Goal: Task Accomplishment & Management: Complete application form

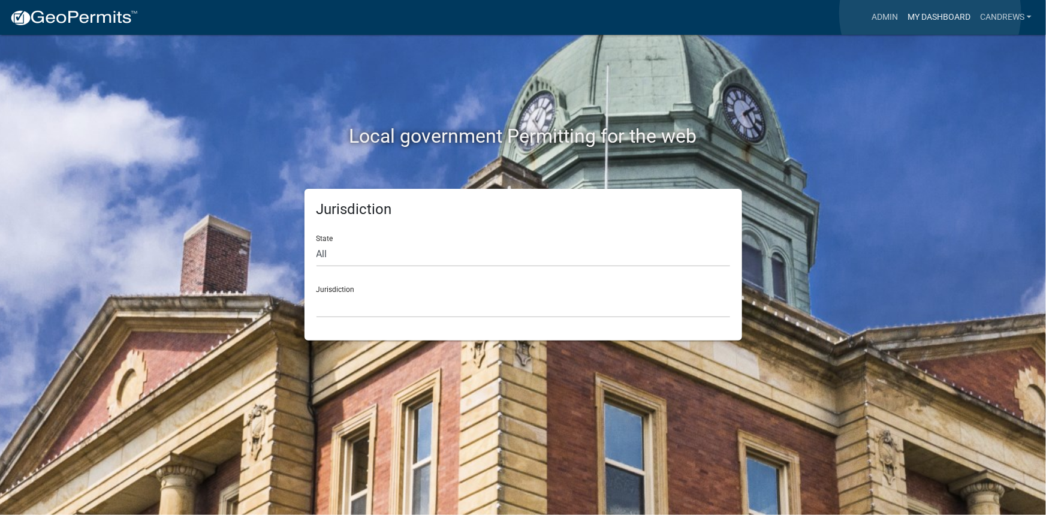
click at [930, 13] on link "My Dashboard" at bounding box center [939, 17] width 73 height 23
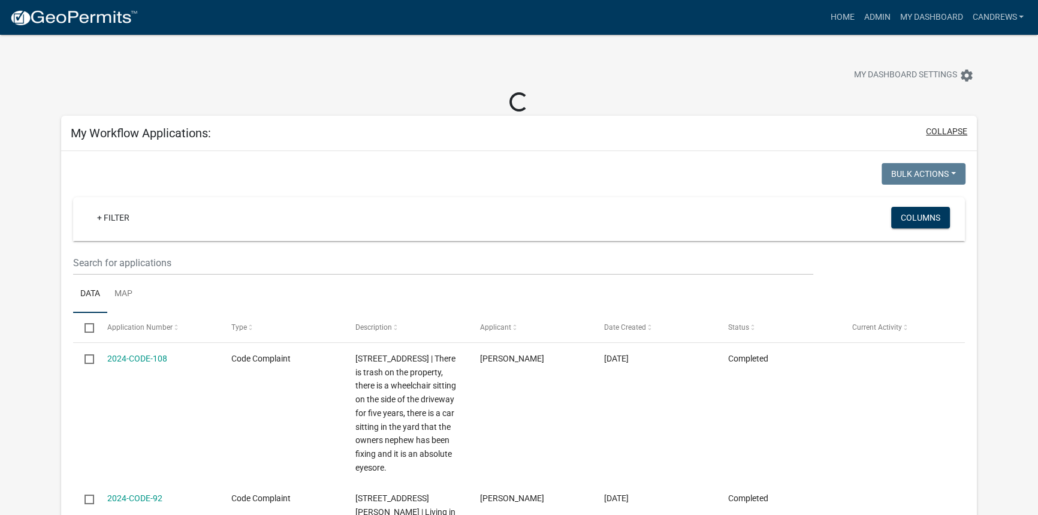
click at [953, 132] on button "collapse" at bounding box center [946, 131] width 41 height 13
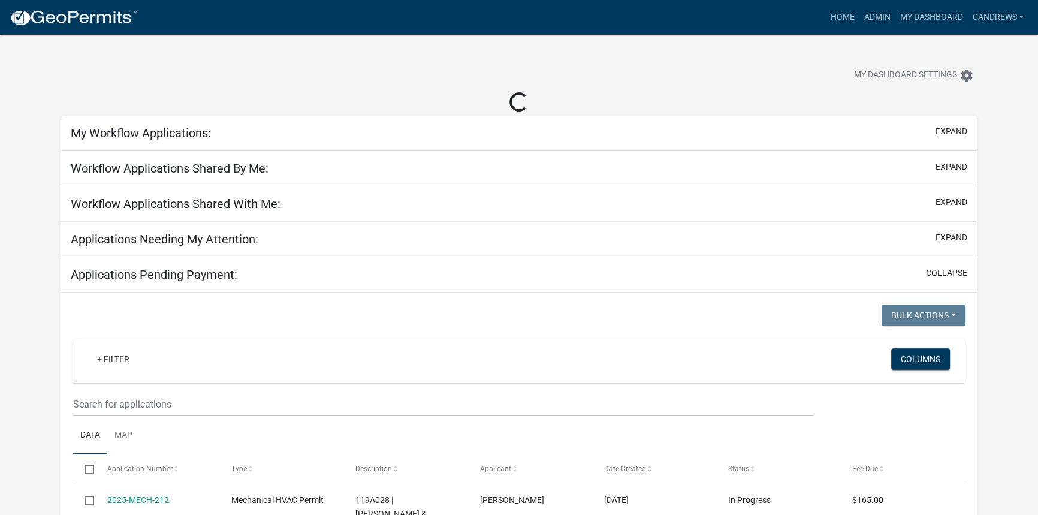
select select "2: 50"
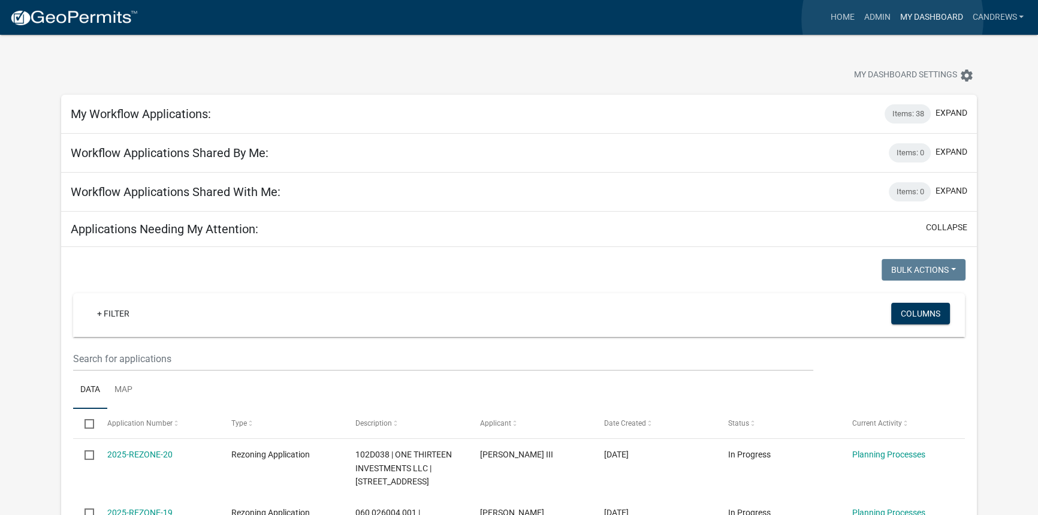
click at [895, 19] on link "My Dashboard" at bounding box center [931, 17] width 73 height 23
click at [875, 20] on link "Admin" at bounding box center [877, 17] width 36 height 23
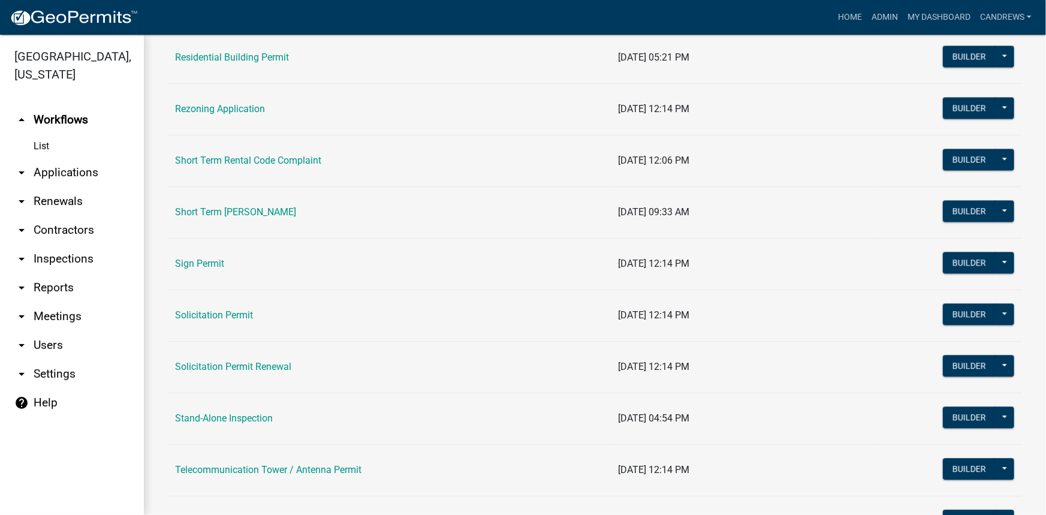
scroll to position [1471, 0]
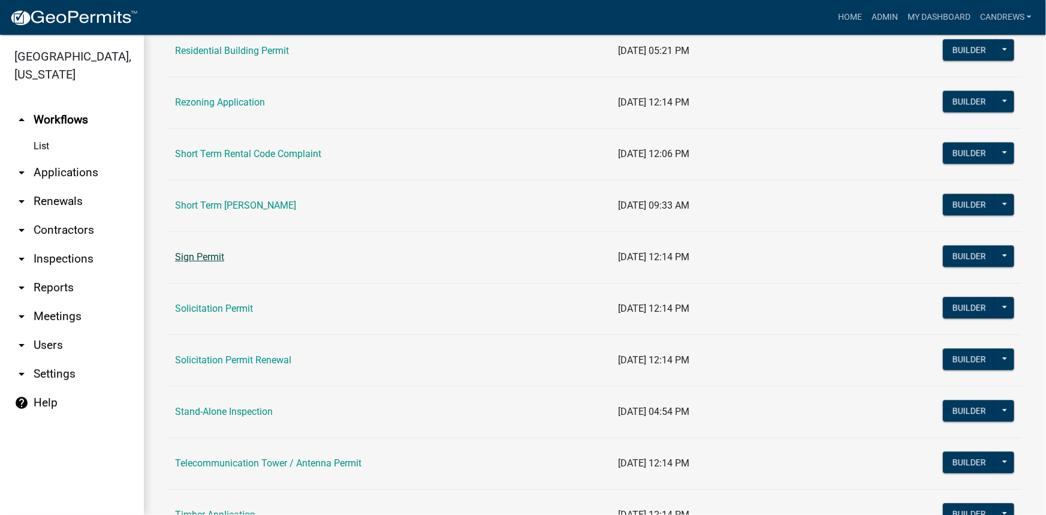
click at [204, 258] on link "Sign Permit" at bounding box center [199, 256] width 49 height 11
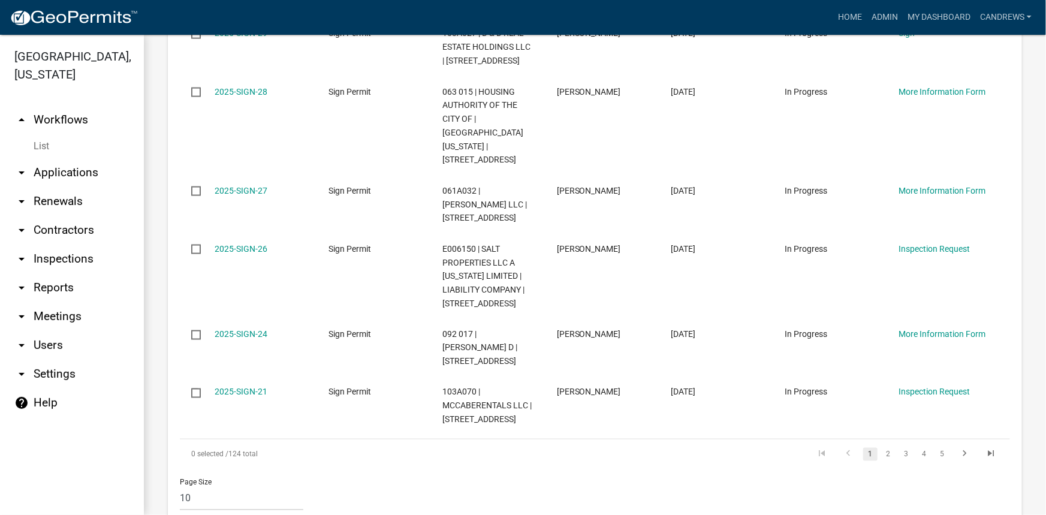
scroll to position [871, 0]
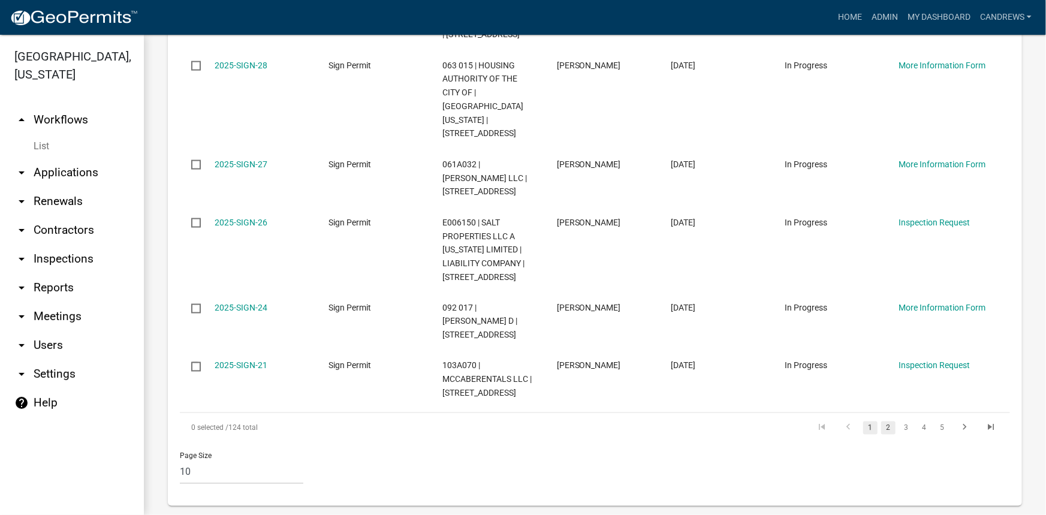
click at [881, 421] on link "2" at bounding box center [888, 427] width 14 height 13
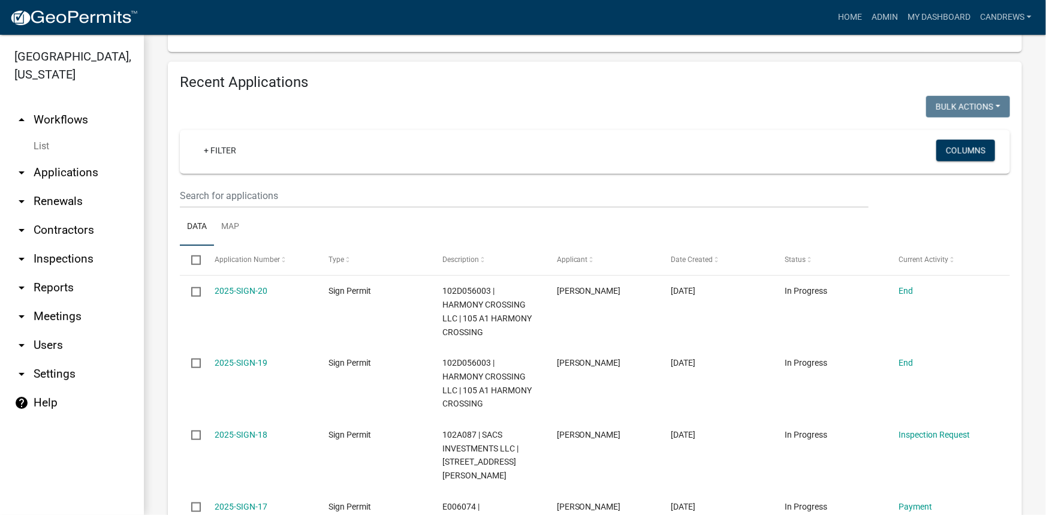
scroll to position [409, 0]
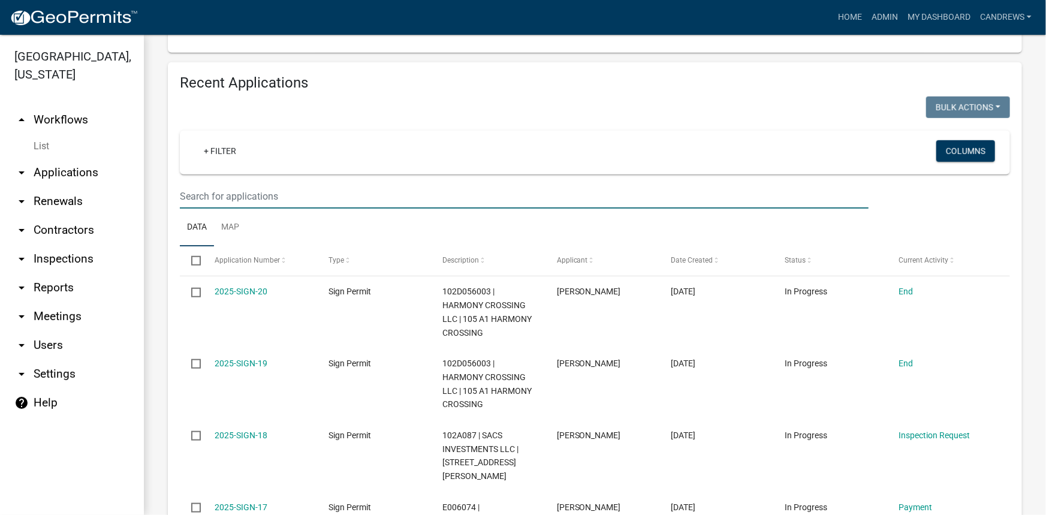
click at [430, 197] on input "text" at bounding box center [524, 196] width 689 height 25
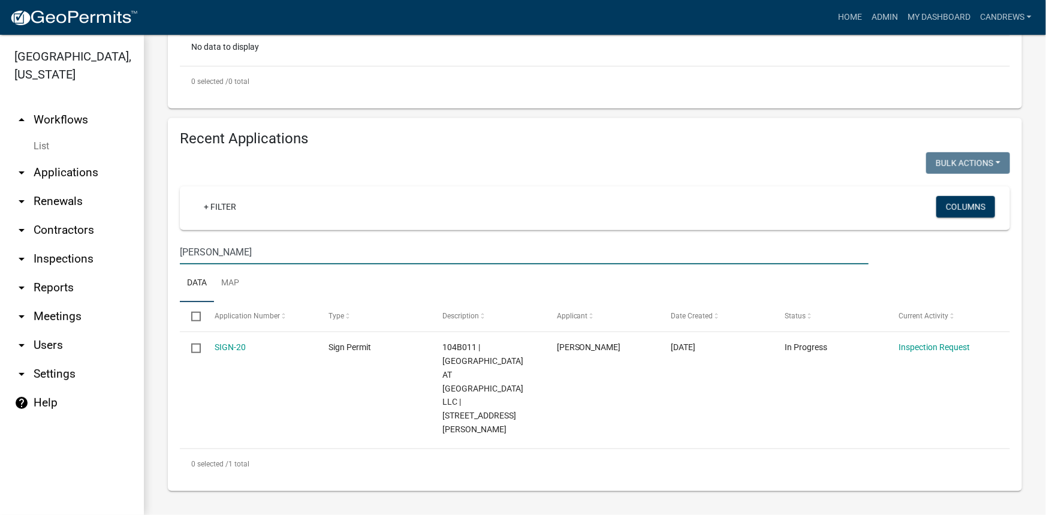
scroll to position [311, 0]
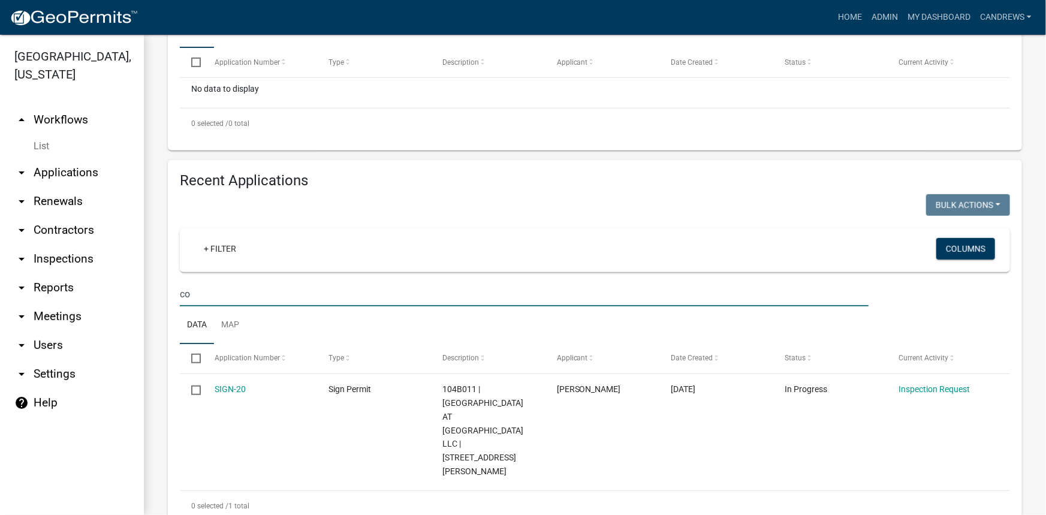
type input "c"
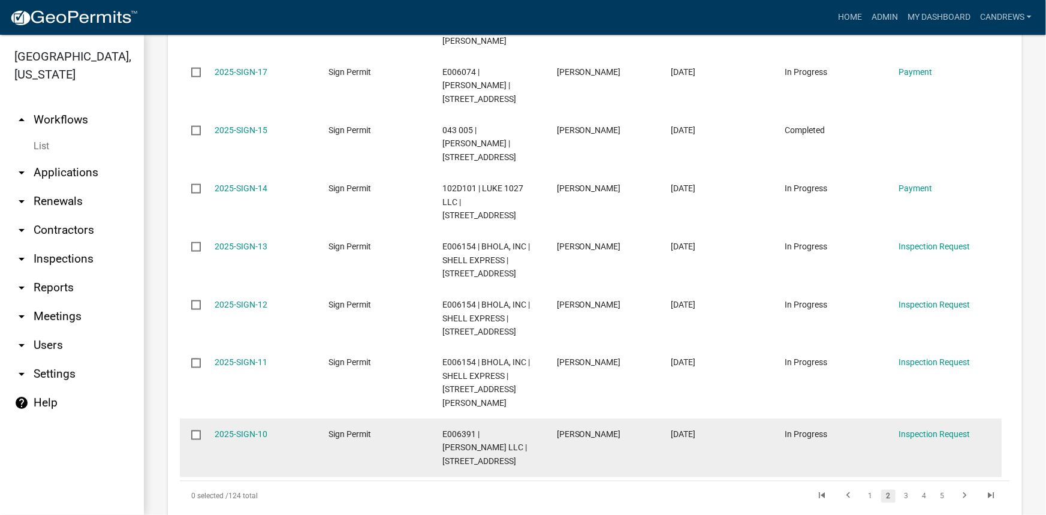
scroll to position [845, 0]
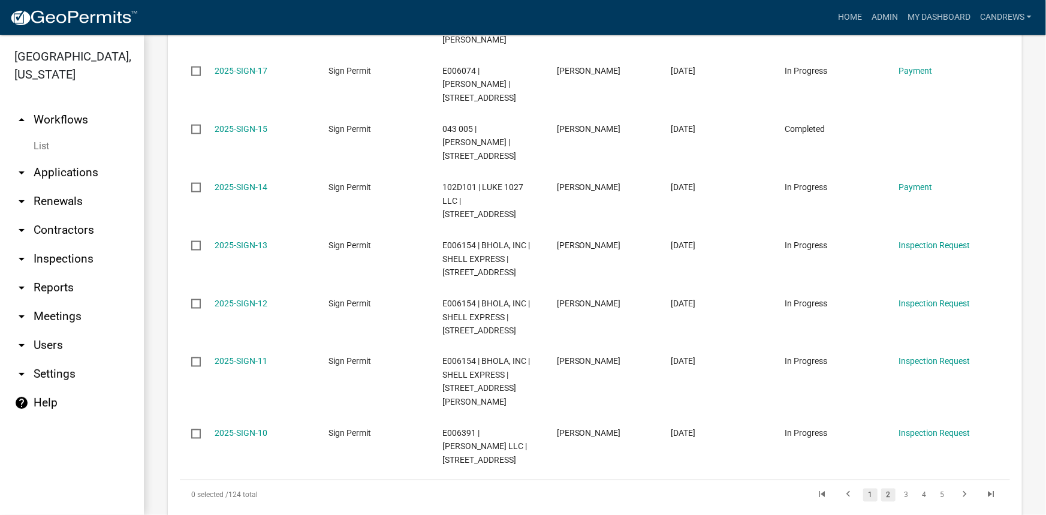
click at [863, 488] on link "1" at bounding box center [870, 494] width 14 height 13
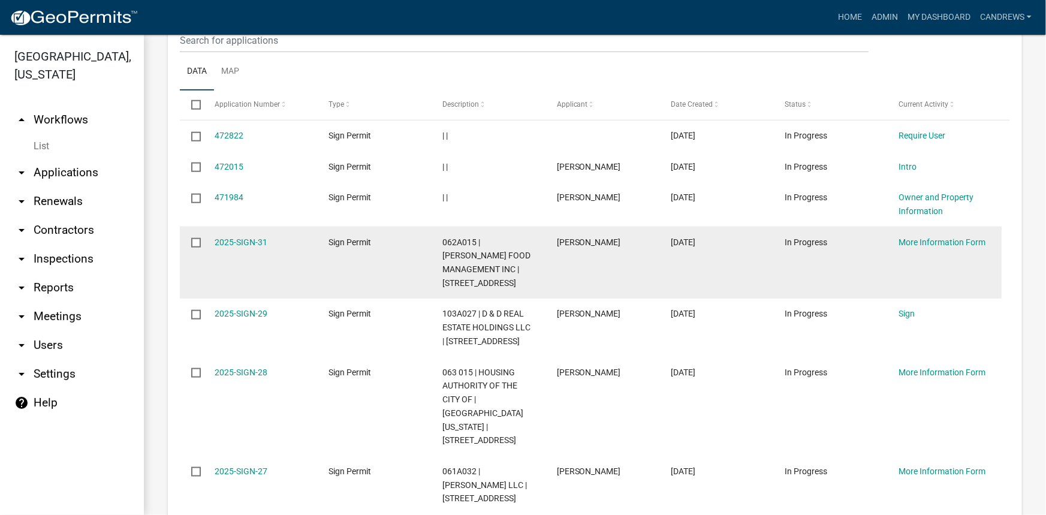
scroll to position [545, 0]
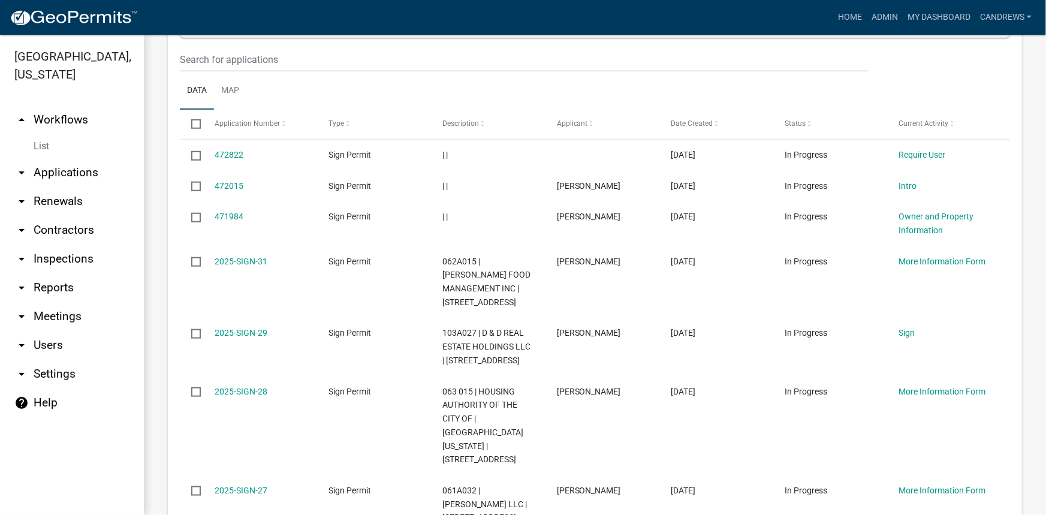
click at [79, 114] on link "arrow_drop_up Workflows" at bounding box center [72, 119] width 144 height 29
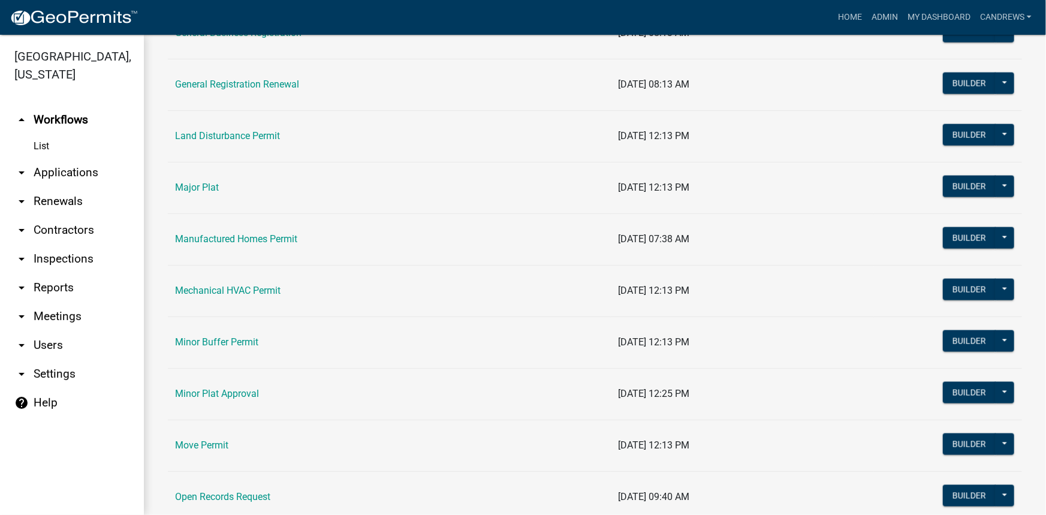
scroll to position [871, 0]
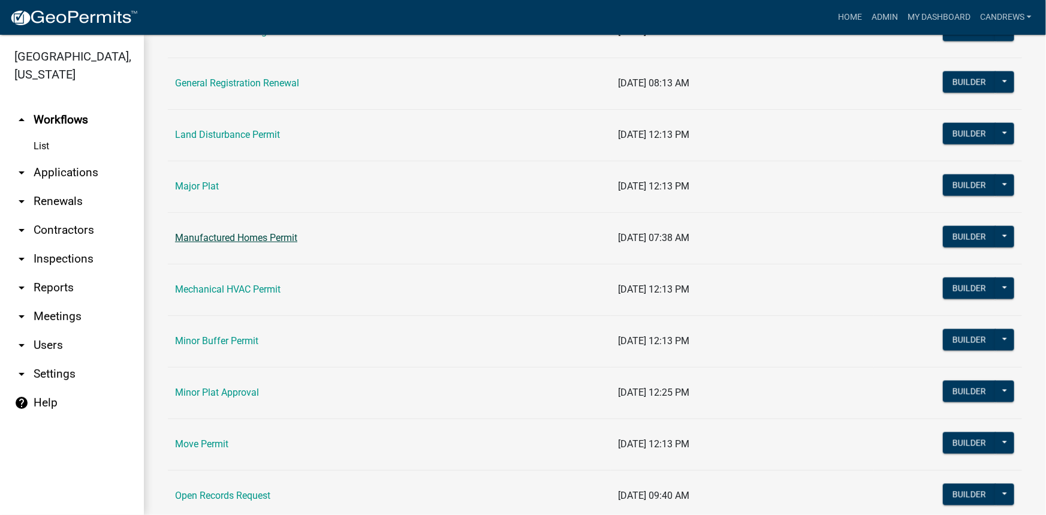
click at [228, 233] on link "Manufactured Homes Permit" at bounding box center [236, 237] width 122 height 11
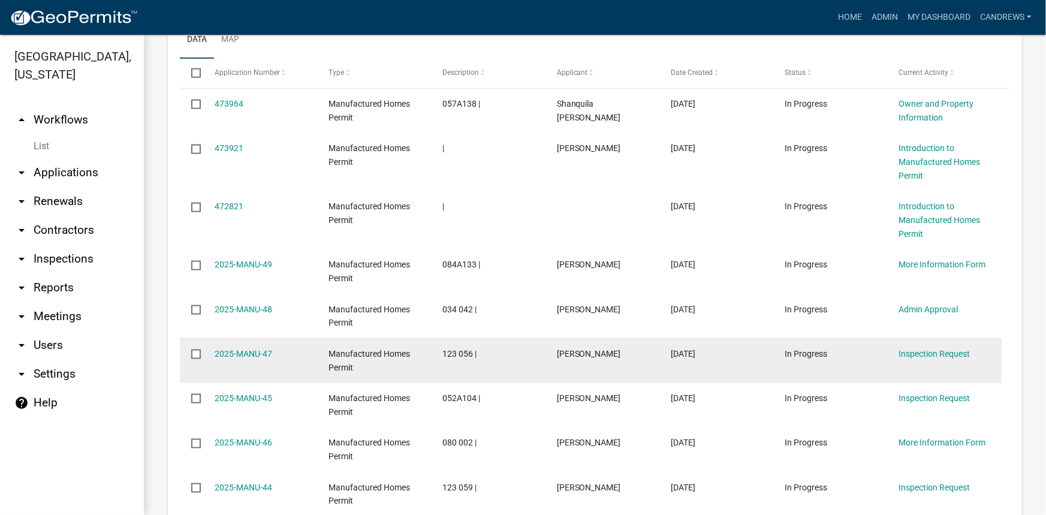
scroll to position [762, 0]
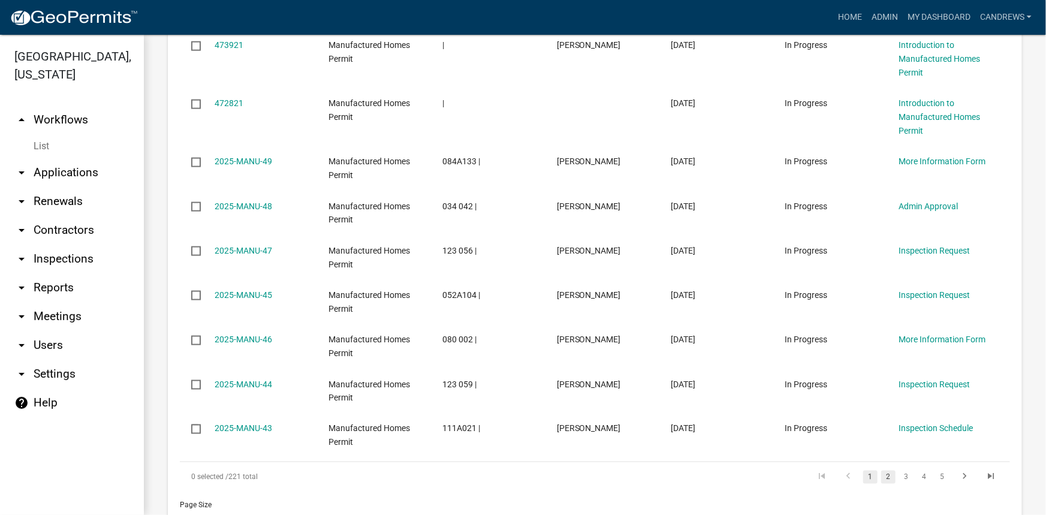
click at [881, 470] on link "2" at bounding box center [888, 476] width 14 height 13
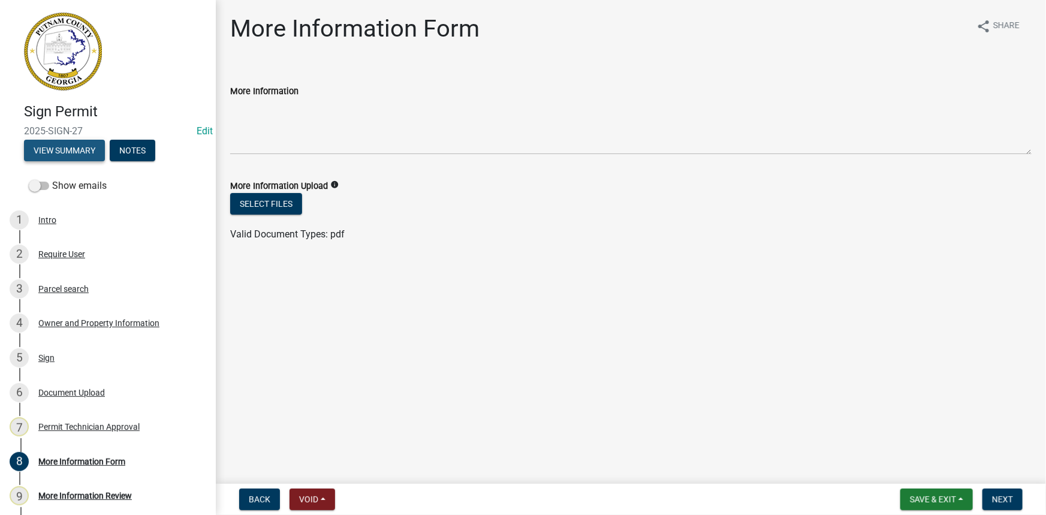
click at [72, 143] on button "View Summary" at bounding box center [64, 151] width 81 height 22
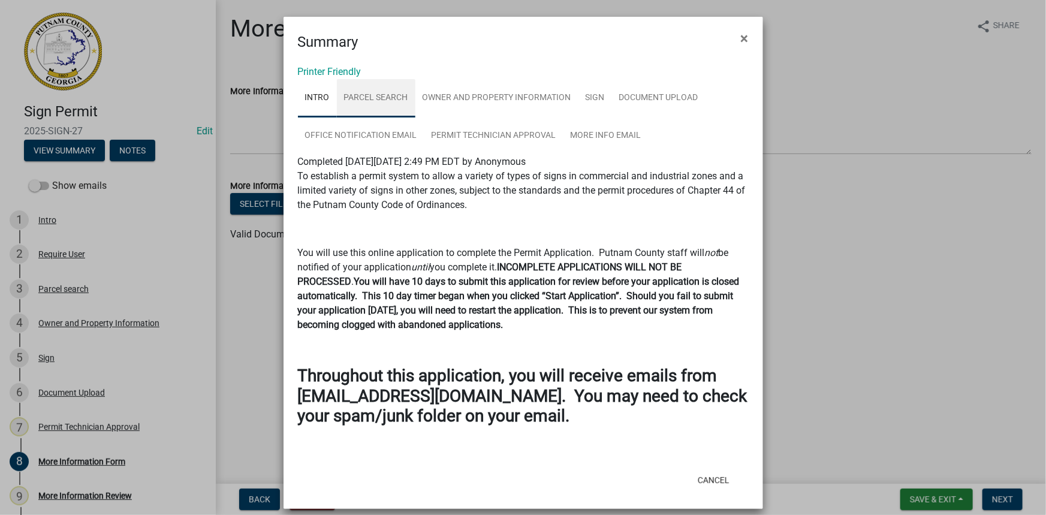
click at [372, 92] on link "Parcel search" at bounding box center [376, 98] width 79 height 38
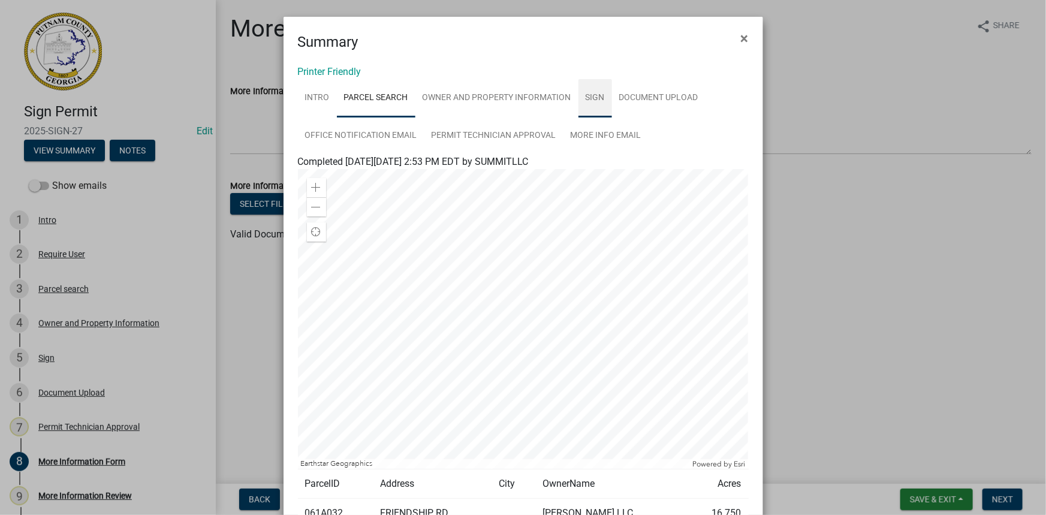
click at [578, 97] on link "Sign" at bounding box center [595, 98] width 34 height 38
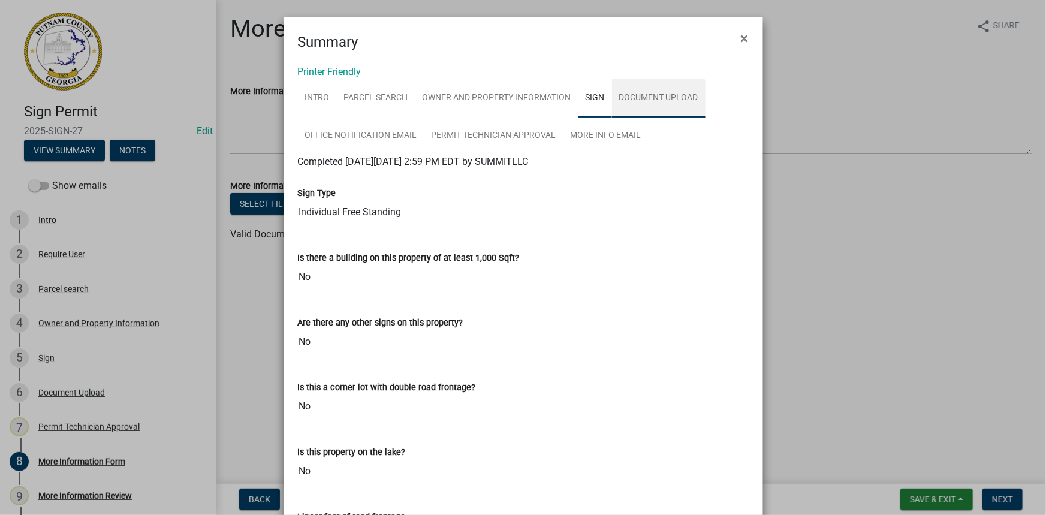
drag, startPoint x: 639, startPoint y: 96, endPoint x: 635, endPoint y: 106, distance: 10.8
click at [638, 96] on link "Document Upload" at bounding box center [658, 98] width 93 height 38
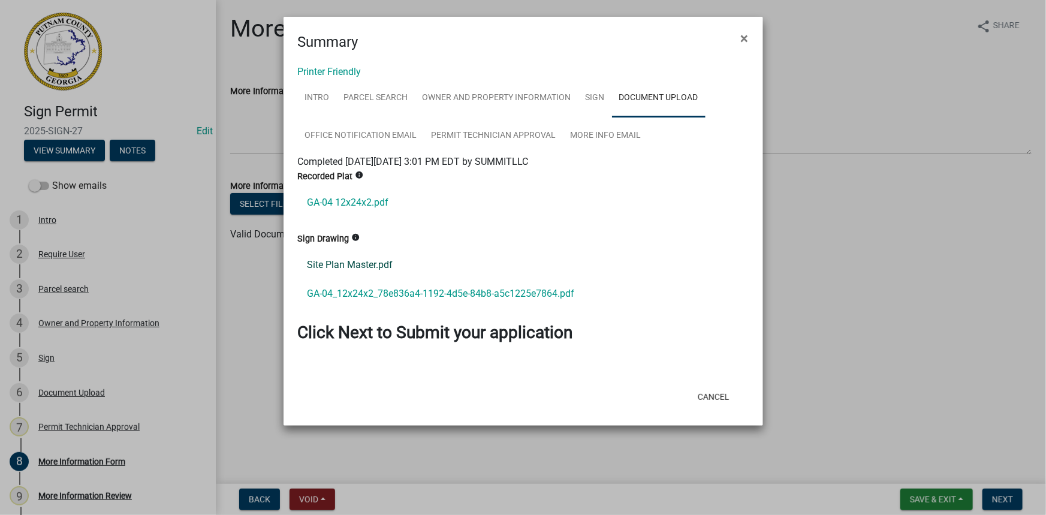
click at [374, 254] on link "Site Plan Master.pdf" at bounding box center [523, 265] width 451 height 29
click at [424, 295] on link "GA-04_12x24x2_78e836a4-1192-4d5e-84b8-a5c1225e7864.pdf" at bounding box center [523, 293] width 451 height 29
drag, startPoint x: 743, startPoint y: 44, endPoint x: 628, endPoint y: 99, distance: 127.6
click at [628, 99] on form "Summary × Printer Friendly Intro Parcel search Owner and Property Information S…" at bounding box center [522, 216] width 479 height 398
click at [392, 94] on link "Parcel search" at bounding box center [376, 98] width 79 height 38
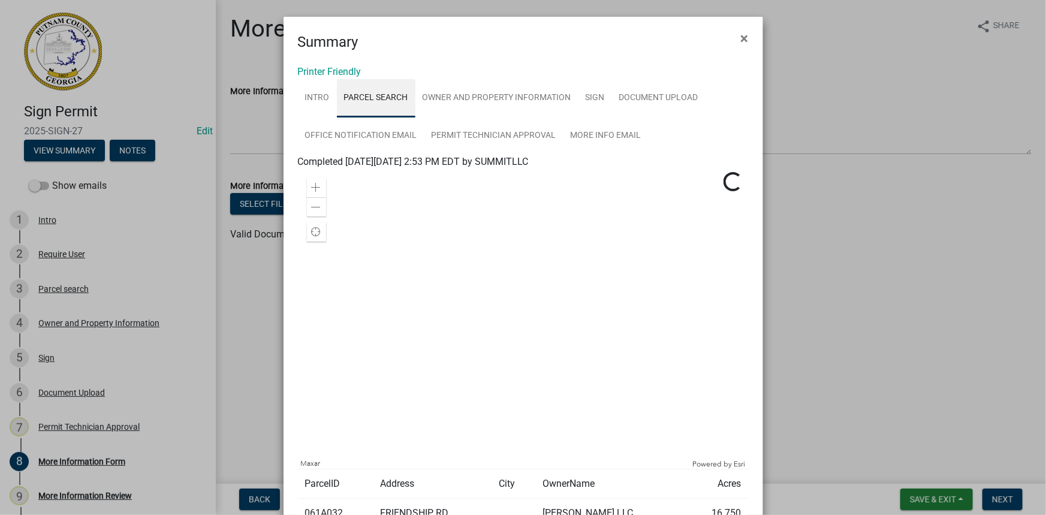
scroll to position [108, 0]
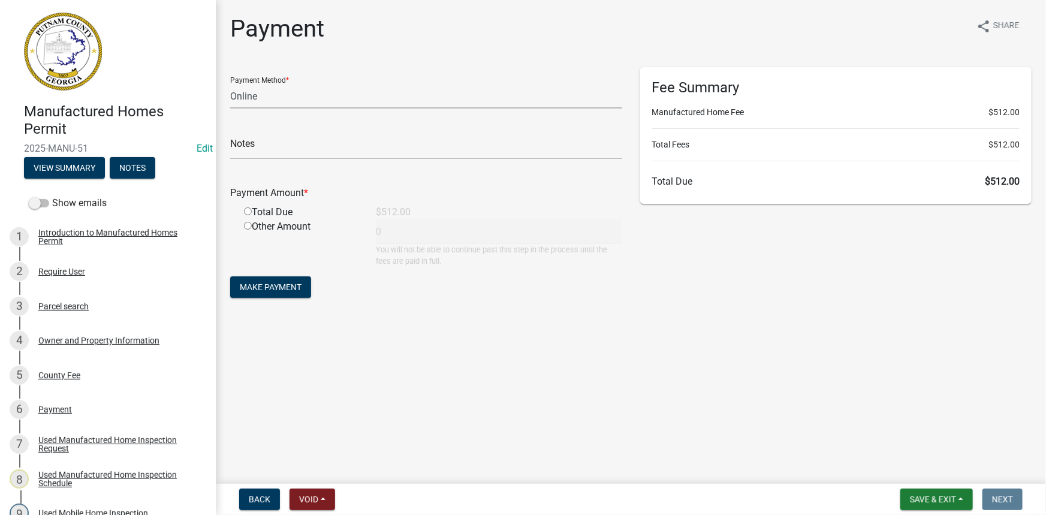
click at [321, 100] on select "Credit Card POS Check Cash Online" at bounding box center [426, 96] width 392 height 25
select select "1: 0"
click at [230, 84] on select "Credit Card POS Check Cash Online" at bounding box center [426, 96] width 392 height 25
click at [298, 149] on input "text" at bounding box center [426, 147] width 392 height 25
type input "7575"
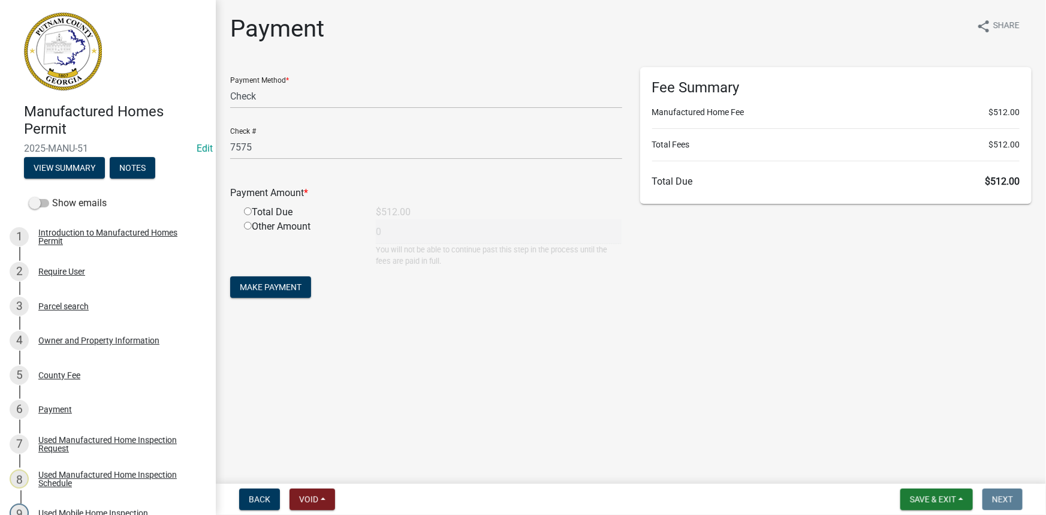
click at [245, 210] on input "radio" at bounding box center [248, 211] width 8 height 8
radio input "true"
type input "512"
click at [275, 287] on span "Make Payment" at bounding box center [271, 287] width 62 height 10
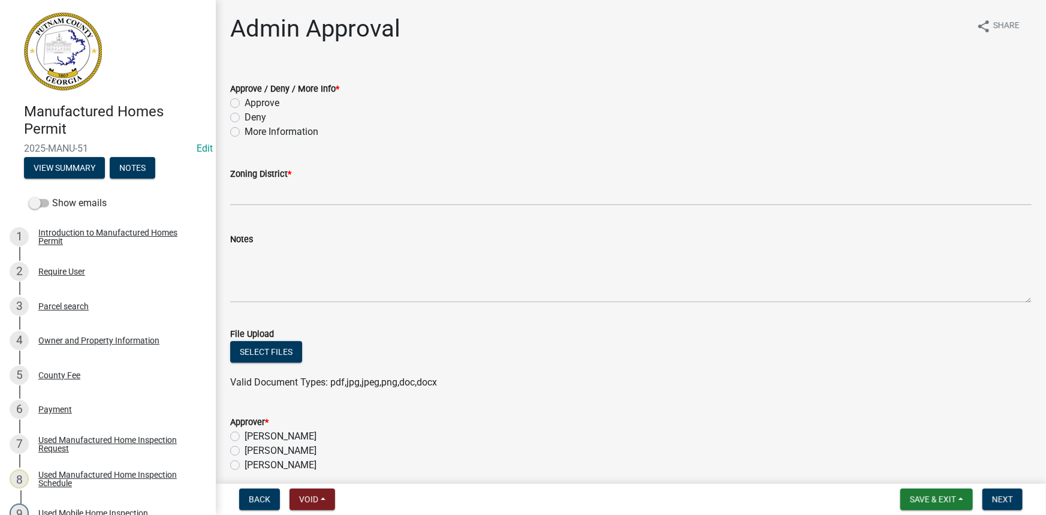
click at [261, 104] on label "Approve" at bounding box center [262, 103] width 35 height 14
click at [252, 104] on input "Approve" at bounding box center [249, 100] width 8 height 8
radio input "true"
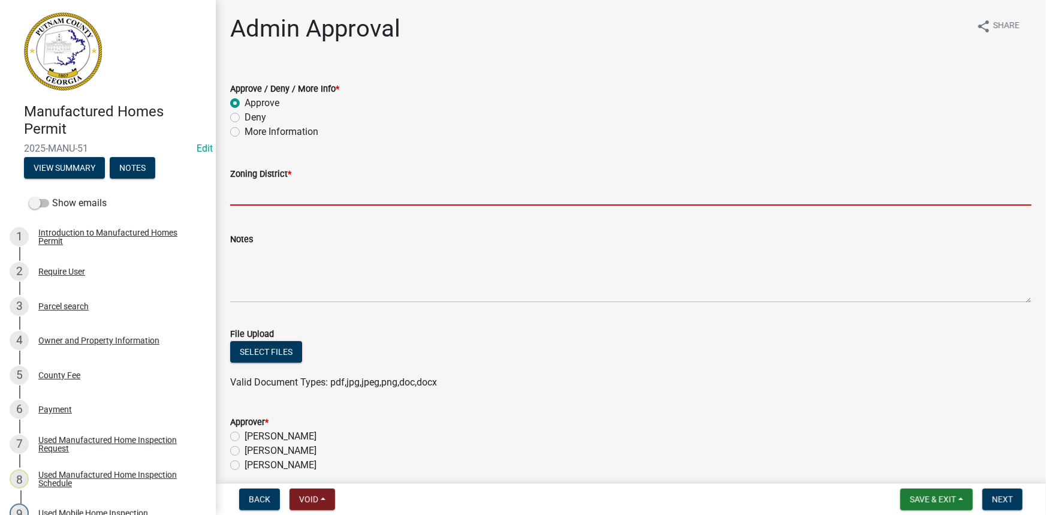
click at [324, 197] on input "Zoning District *" at bounding box center [630, 193] width 801 height 25
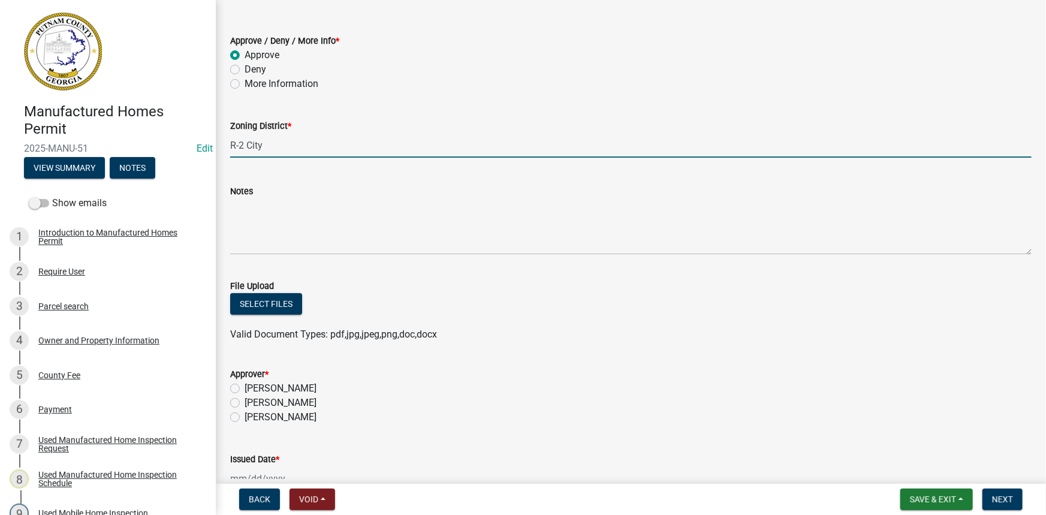
scroll to position [108, 0]
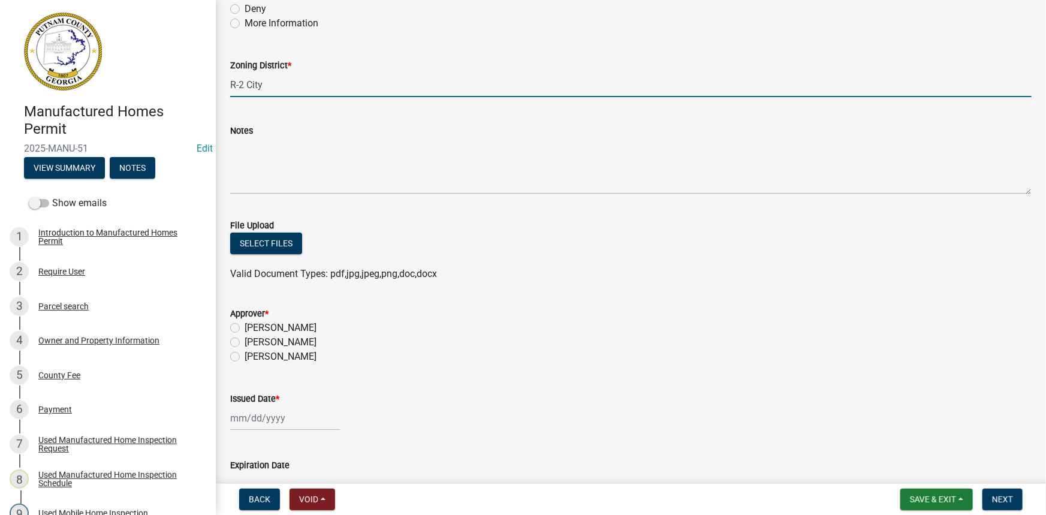
type input "R-2 City"
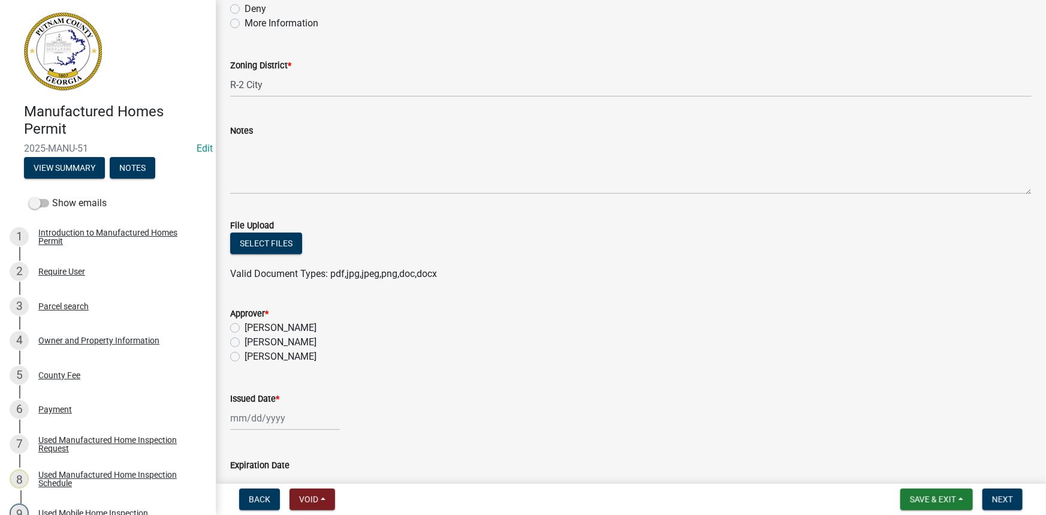
click at [285, 338] on label "[PERSON_NAME]" at bounding box center [281, 342] width 72 height 14
click at [252, 338] on input "[PERSON_NAME]" at bounding box center [249, 339] width 8 height 8
radio input "true"
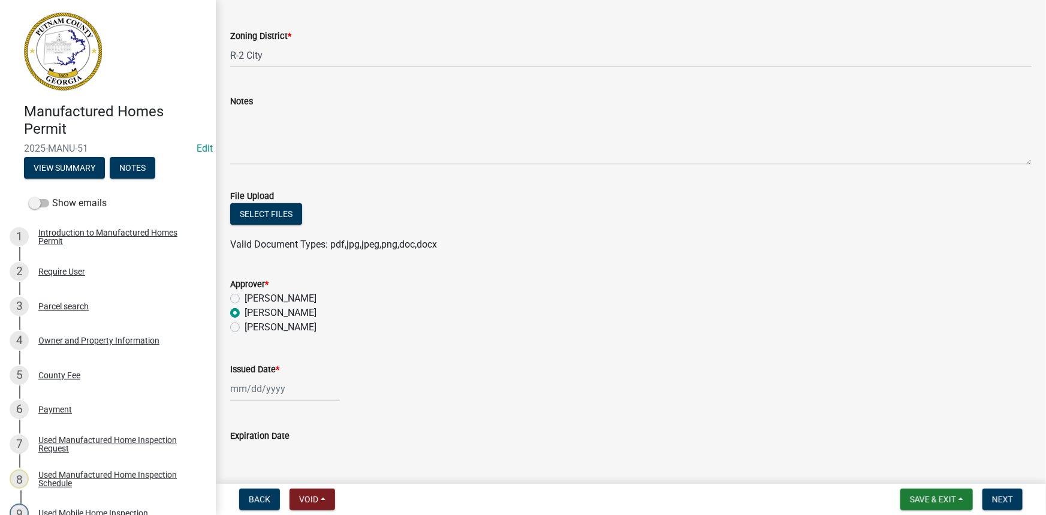
scroll to position [163, 0]
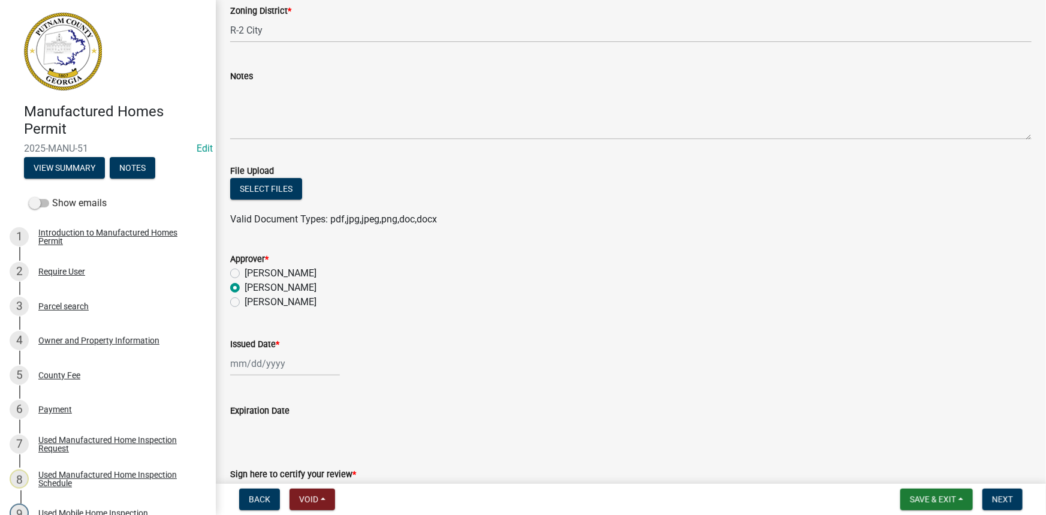
click at [246, 363] on div at bounding box center [285, 363] width 110 height 25
select select "9"
select select "2025"
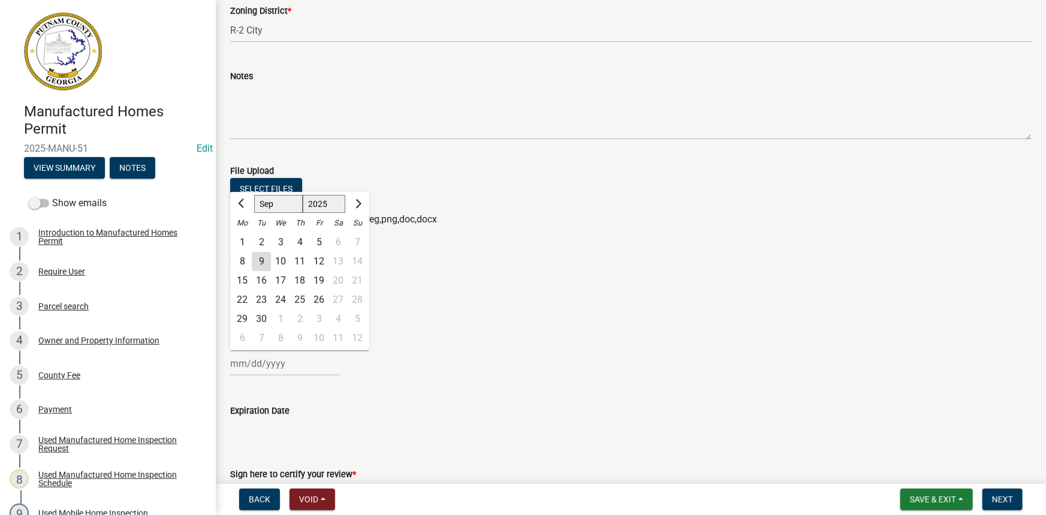
click at [260, 263] on div "9" at bounding box center [261, 261] width 19 height 19
type input "09/09/2025"
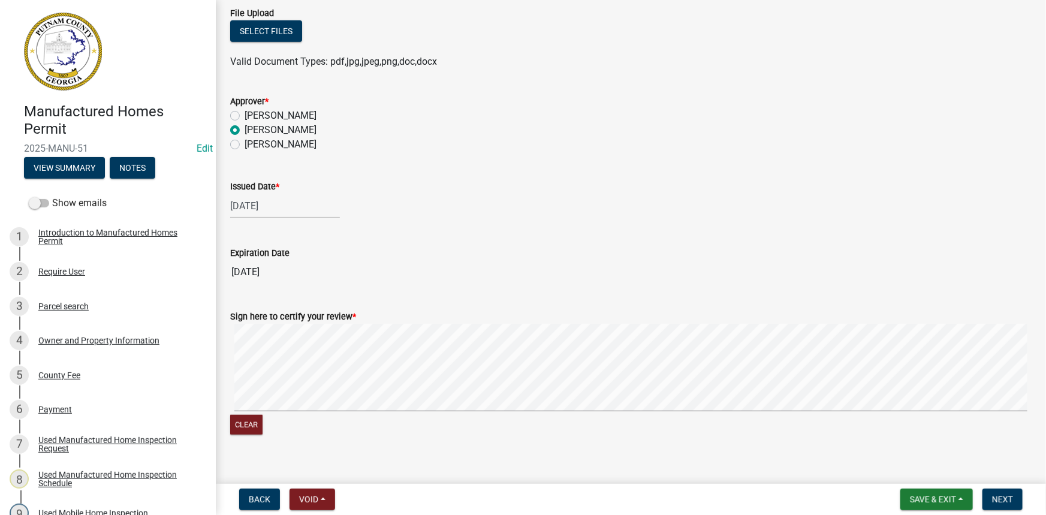
scroll to position [336, 0]
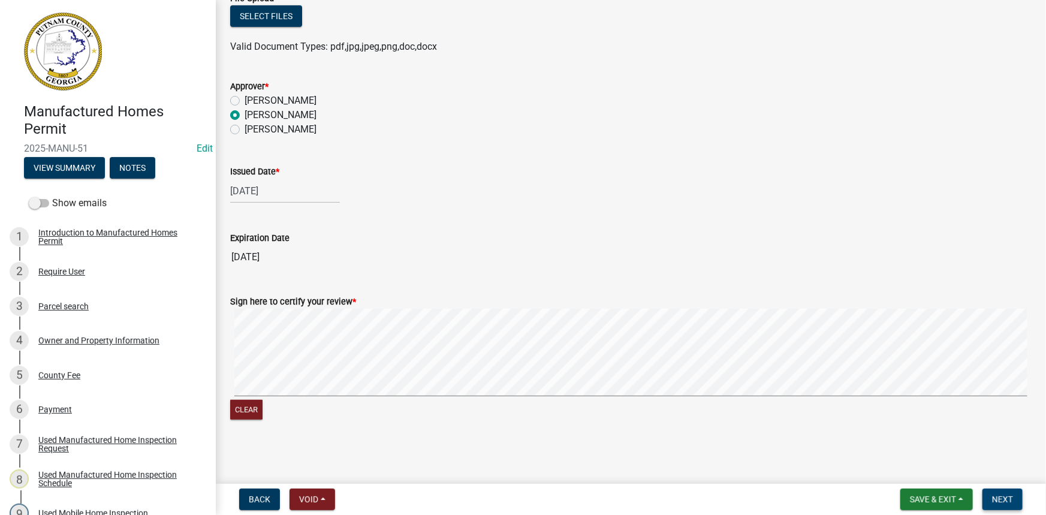
click at [1009, 503] on span "Next" at bounding box center [1002, 499] width 21 height 10
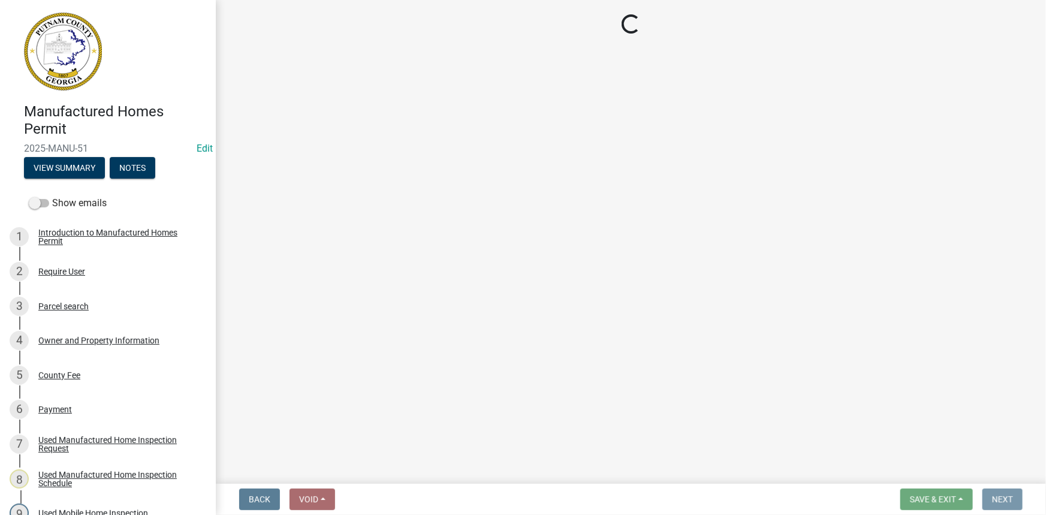
scroll to position [0, 0]
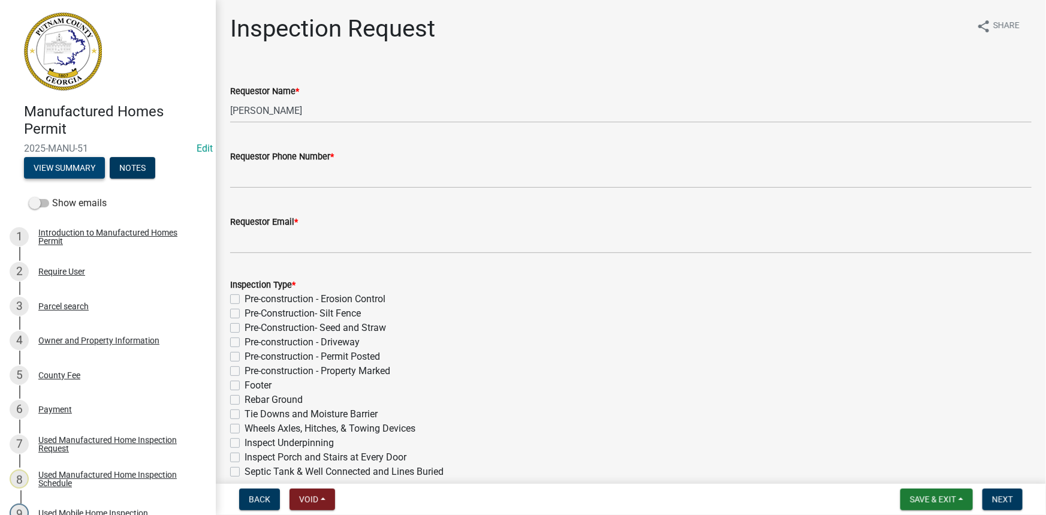
click at [95, 168] on button "View Summary" at bounding box center [64, 168] width 81 height 22
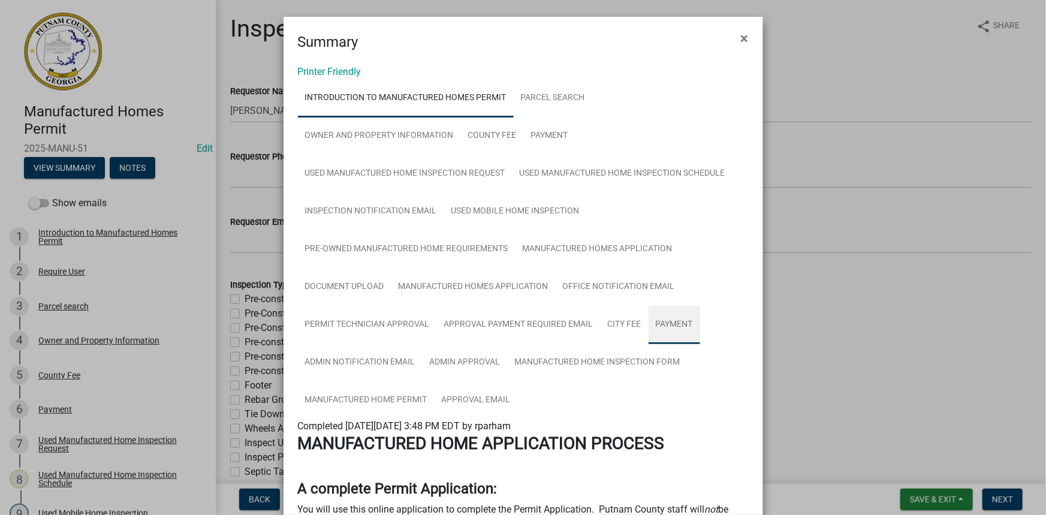
click at [672, 324] on link "Payment" at bounding box center [674, 325] width 52 height 38
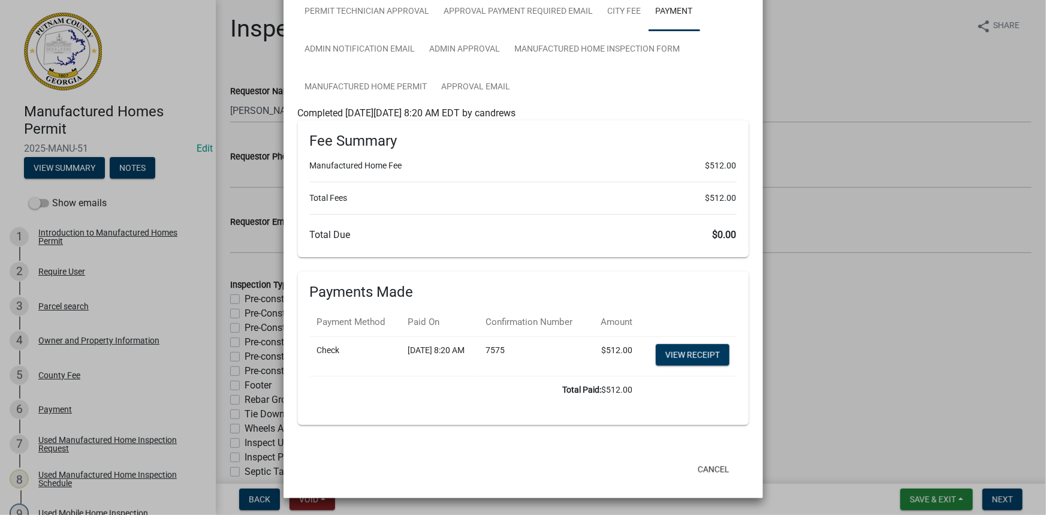
scroll to position [337, 0]
click at [683, 346] on link "View receipt" at bounding box center [693, 355] width 74 height 22
click at [599, 31] on link "Manufactured Home Inspection Form" at bounding box center [598, 50] width 180 height 38
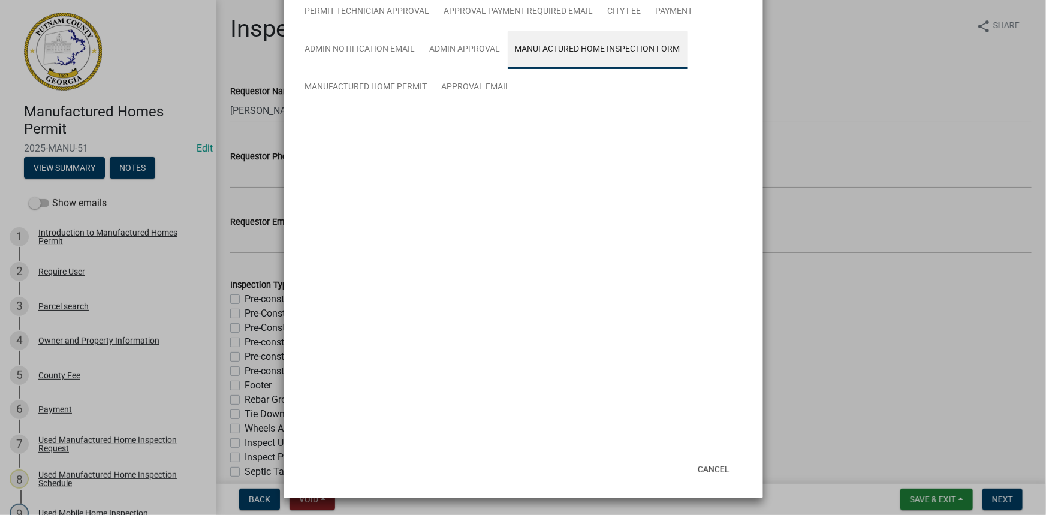
scroll to position [21, 0]
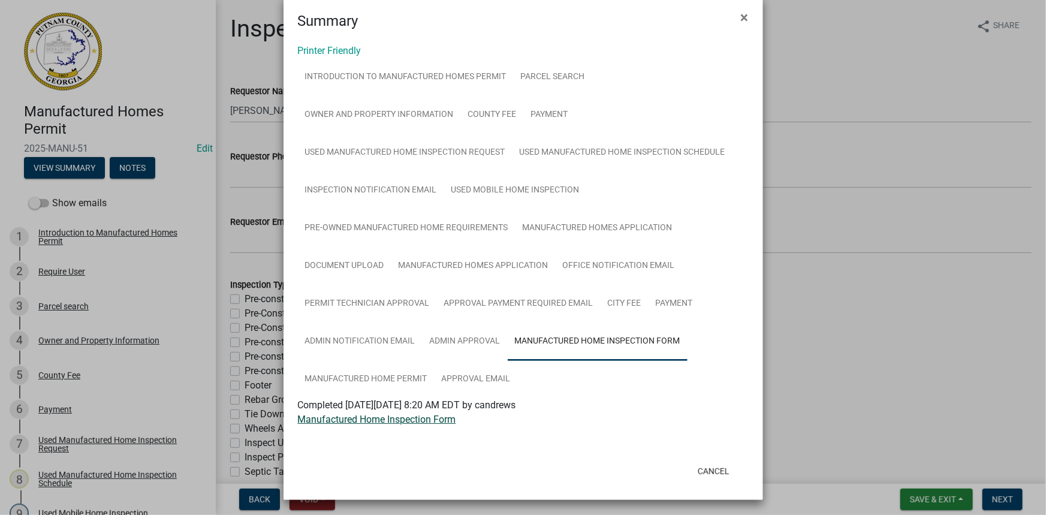
click at [445, 414] on link "Manufactured Home Inspection Form" at bounding box center [377, 419] width 158 height 11
click at [399, 378] on link "Manufactured Home Permit" at bounding box center [366, 379] width 137 height 38
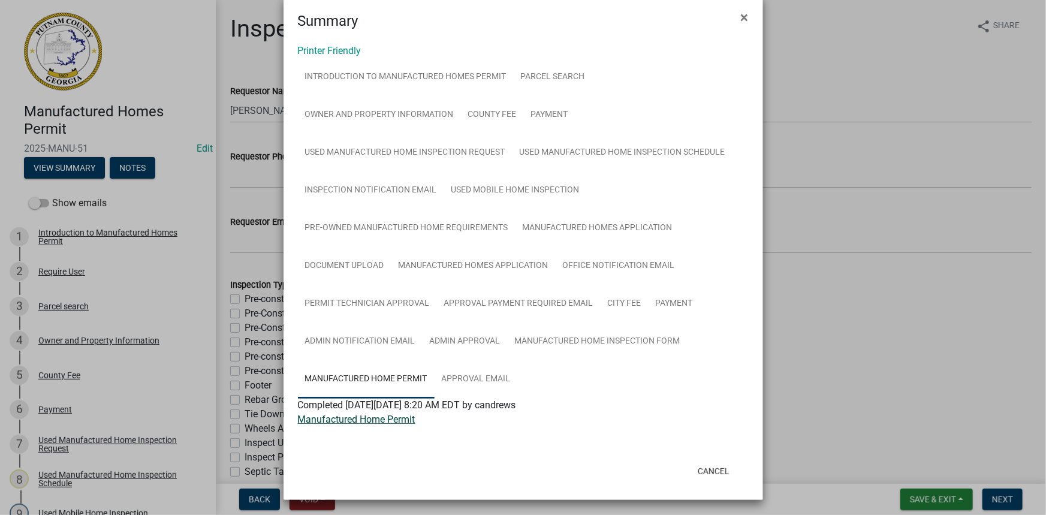
click at [363, 418] on link "Manufactured Home Permit" at bounding box center [356, 419] width 117 height 11
click at [65, 385] on ngb-modal-window "Summary × Printer Friendly Introduction to Manufactured Homes Permit Parcel sea…" at bounding box center [523, 257] width 1046 height 515
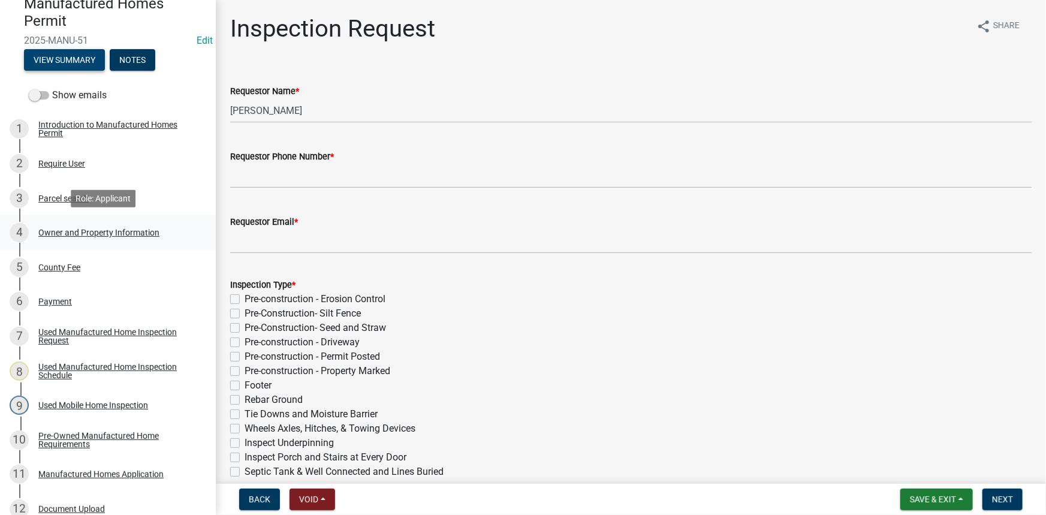
scroll to position [108, 0]
click at [88, 233] on div "Owner and Property Information" at bounding box center [98, 232] width 121 height 8
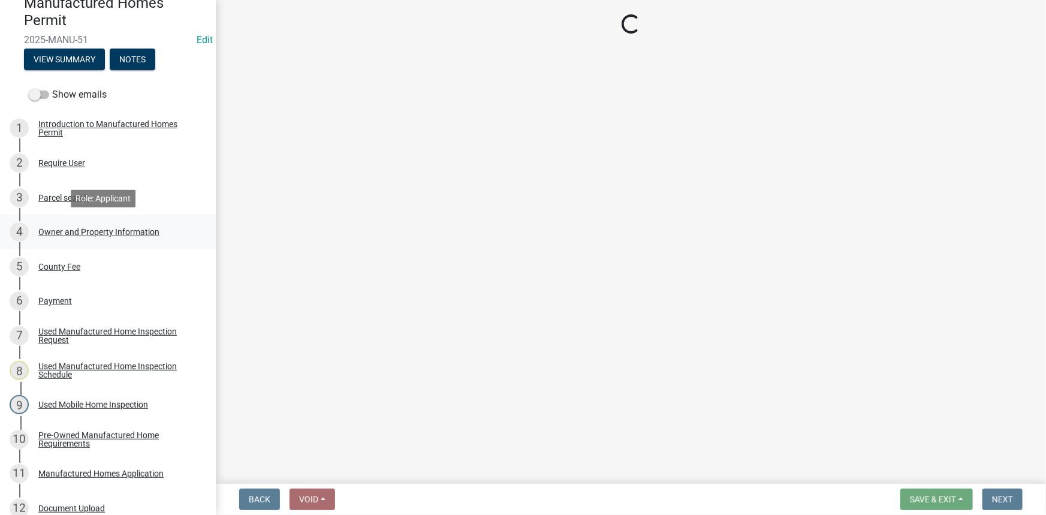
select select "7eb8553c-806a-4bdf-b4b6-2711153129c5"
select select "95c2f08d-bd21-40ac-acc0-bf0ad2ba7c20"
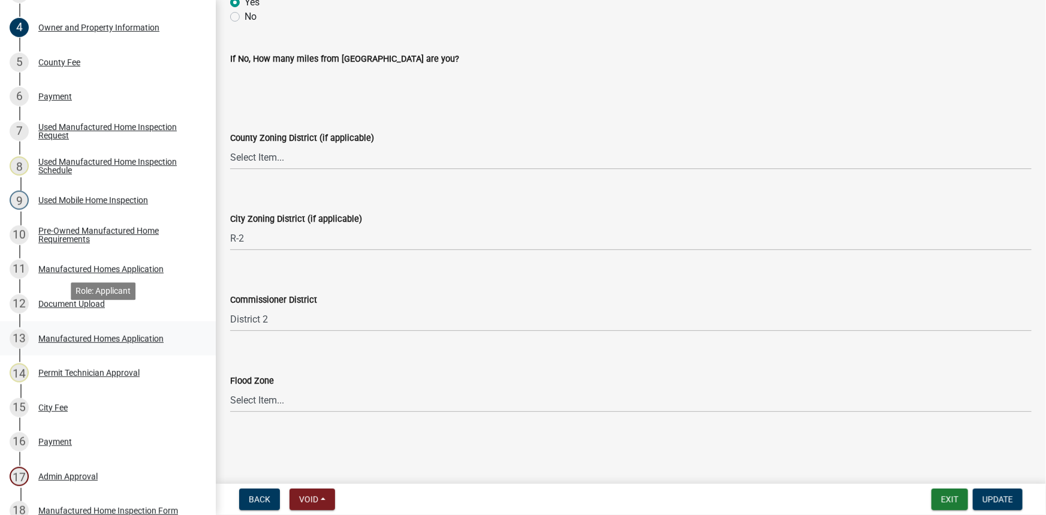
scroll to position [327, 0]
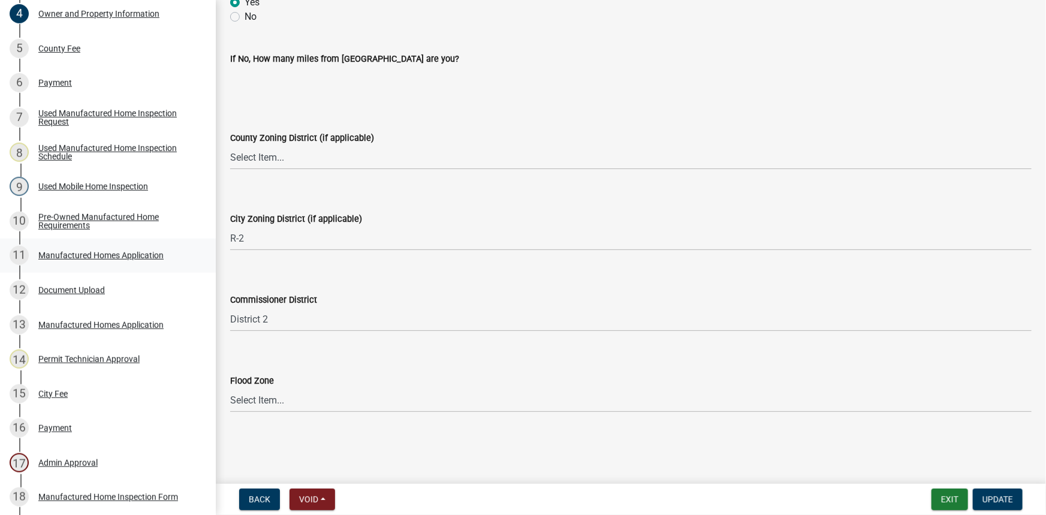
click at [110, 257] on div "Manufactured Homes Application" at bounding box center [100, 255] width 125 height 8
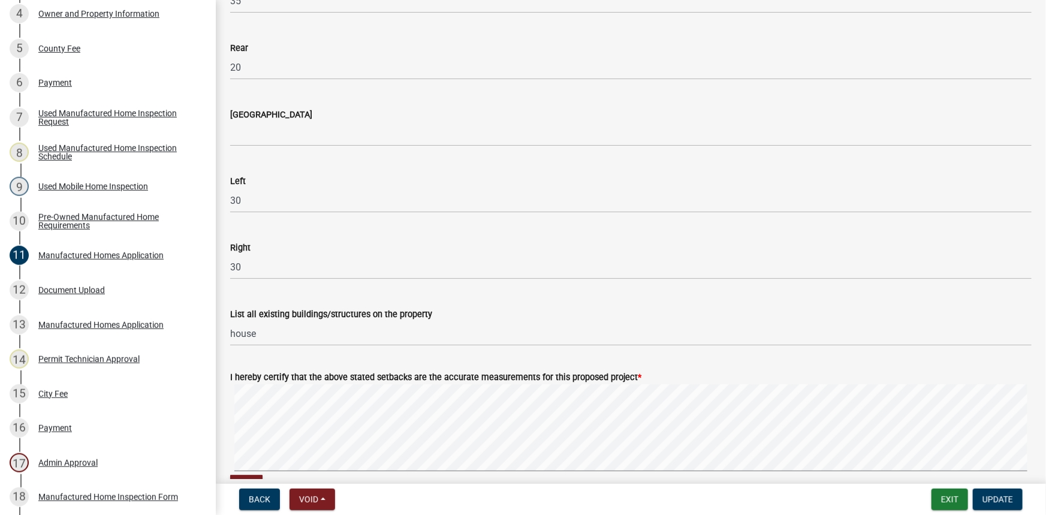
scroll to position [1710, 0]
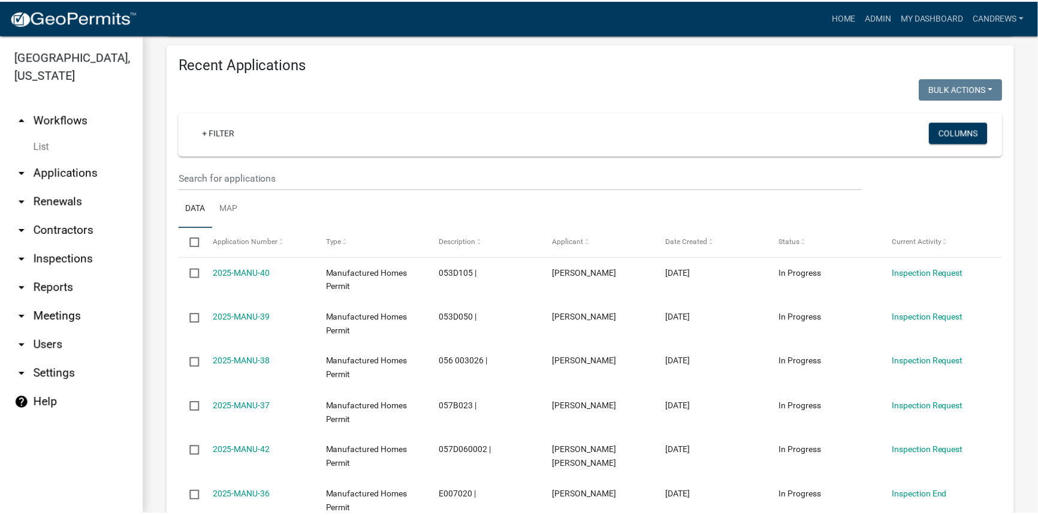
scroll to position [272, 0]
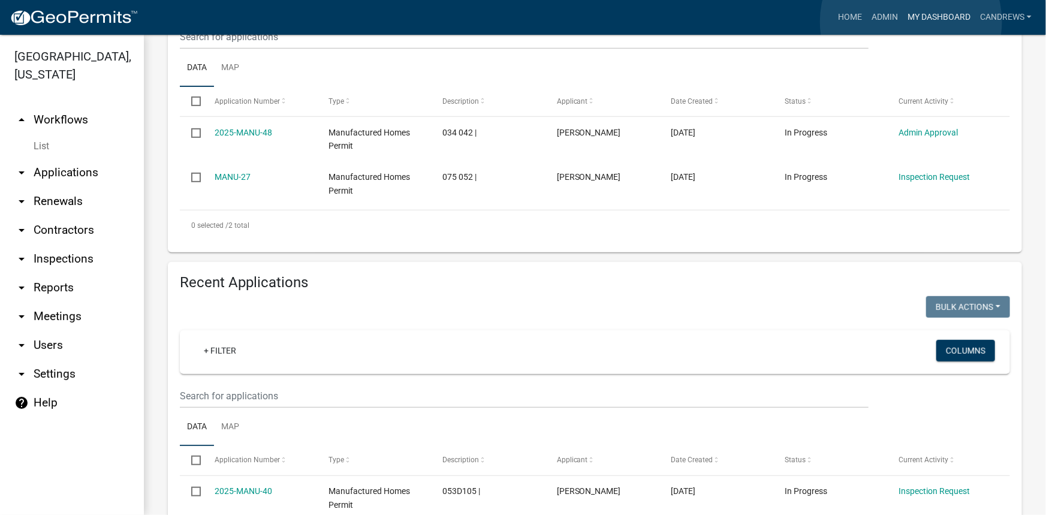
click at [912, 22] on link "My Dashboard" at bounding box center [939, 17] width 73 height 23
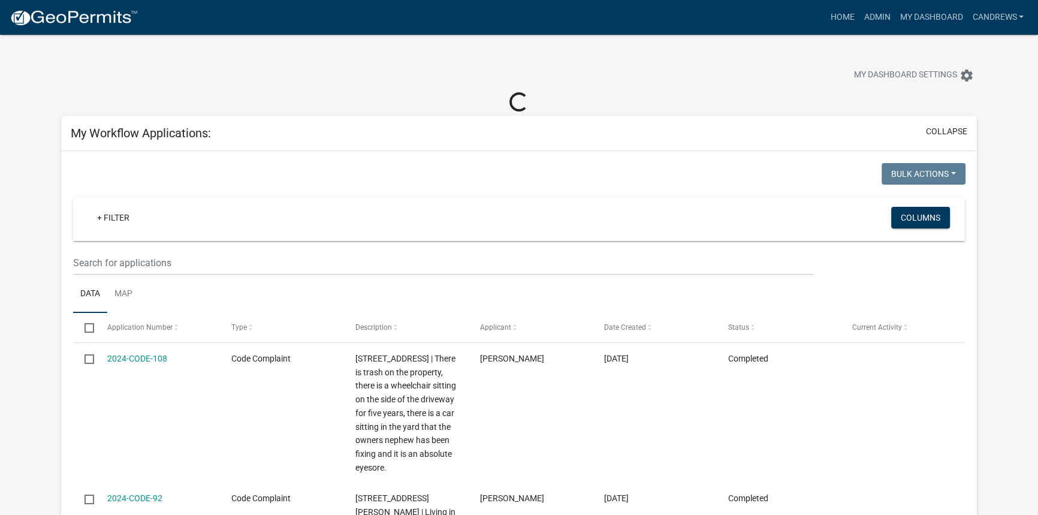
select select "2: 50"
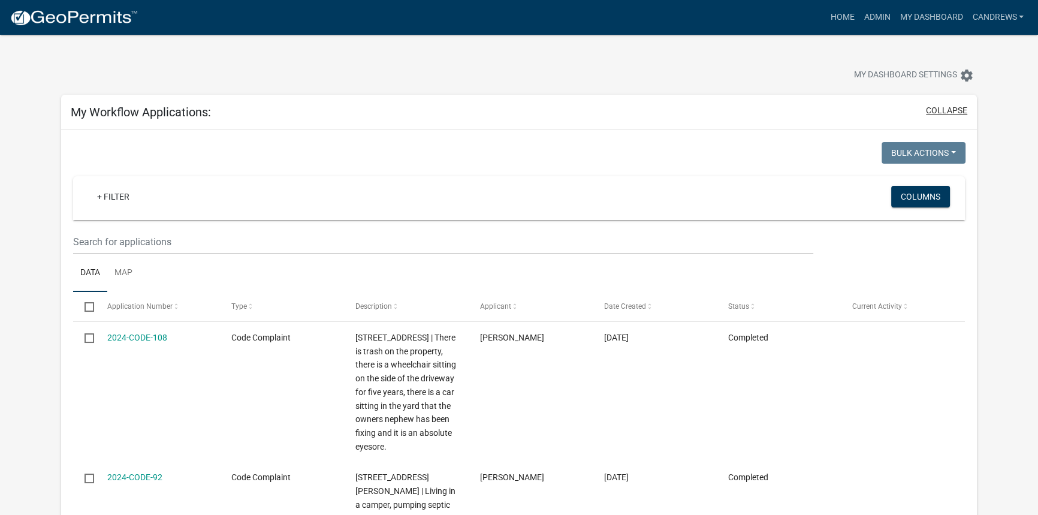
click at [951, 106] on button "collapse" at bounding box center [946, 110] width 41 height 13
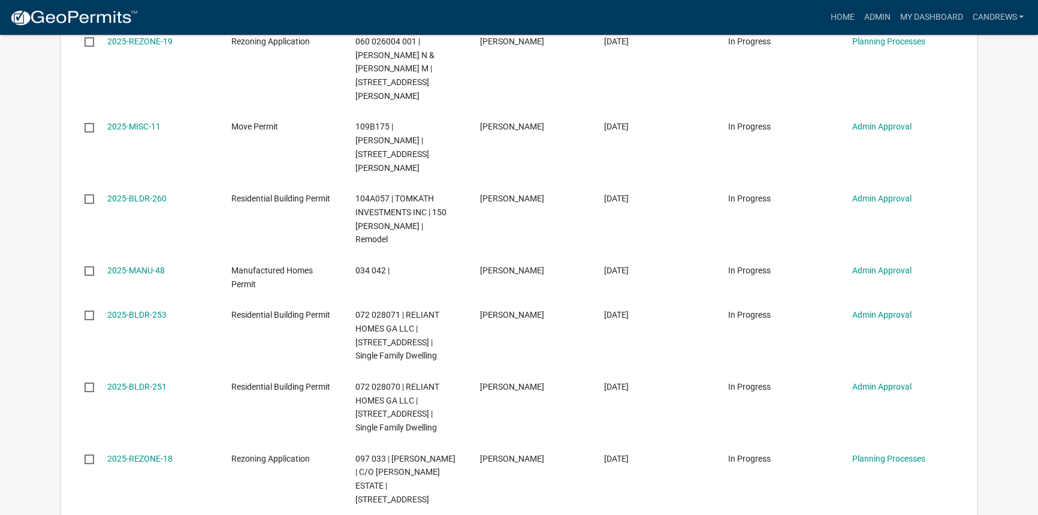
scroll to position [490, 0]
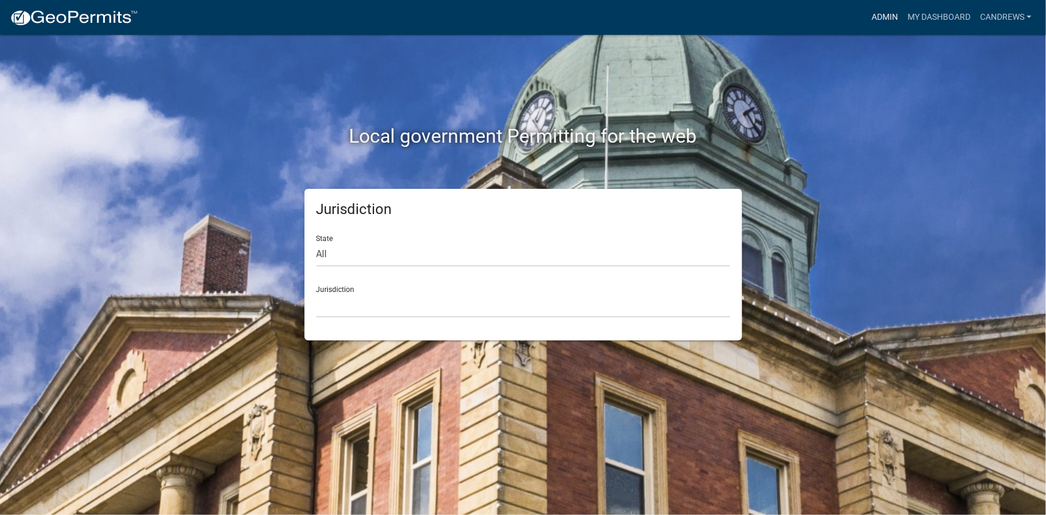
click at [873, 25] on link "Admin" at bounding box center [885, 17] width 36 height 23
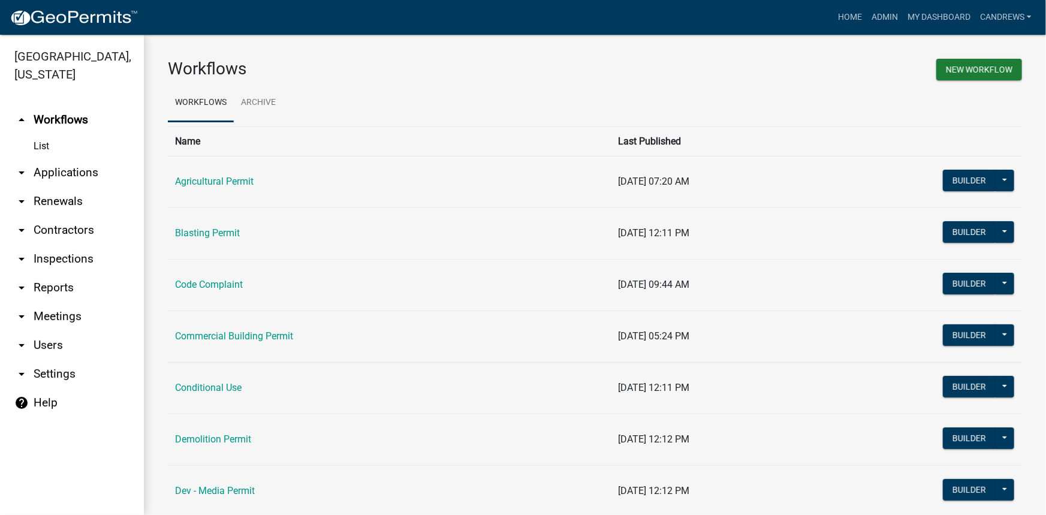
click at [65, 170] on link "arrow_drop_down Applications" at bounding box center [72, 172] width 144 height 29
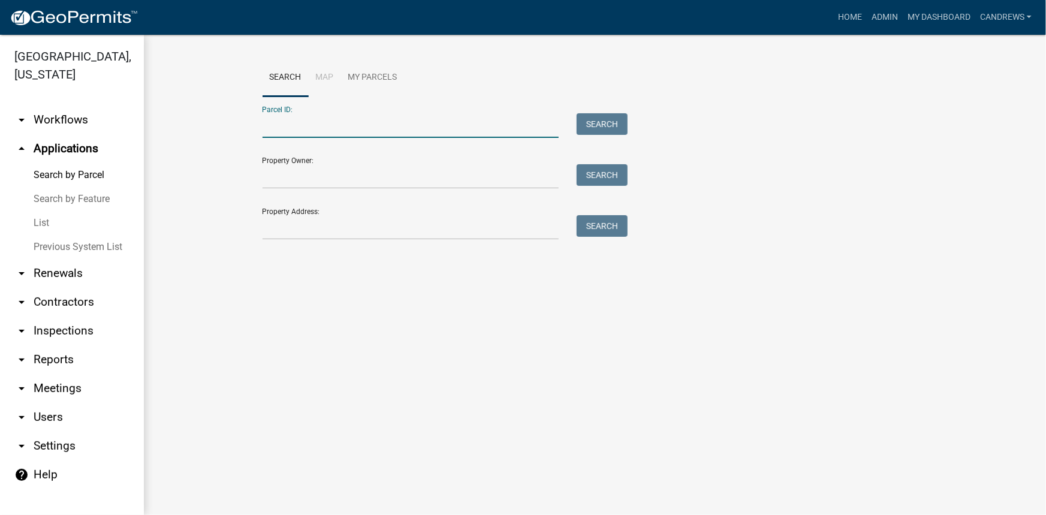
click at [306, 129] on input "Parcel ID:" at bounding box center [411, 125] width 297 height 25
paste input "RBQA006140"
drag, startPoint x: 399, startPoint y: 113, endPoint x: 164, endPoint y: 118, distance: 235.6
click at [164, 118] on div "Search Map My Parcels Parcel ID: RBQA006140 Search Property Owner: Search Prope…" at bounding box center [595, 155] width 902 height 240
click at [324, 131] on input "RBQA006140" at bounding box center [411, 125] width 297 height 25
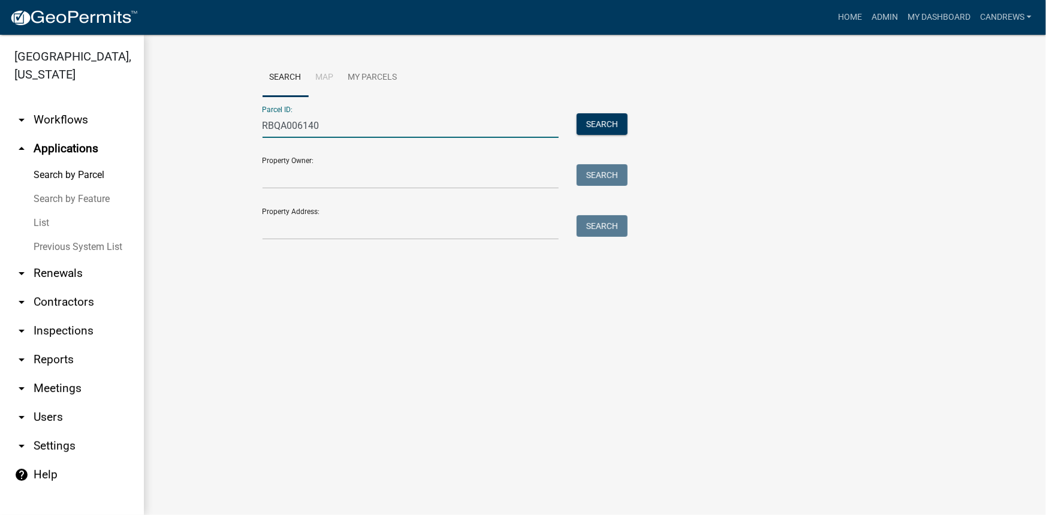
drag, startPoint x: 324, startPoint y: 131, endPoint x: 239, endPoint y: 131, distance: 85.7
click at [239, 131] on wm-workflow-application-search-view "Search Map My Parcels Parcel ID: RBQA006140 Search Property Owner: Search Prope…" at bounding box center [595, 155] width 854 height 192
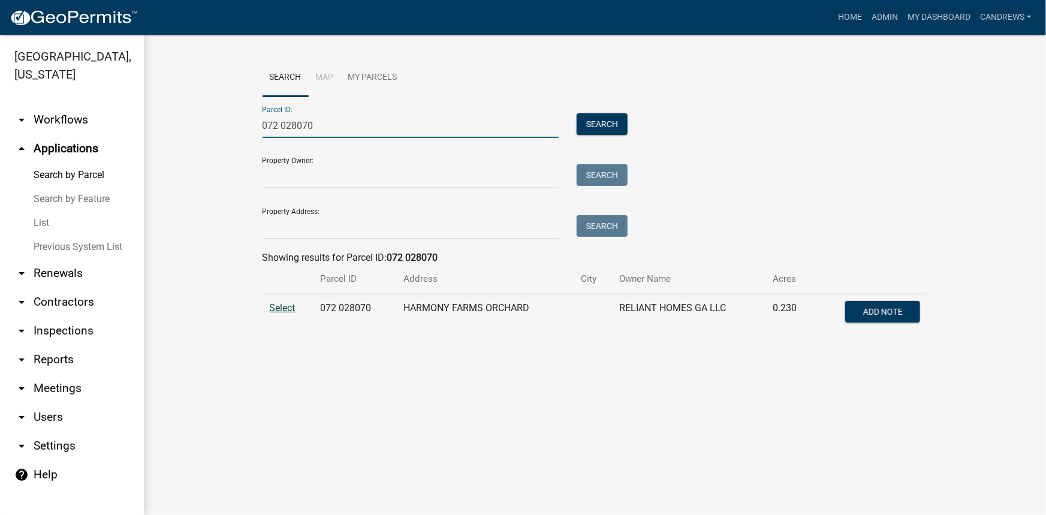
type input "072 028070"
click at [281, 309] on span "Select" at bounding box center [283, 307] width 26 height 11
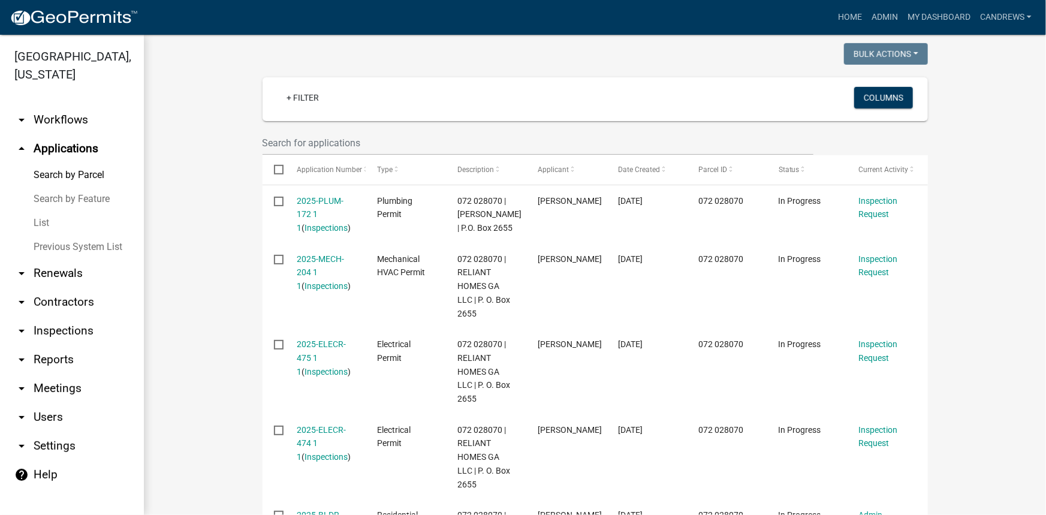
scroll to position [298, 0]
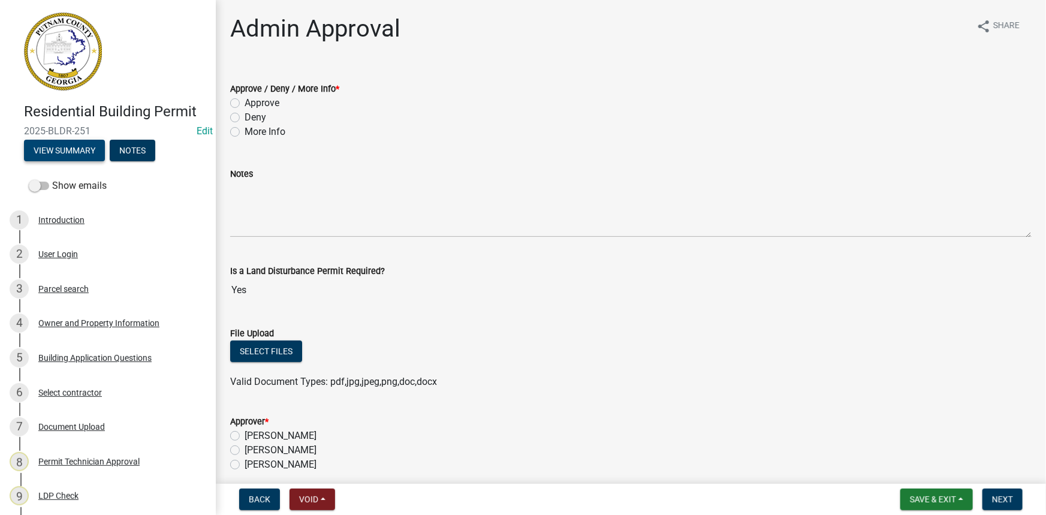
click at [73, 144] on button "View Summary" at bounding box center [64, 151] width 81 height 22
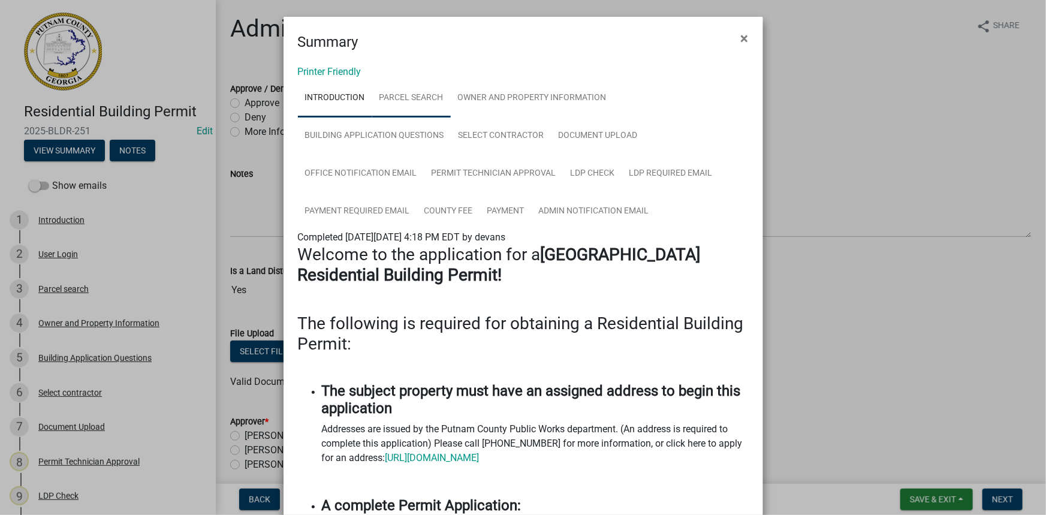
click at [417, 101] on link "Parcel search" at bounding box center [411, 98] width 79 height 38
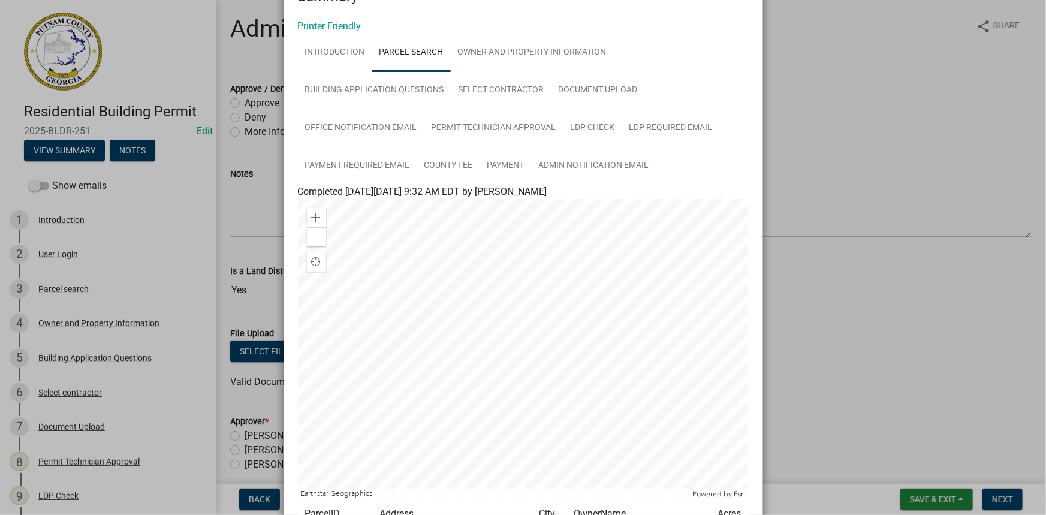
scroll to position [186, 0]
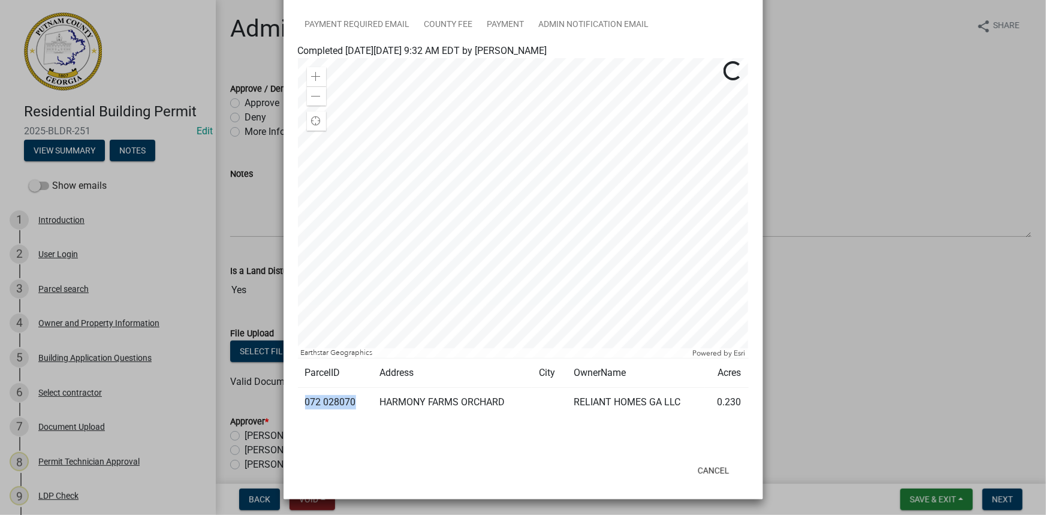
drag, startPoint x: 352, startPoint y: 401, endPoint x: 295, endPoint y: 403, distance: 57.6
click at [298, 403] on td "072 028070" at bounding box center [335, 402] width 74 height 29
copy td "072 028070"
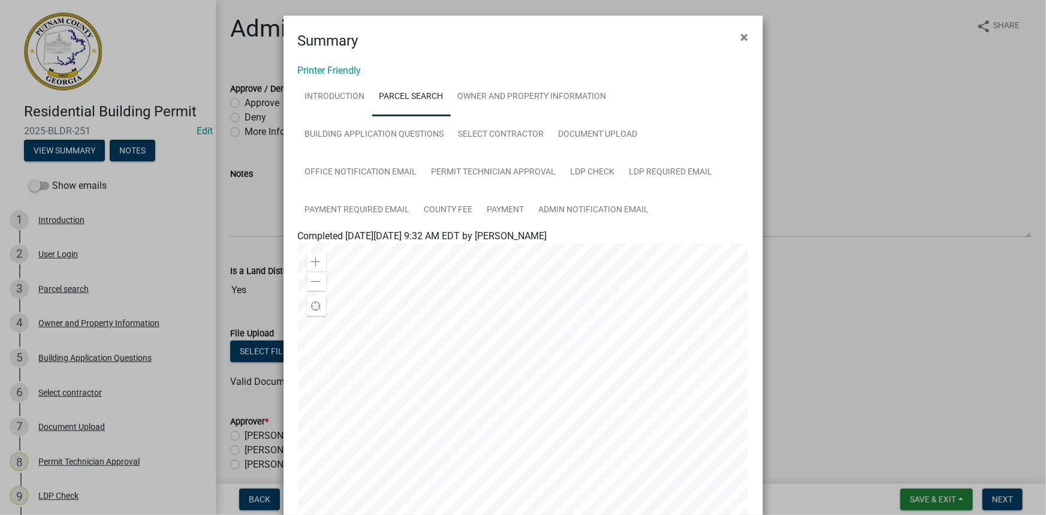
scroll to position [0, 0]
click at [491, 96] on link "Owner and Property Information" at bounding box center [532, 98] width 163 height 38
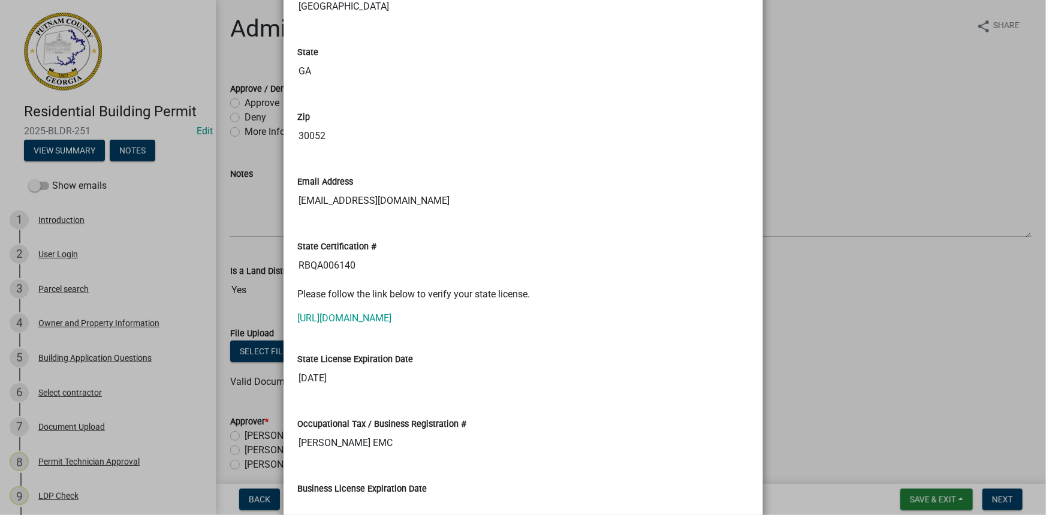
scroll to position [1580, 0]
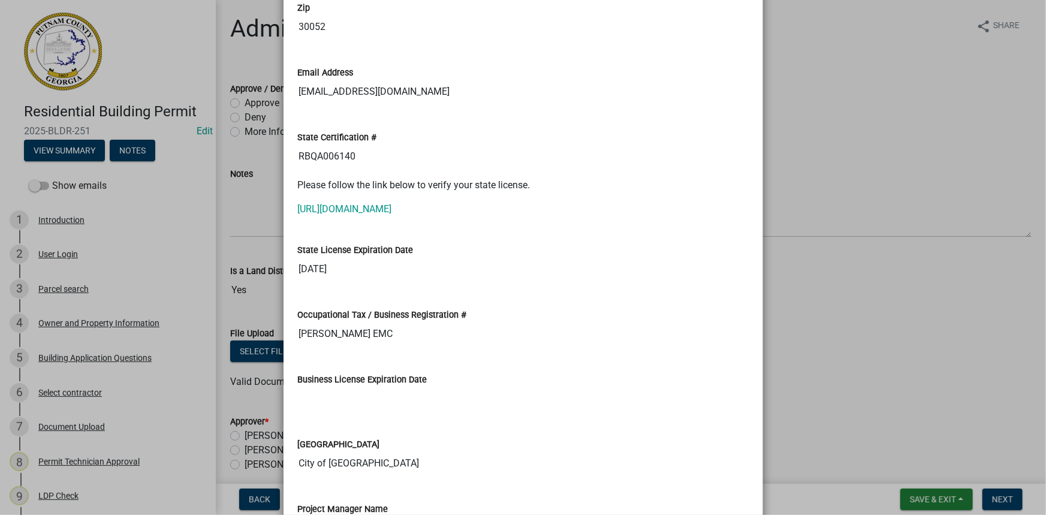
drag, startPoint x: 357, startPoint y: 156, endPoint x: 292, endPoint y: 156, distance: 65.3
click at [292, 156] on div "State Certification # RBQA006140" at bounding box center [523, 145] width 469 height 65
click at [357, 207] on link "https://verify.sos.ga.gov/verification/" at bounding box center [345, 208] width 94 height 11
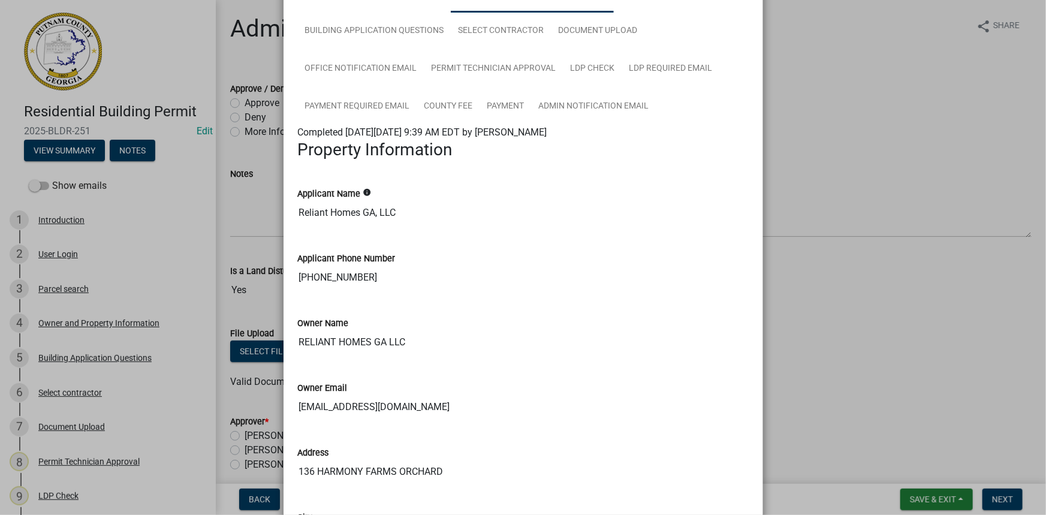
scroll to position [54, 0]
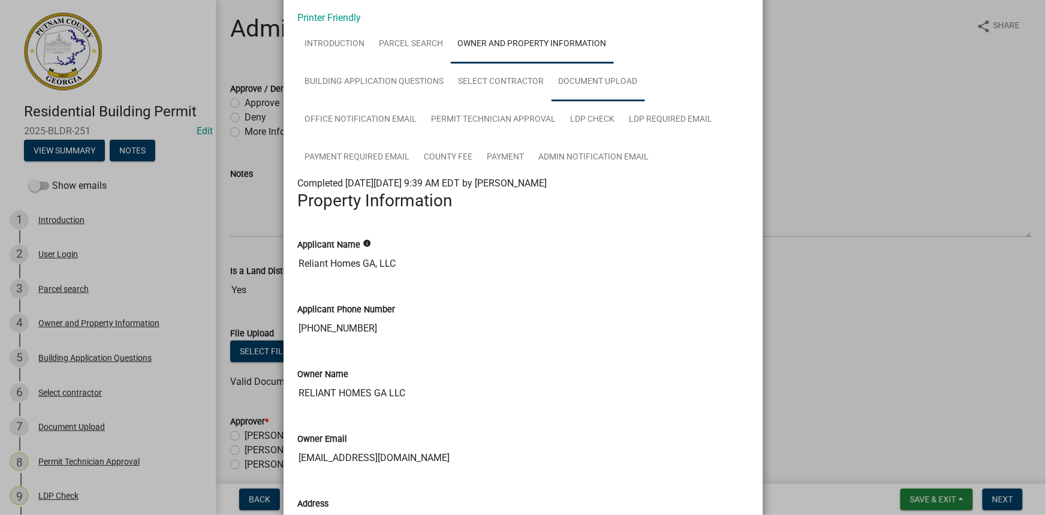
click at [578, 80] on link "Document Upload" at bounding box center [597, 82] width 93 height 38
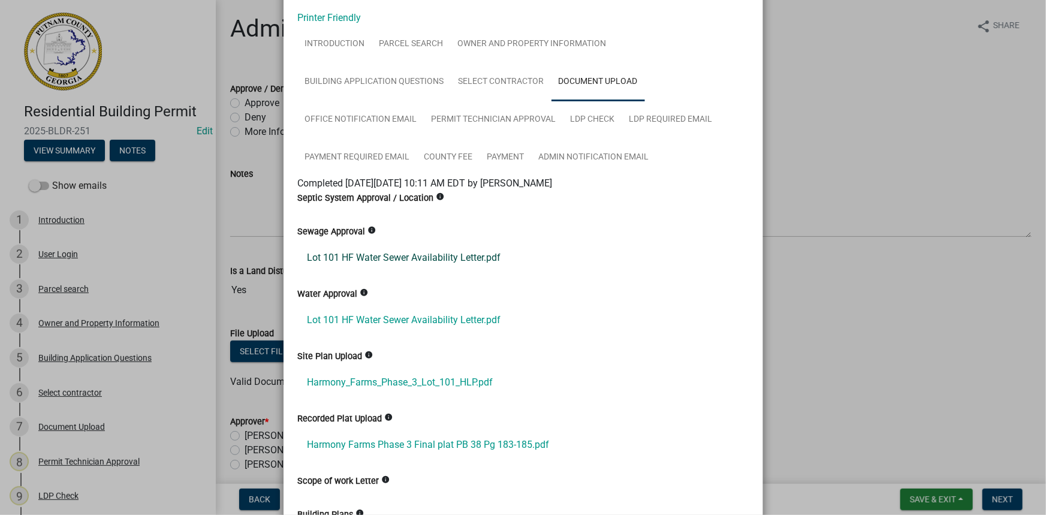
click at [420, 251] on link "Lot 101 HF Water Sewer Availability Letter.pdf" at bounding box center [523, 257] width 451 height 29
click at [405, 375] on link "Harmony_Farms_Phase_3_Lot_101_HLP.pdf" at bounding box center [523, 382] width 451 height 29
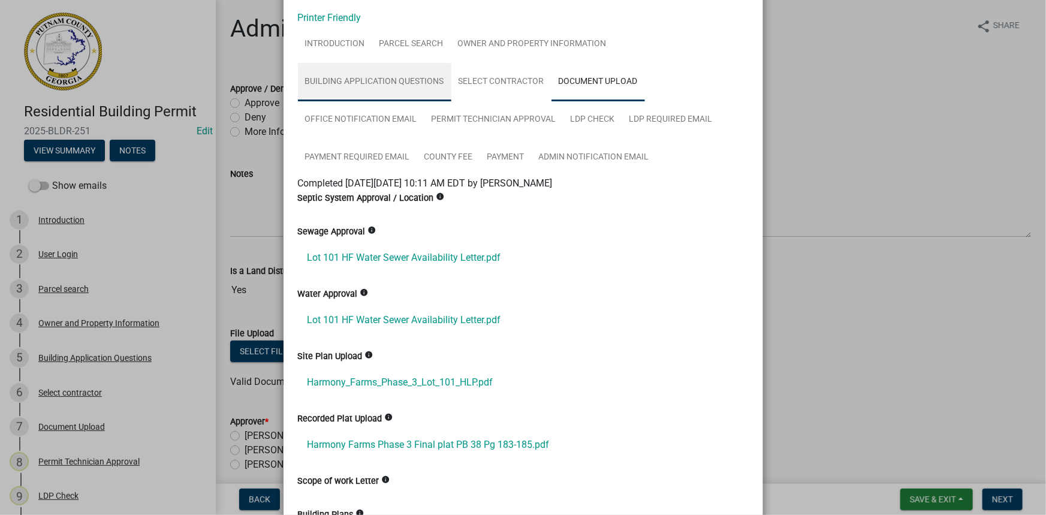
click at [380, 85] on link "Building Application Questions" at bounding box center [374, 82] width 153 height 38
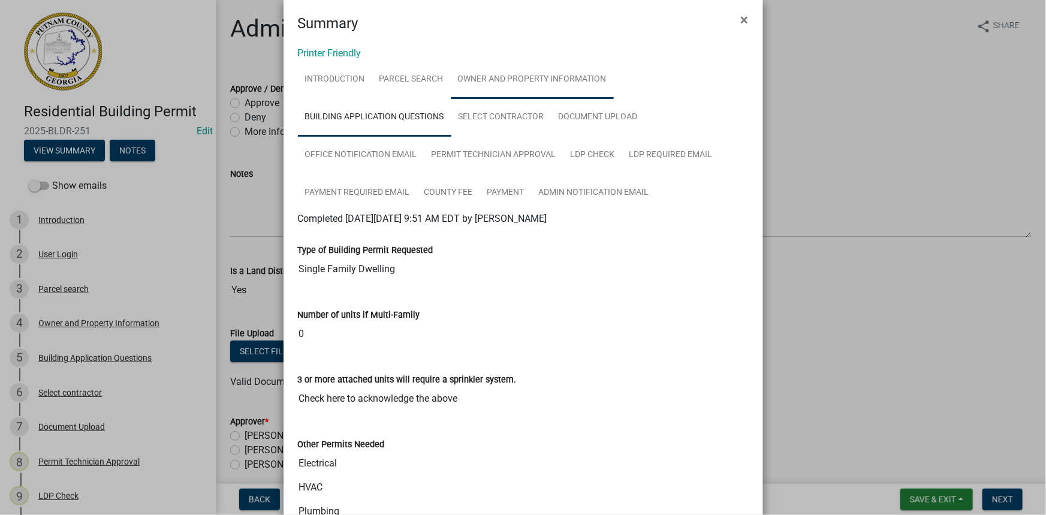
scroll to position [0, 0]
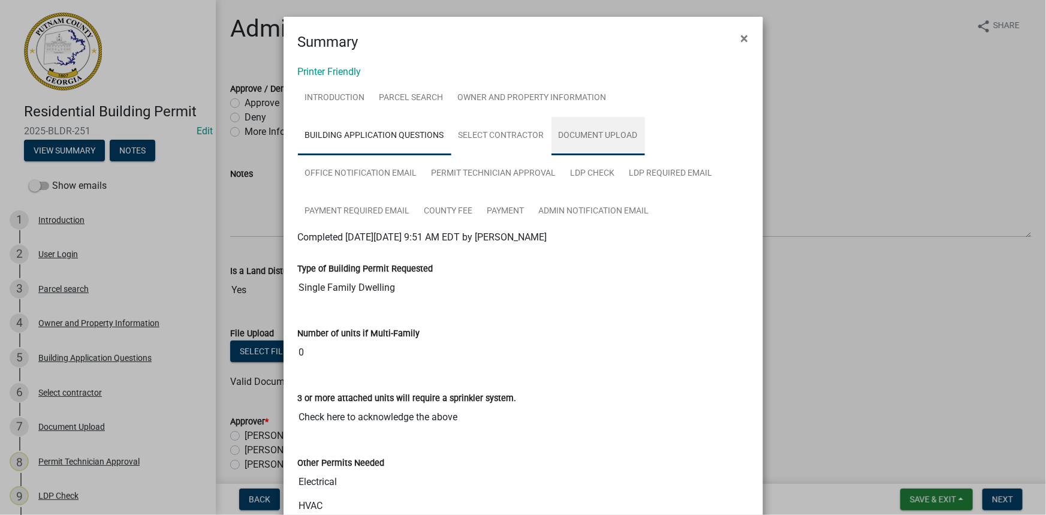
click at [572, 138] on link "Document Upload" at bounding box center [597, 136] width 93 height 38
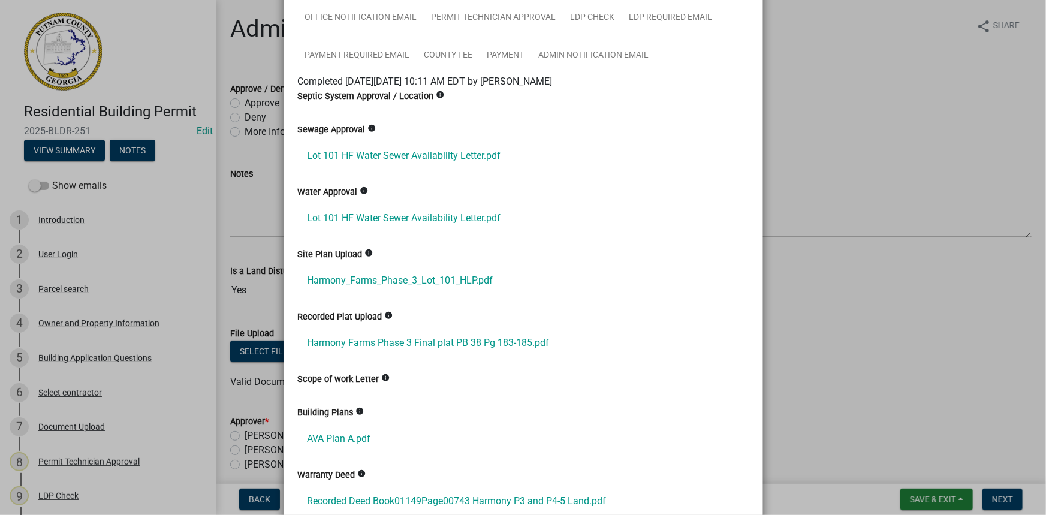
scroll to position [218, 0]
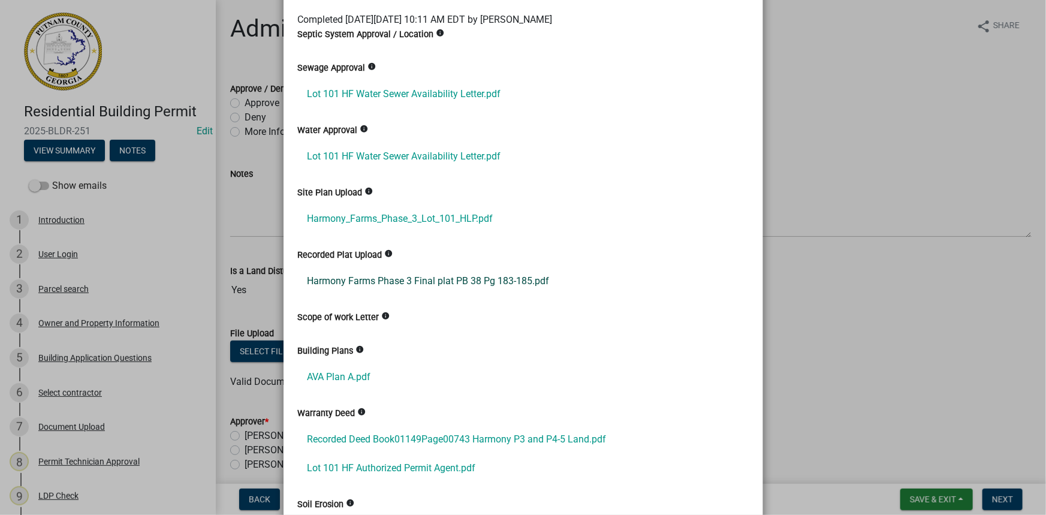
click at [399, 278] on link "Harmony Farms Phase 3 Final plat PB 38 Pg 183-185.pdf" at bounding box center [523, 281] width 451 height 29
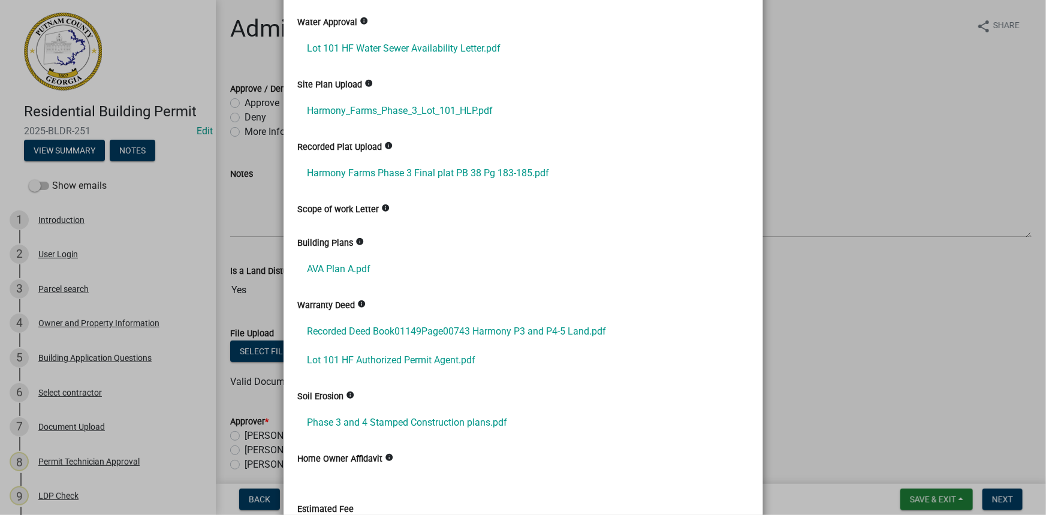
scroll to position [327, 0]
click at [354, 272] on link "AVA Plan A.pdf" at bounding box center [523, 268] width 451 height 29
click at [450, 416] on link "Phase 3 and 4 Stamped Construction plans.pdf" at bounding box center [523, 421] width 451 height 29
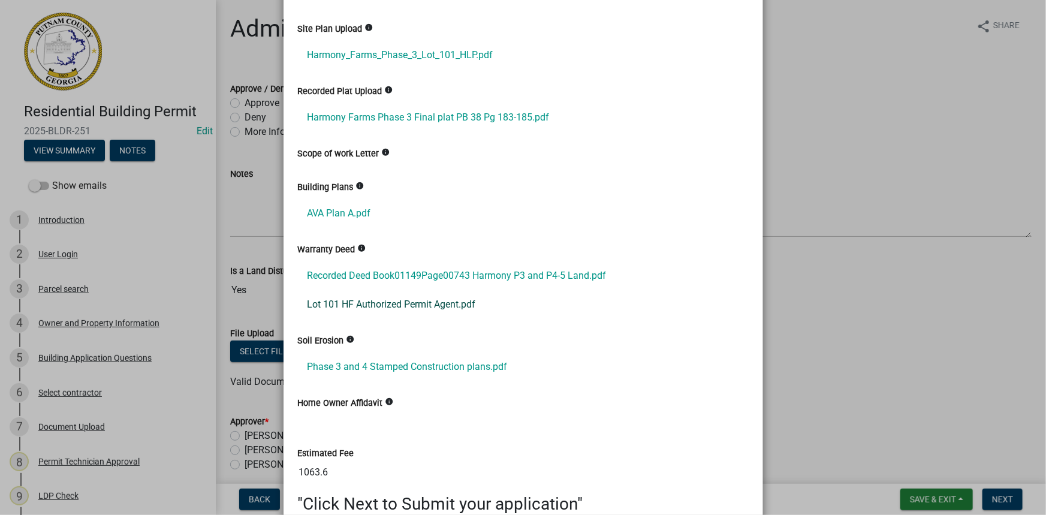
click at [391, 304] on link "Lot 101 HF Authorized Permit Agent.pdf" at bounding box center [523, 304] width 451 height 29
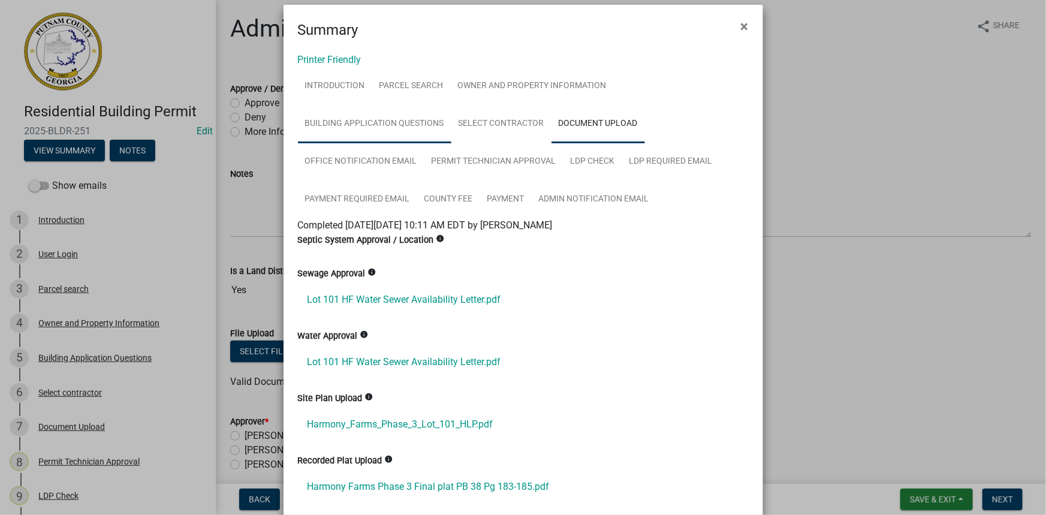
scroll to position [0, 0]
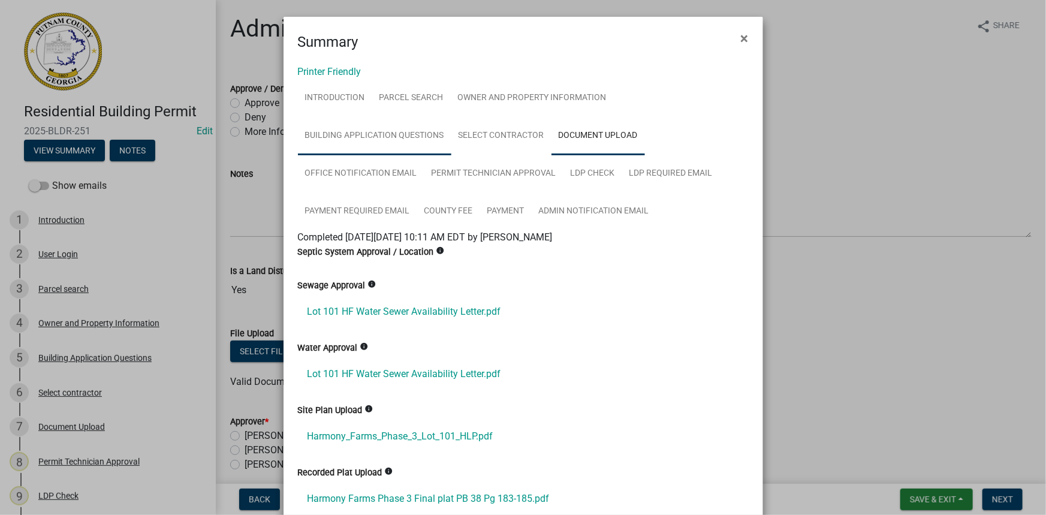
click at [378, 142] on link "Building Application Questions" at bounding box center [374, 136] width 153 height 38
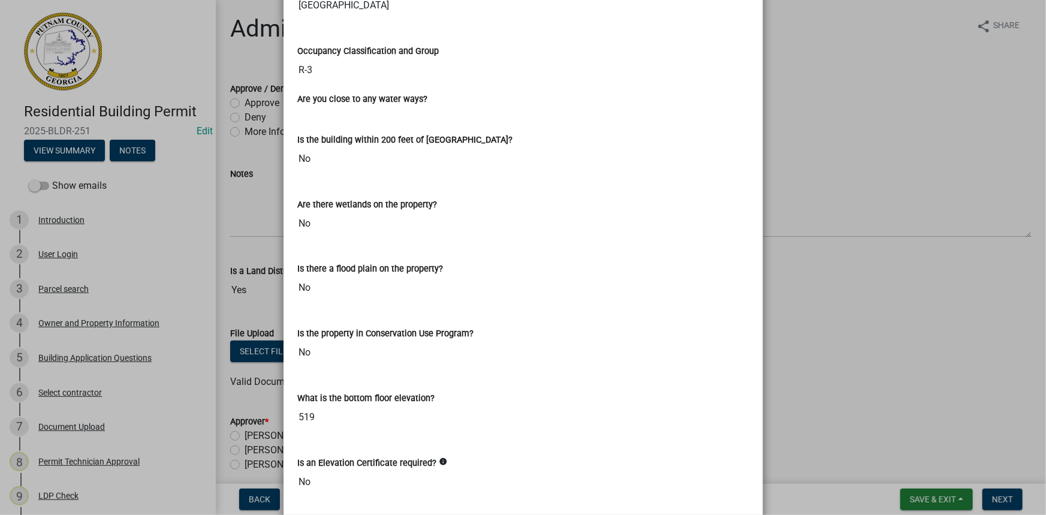
scroll to position [3214, 0]
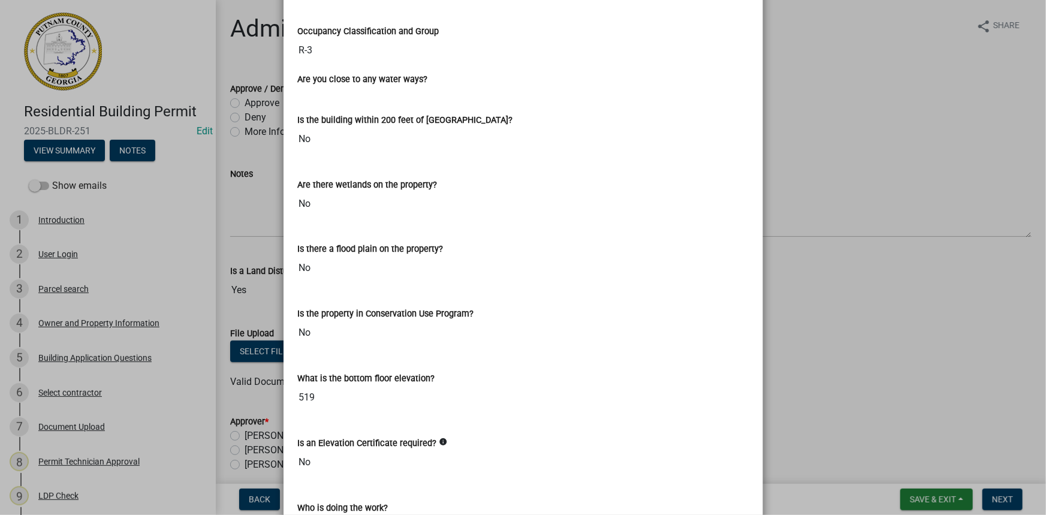
click at [266, 122] on ngb-modal-window "Summary × Printer Friendly Introduction Parcel search Owner and Property Inform…" at bounding box center [523, 257] width 1046 height 515
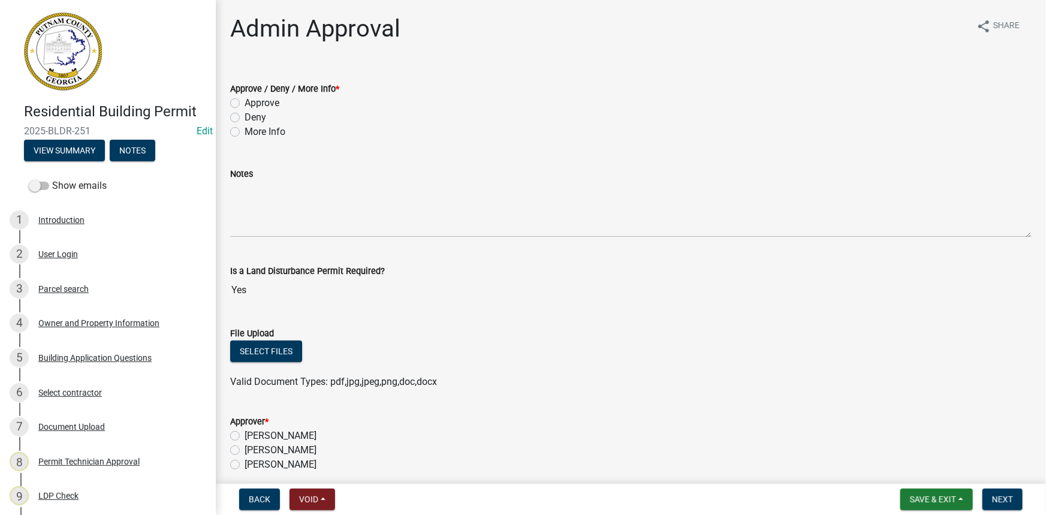
click at [266, 104] on label "Approve" at bounding box center [262, 103] width 35 height 14
click at [252, 104] on input "Approve" at bounding box center [249, 100] width 8 height 8
radio input "true"
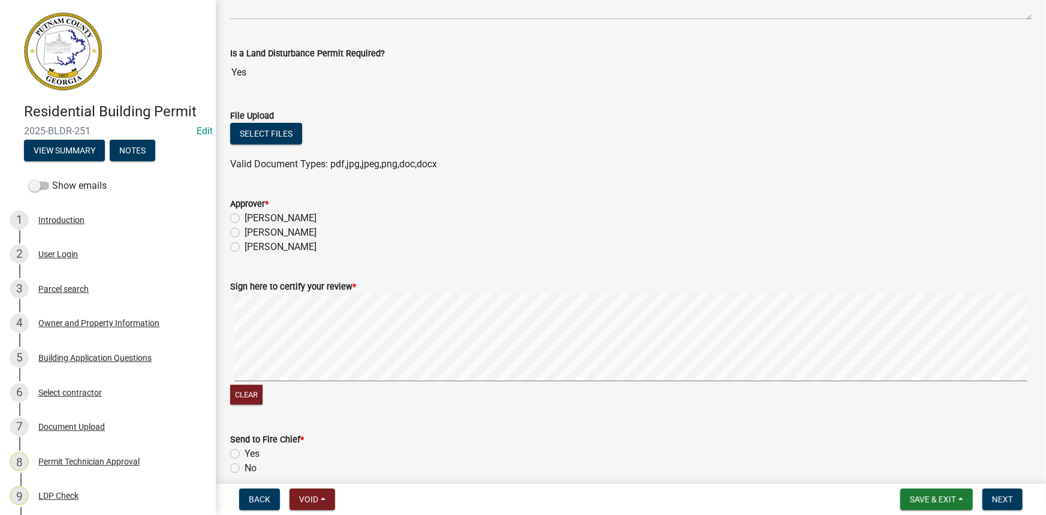
click at [293, 226] on label "[PERSON_NAME]" at bounding box center [281, 232] width 72 height 14
click at [252, 226] on input "[PERSON_NAME]" at bounding box center [249, 229] width 8 height 8
radio input "true"
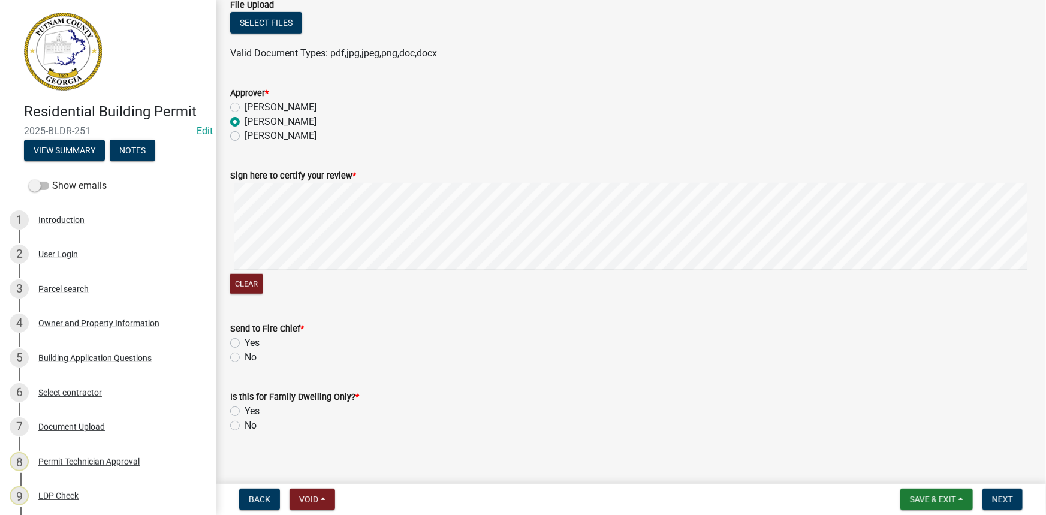
scroll to position [339, 0]
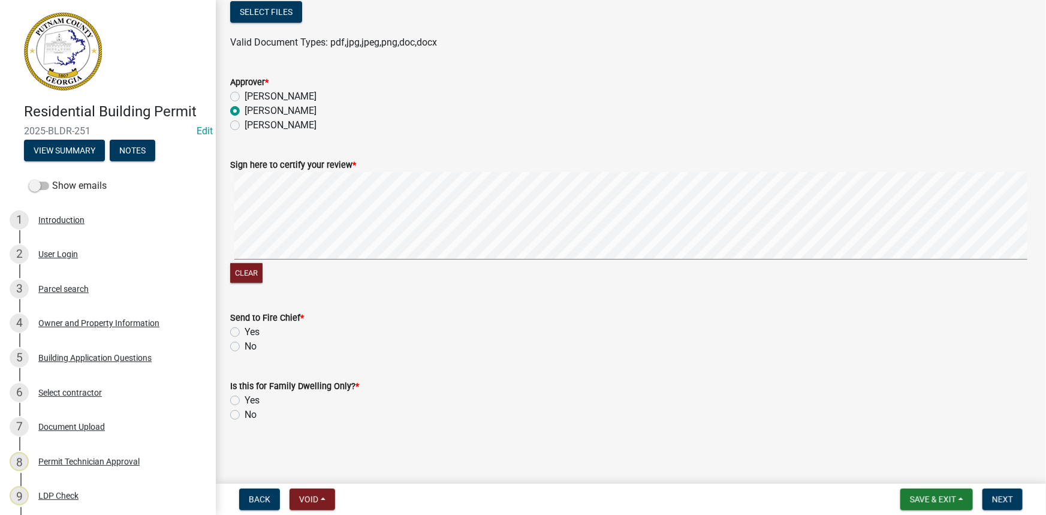
click at [245, 346] on label "No" at bounding box center [251, 346] width 12 height 14
click at [245, 346] on input "No" at bounding box center [249, 343] width 8 height 8
radio input "true"
click at [245, 417] on label "No" at bounding box center [251, 415] width 12 height 14
click at [245, 415] on input "No" at bounding box center [249, 412] width 8 height 8
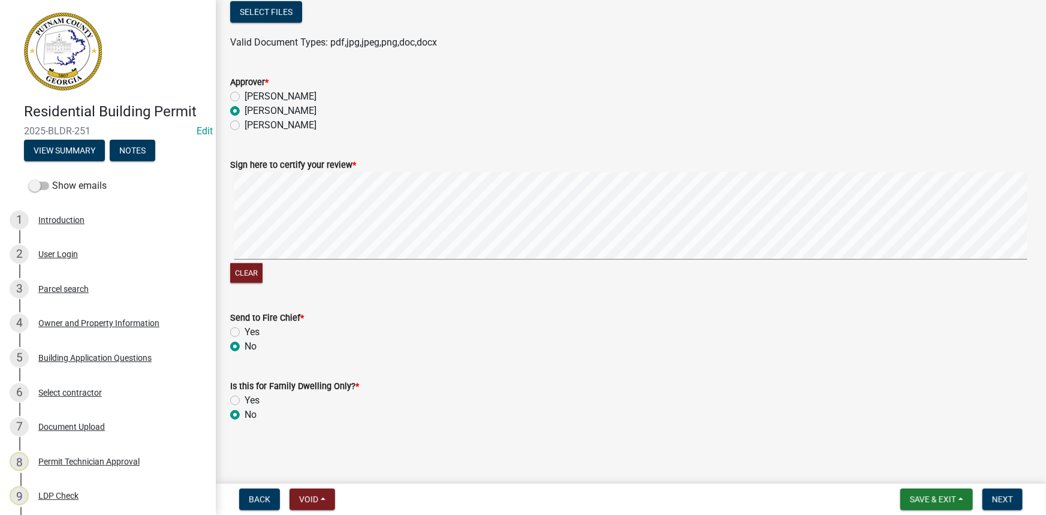
radio input "true"
click at [997, 494] on span "Next" at bounding box center [1002, 499] width 21 height 10
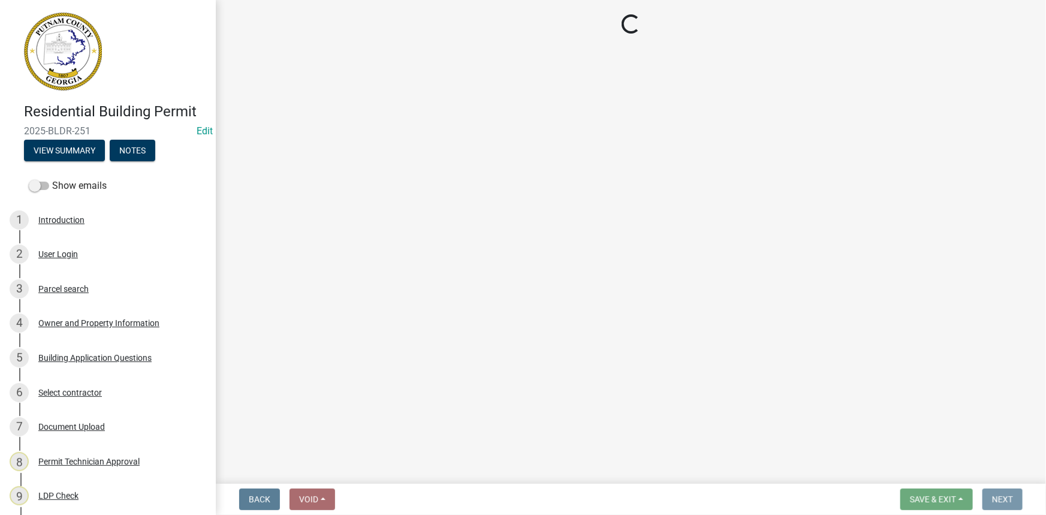
scroll to position [0, 0]
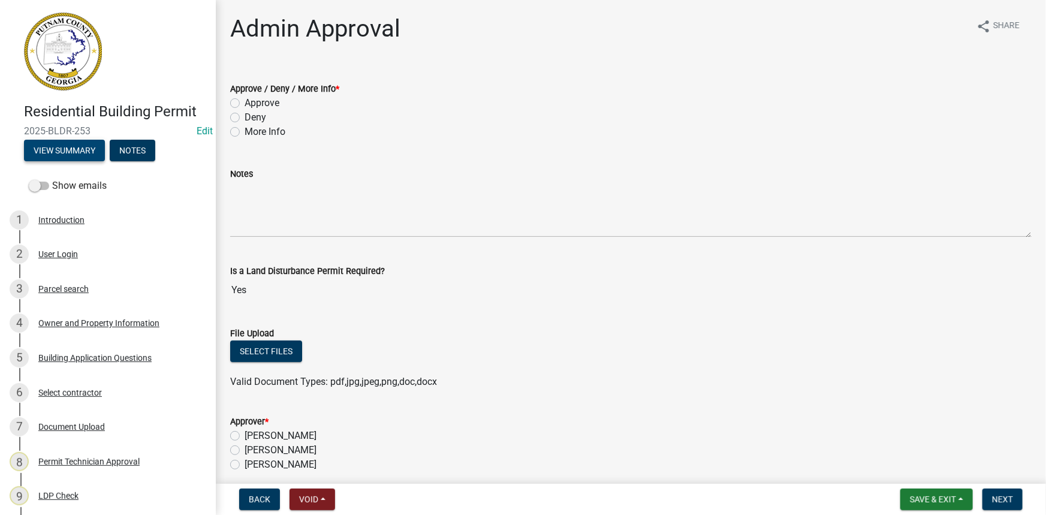
click at [81, 147] on button "View Summary" at bounding box center [64, 151] width 81 height 22
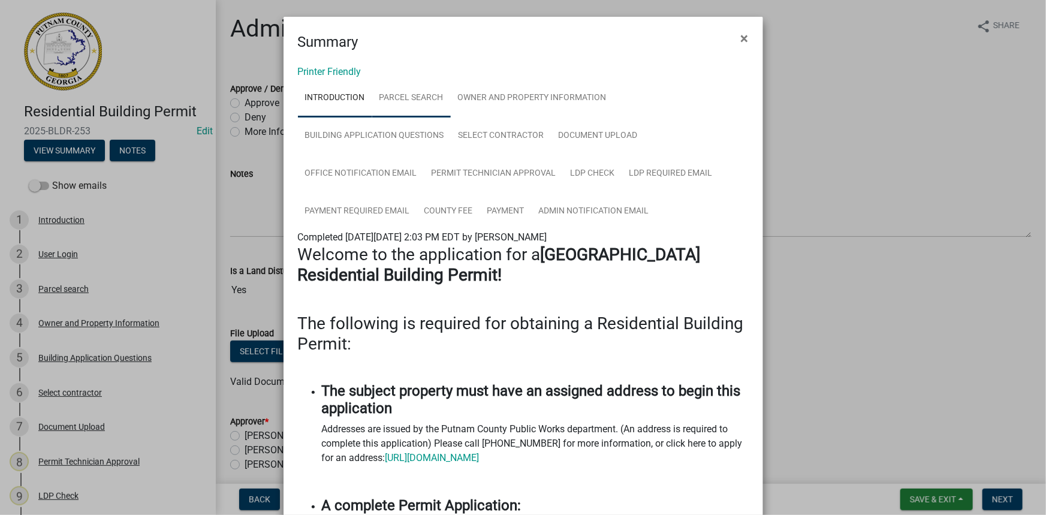
click at [401, 93] on link "Parcel search" at bounding box center [411, 98] width 79 height 38
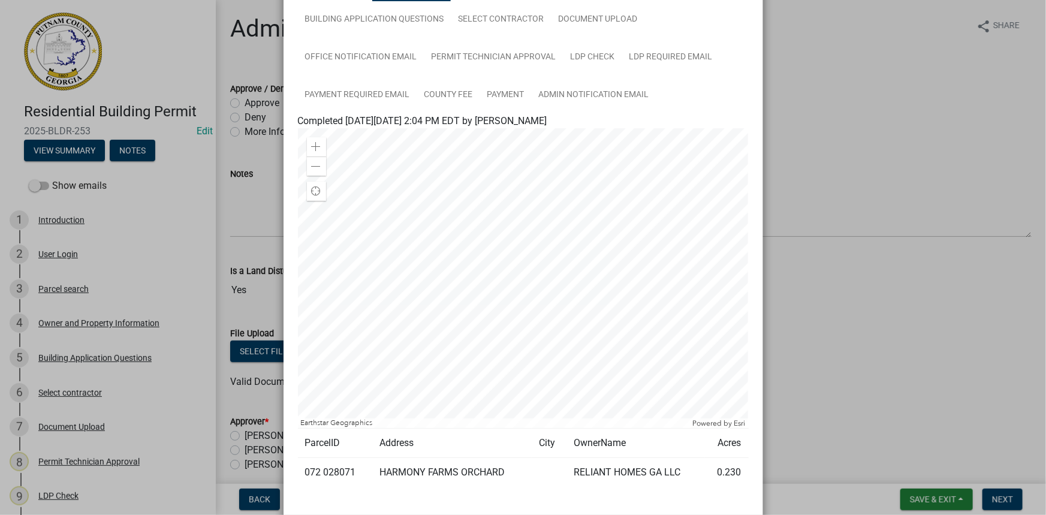
scroll to position [163, 0]
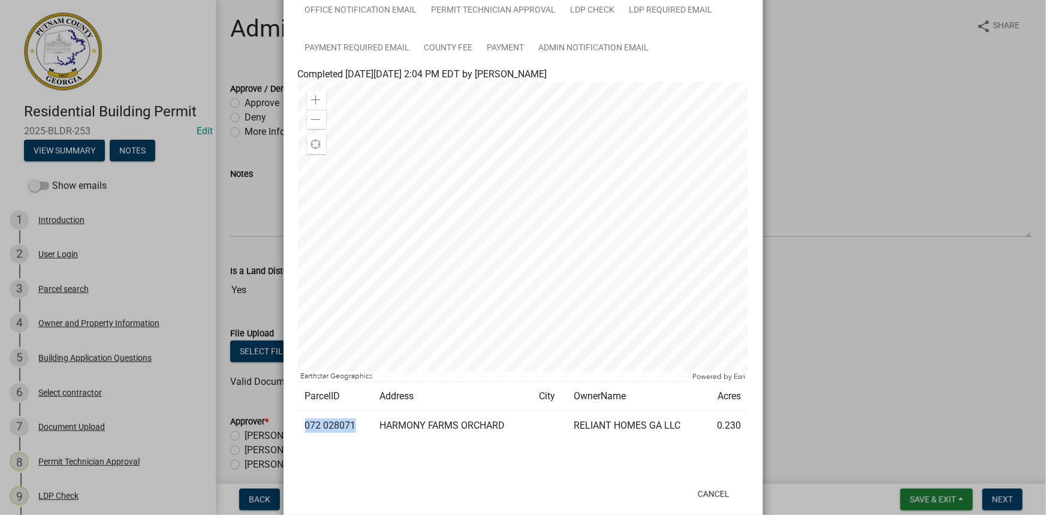
drag, startPoint x: 350, startPoint y: 422, endPoint x: 303, endPoint y: 426, distance: 47.5
click at [303, 426] on td "072 028071" at bounding box center [335, 425] width 74 height 29
copy td "072 028071"
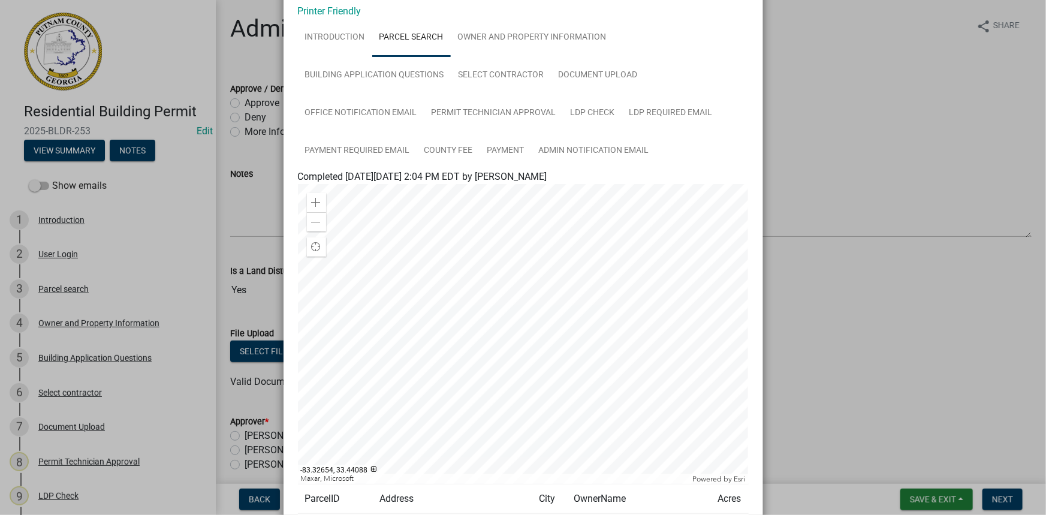
scroll to position [54, 0]
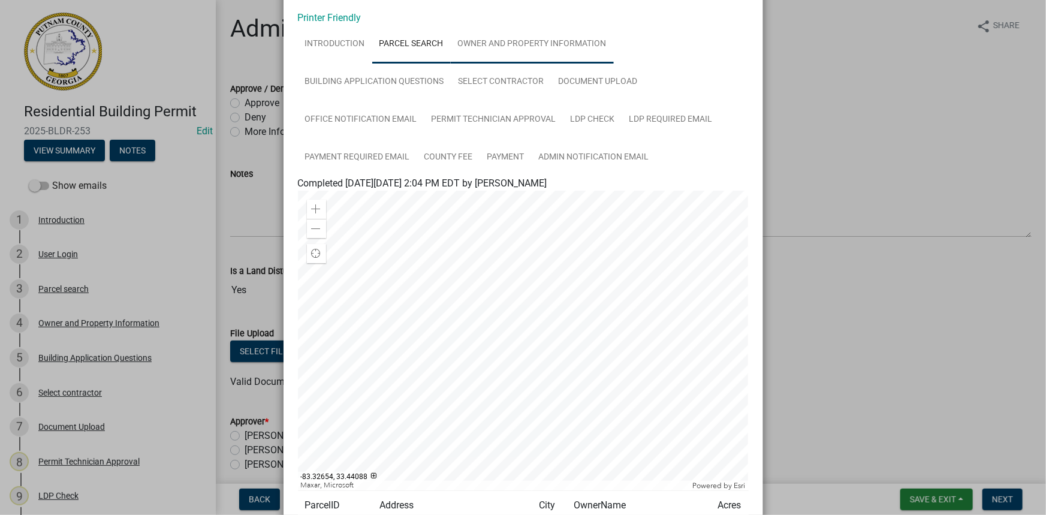
click at [539, 52] on link "Owner and Property Information" at bounding box center [532, 44] width 163 height 38
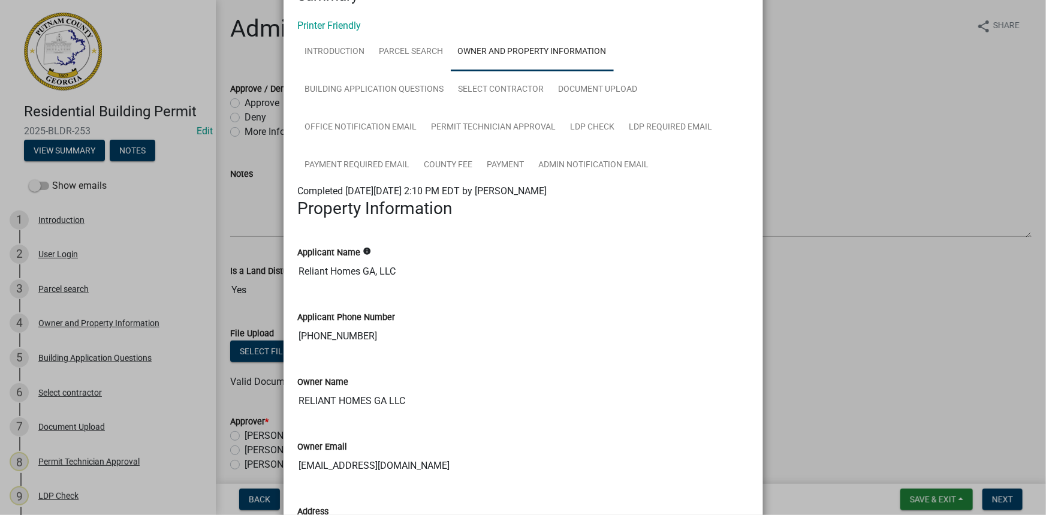
scroll to position [0, 0]
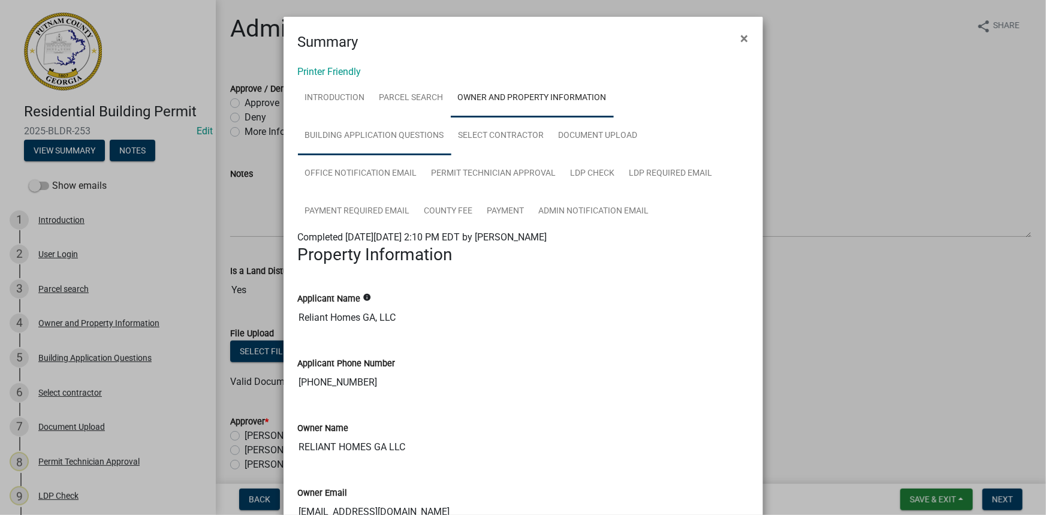
click at [377, 134] on link "Building Application Questions" at bounding box center [374, 136] width 153 height 38
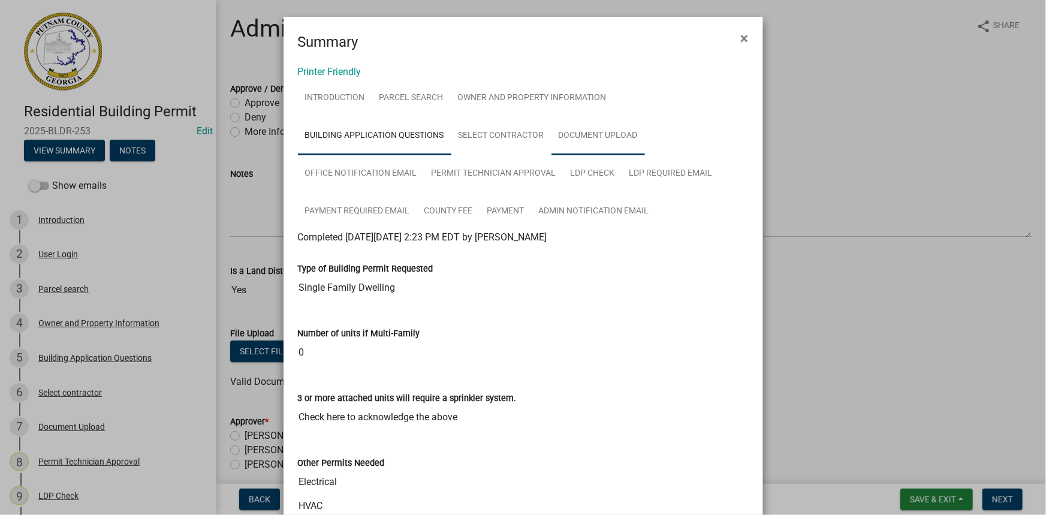
click at [614, 135] on link "Document Upload" at bounding box center [597, 136] width 93 height 38
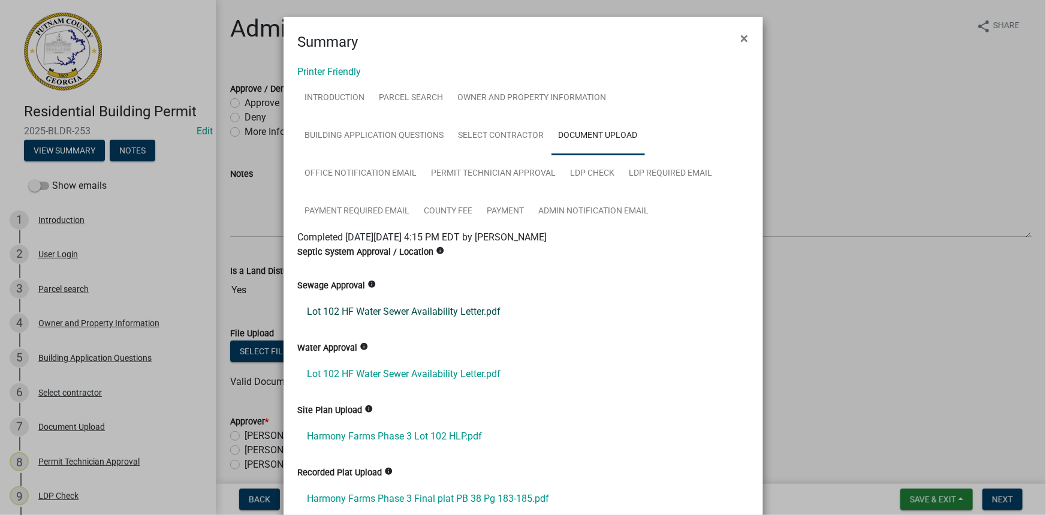
click at [359, 313] on link "Lot 102 HF Water Sewer Availability Letter.pdf" at bounding box center [523, 311] width 451 height 29
click at [396, 429] on link "Harmony Farms Phase 3 Lot 102 HLP.pdf" at bounding box center [523, 436] width 451 height 29
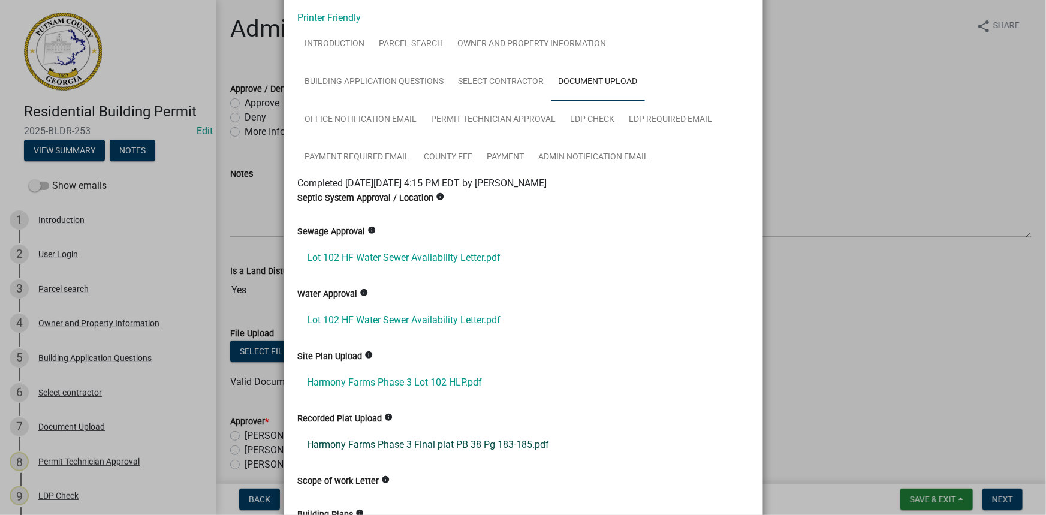
click at [420, 441] on link "Harmony Farms Phase 3 Final plat PB 38 Pg 183-185.pdf" at bounding box center [523, 444] width 451 height 29
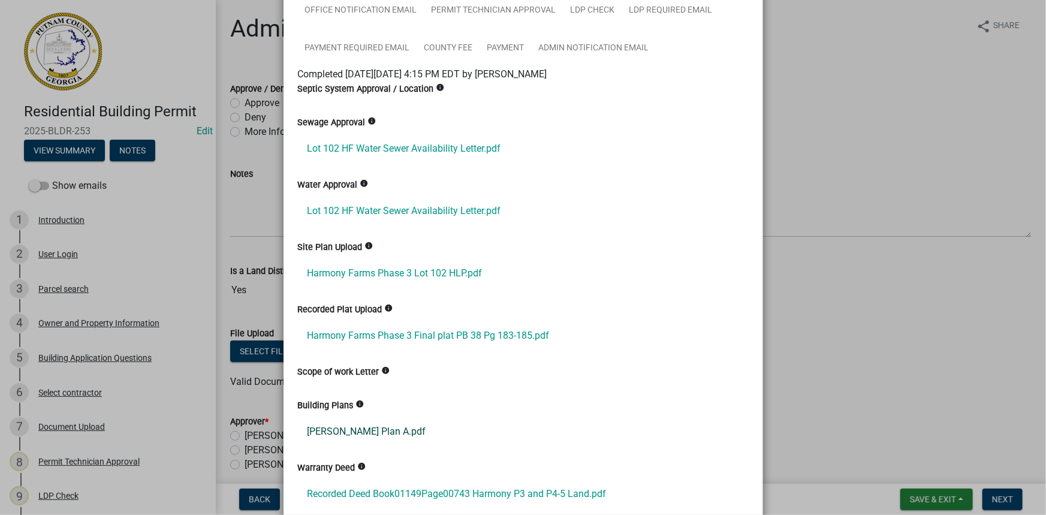
click at [349, 432] on link "[PERSON_NAME] Plan A.pdf" at bounding box center [523, 431] width 451 height 29
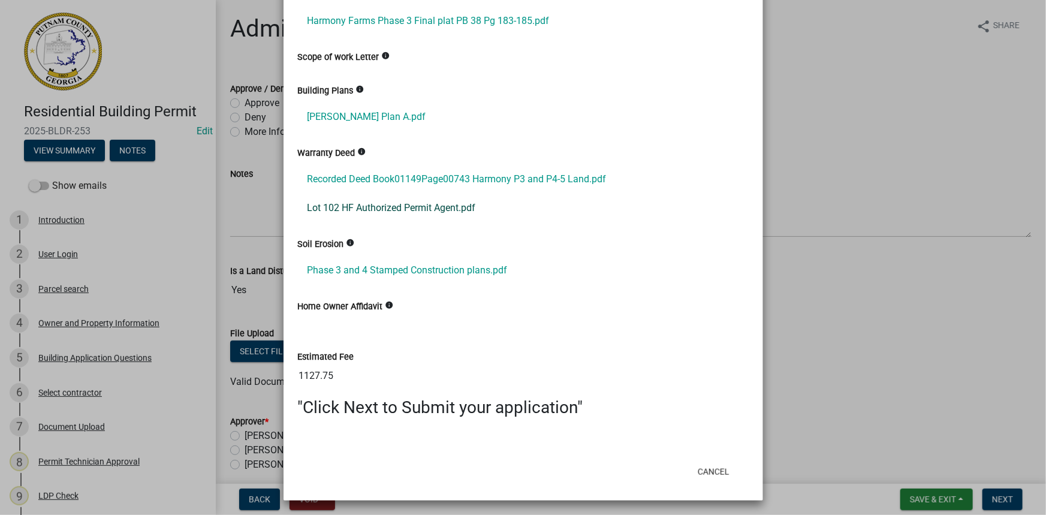
scroll to position [479, 0]
click at [364, 201] on link "Lot 102 HF Authorized Permit Agent.pdf" at bounding box center [523, 206] width 451 height 29
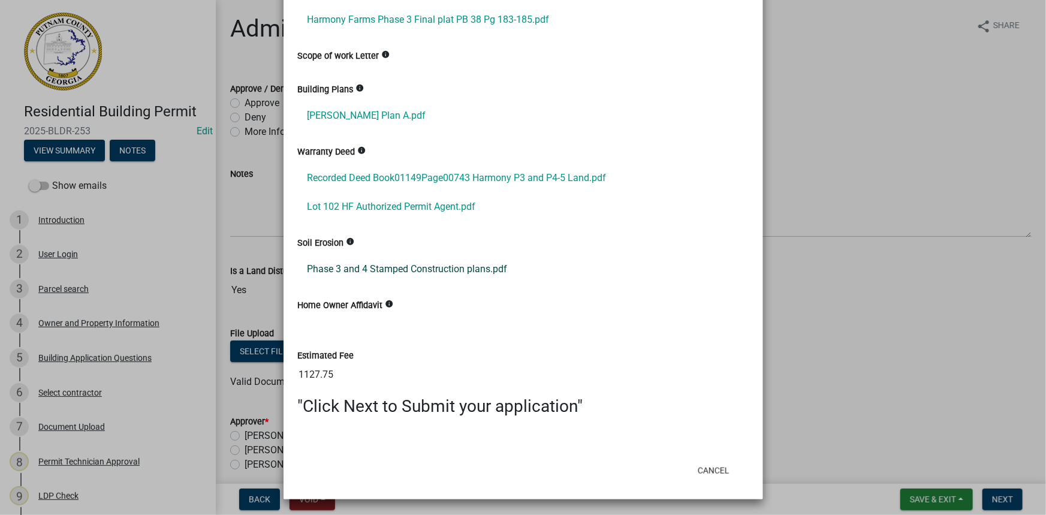
click at [371, 262] on link "Phase 3 and 4 Stamped Construction plans.pdf" at bounding box center [523, 269] width 451 height 29
click at [240, 221] on ngb-modal-window "Summary × Printer Friendly Introduction Parcel search Owner and Property Inform…" at bounding box center [523, 257] width 1046 height 515
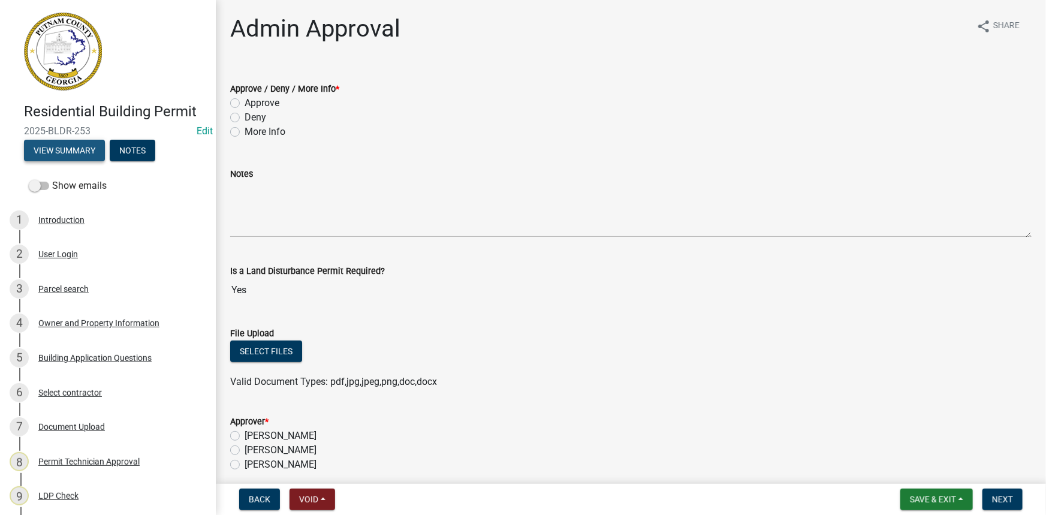
click at [65, 157] on button "View Summary" at bounding box center [64, 151] width 81 height 22
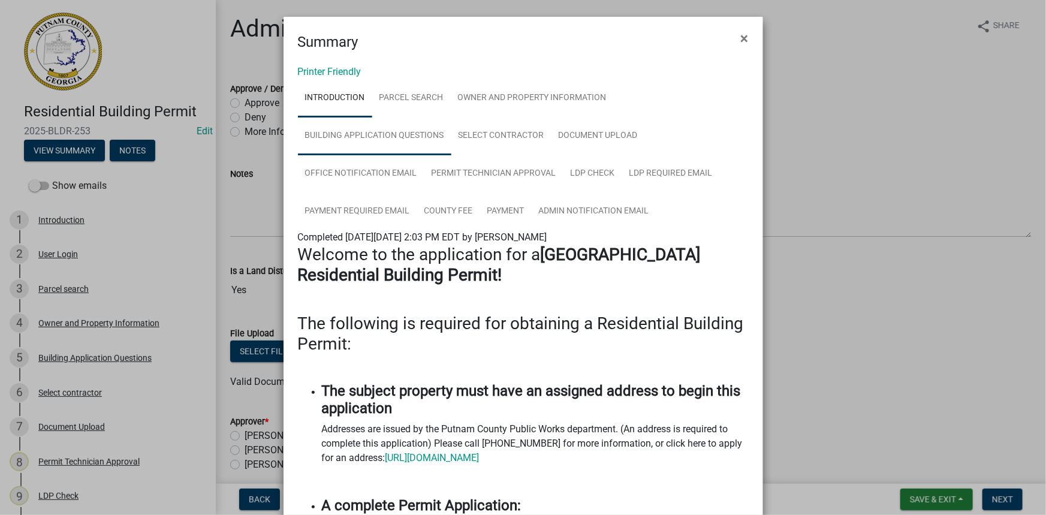
click at [366, 129] on link "Building Application Questions" at bounding box center [374, 136] width 153 height 38
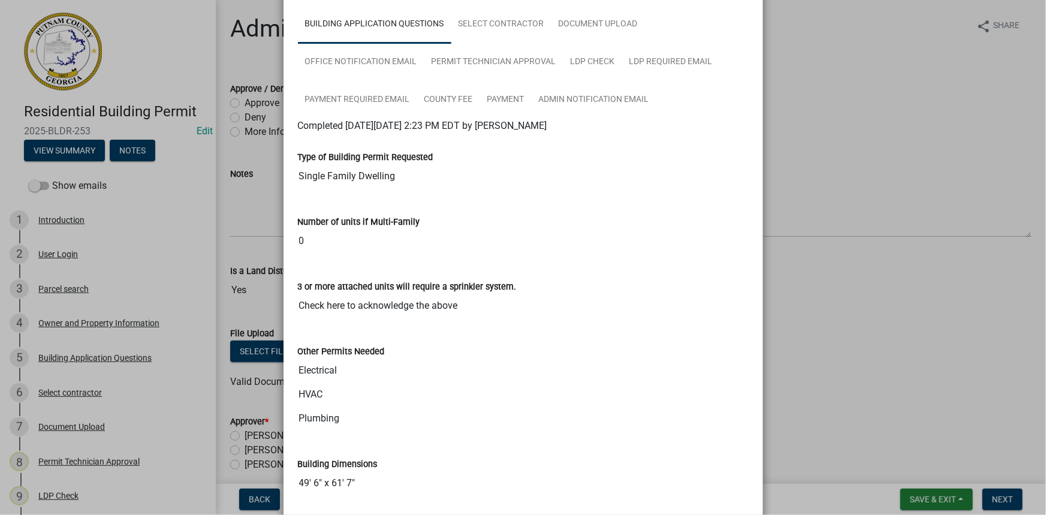
scroll to position [54, 0]
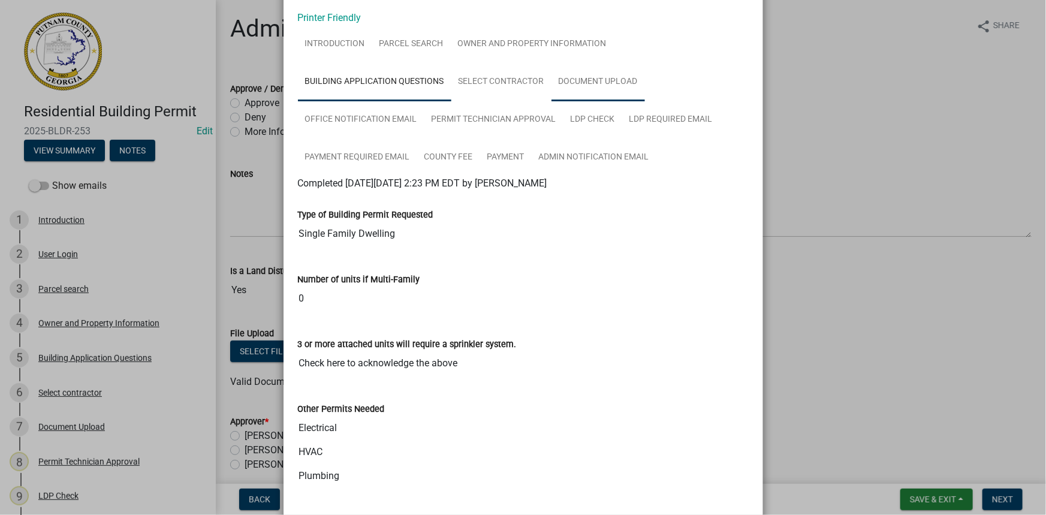
click at [578, 81] on link "Document Upload" at bounding box center [597, 82] width 93 height 38
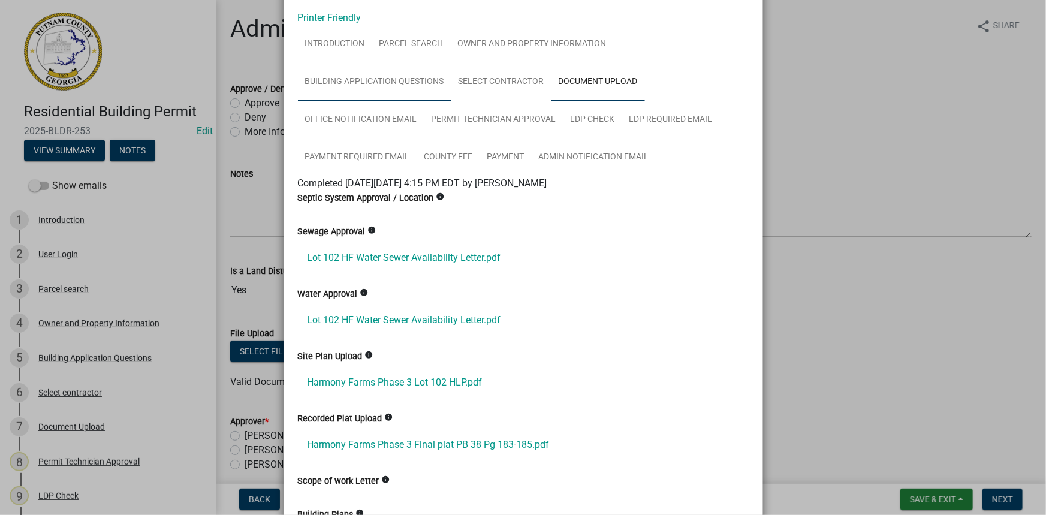
click at [373, 90] on link "Building Application Questions" at bounding box center [374, 82] width 153 height 38
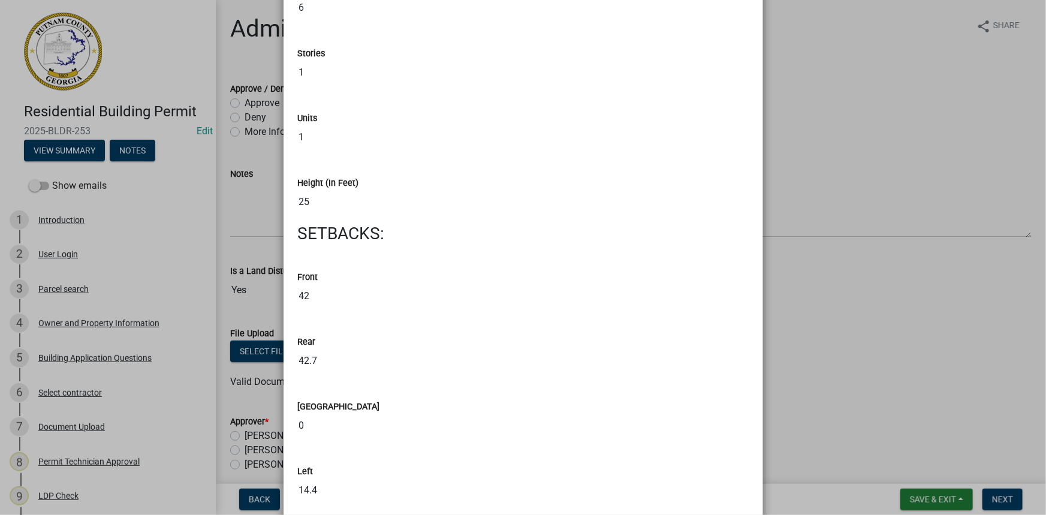
scroll to position [1416, 0]
click at [260, 128] on ngb-modal-window "Summary × Printer Friendly Introduction Parcel search Owner and Property Inform…" at bounding box center [523, 257] width 1046 height 515
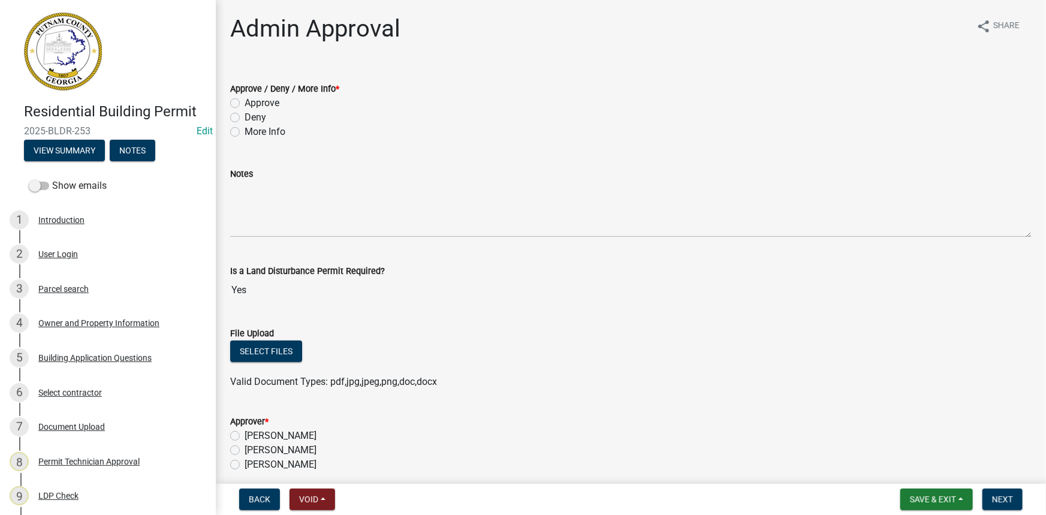
click at [261, 129] on label "More Info" at bounding box center [265, 132] width 41 height 14
click at [252, 129] on input "More Info" at bounding box center [249, 129] width 8 height 8
radio input "true"
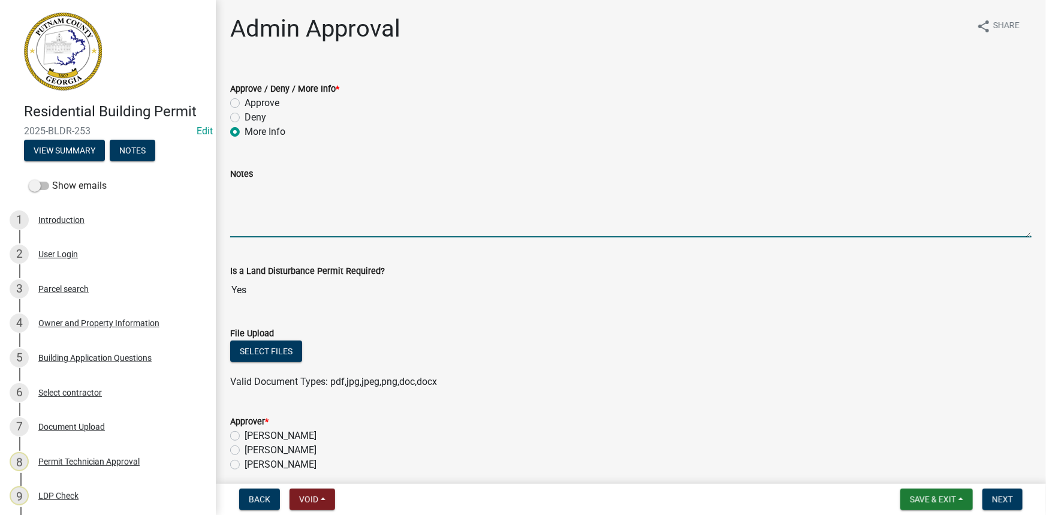
click at [267, 203] on textarea "Notes" at bounding box center [630, 209] width 801 height 56
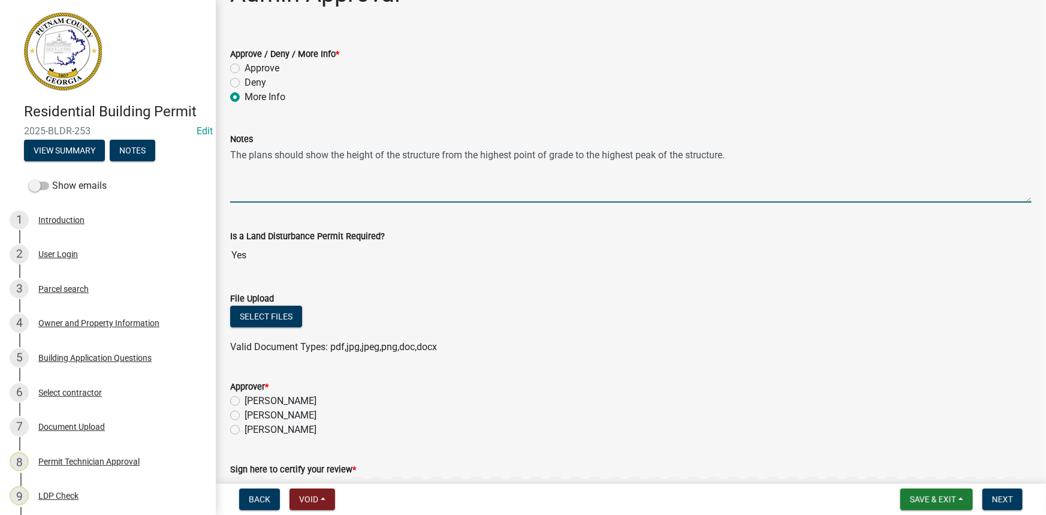
scroll to position [54, 0]
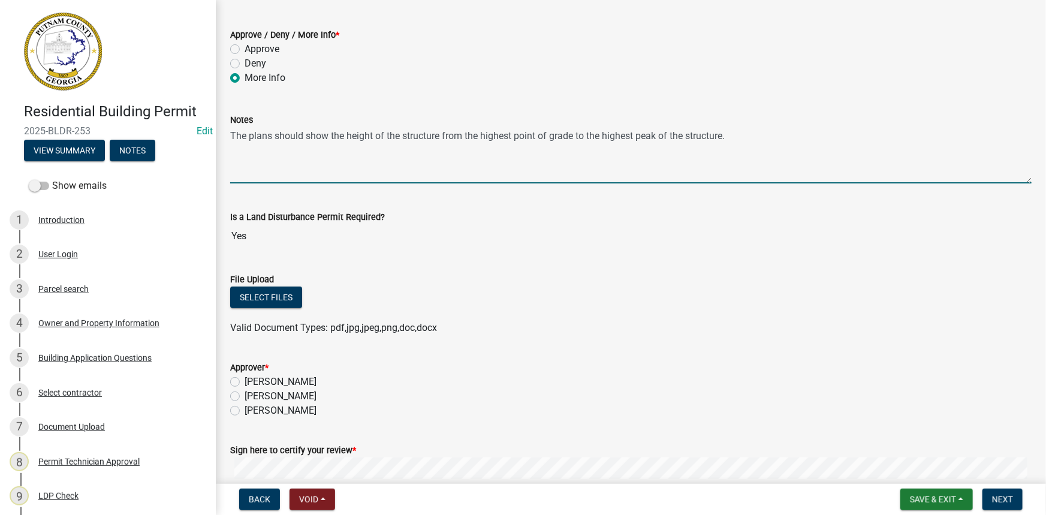
type textarea "The plans should show the height of the structure from the highest point of gra…"
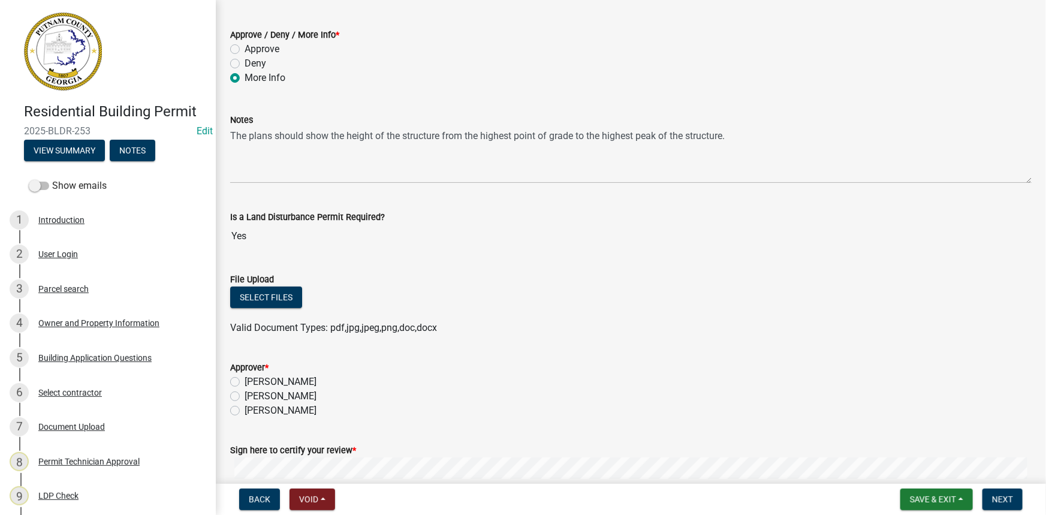
drag, startPoint x: 286, startPoint y: 394, endPoint x: 292, endPoint y: 396, distance: 6.3
click at [286, 394] on label "[PERSON_NAME]" at bounding box center [281, 396] width 72 height 14
click at [252, 394] on input "[PERSON_NAME]" at bounding box center [249, 393] width 8 height 8
radio input "true"
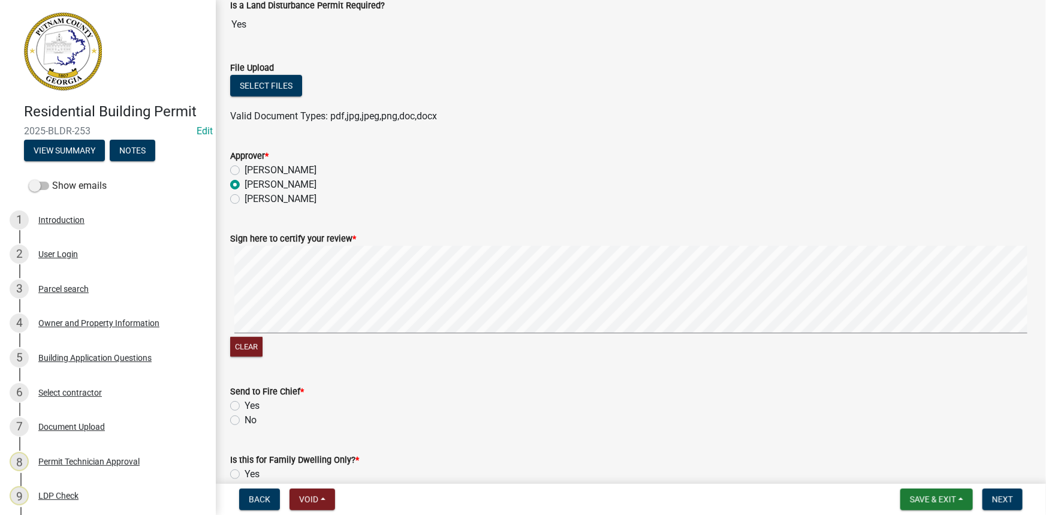
scroll to position [327, 0]
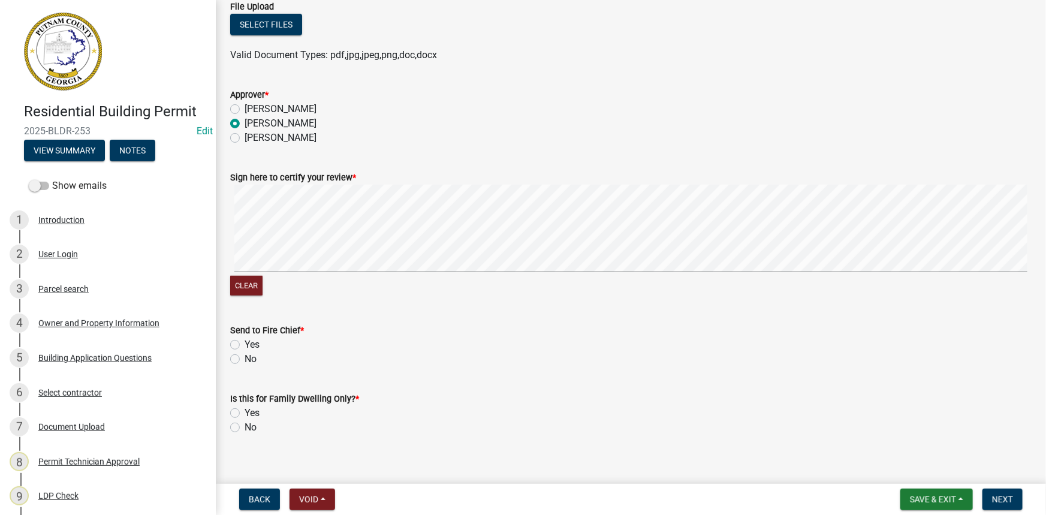
drag, startPoint x: 235, startPoint y: 358, endPoint x: 243, endPoint y: 409, distance: 52.2
click at [245, 360] on label "No" at bounding box center [251, 359] width 12 height 14
click at [245, 360] on input "No" at bounding box center [249, 356] width 8 height 8
radio input "true"
drag, startPoint x: 236, startPoint y: 426, endPoint x: 285, endPoint y: 417, distance: 50.1
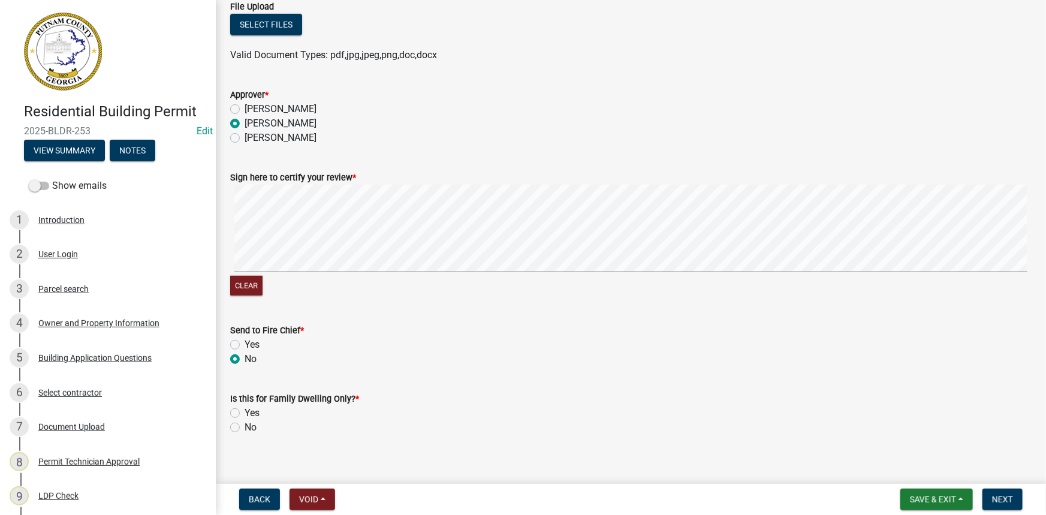
click at [245, 426] on label "No" at bounding box center [251, 427] width 12 height 14
click at [245, 426] on input "No" at bounding box center [249, 424] width 8 height 8
radio input "true"
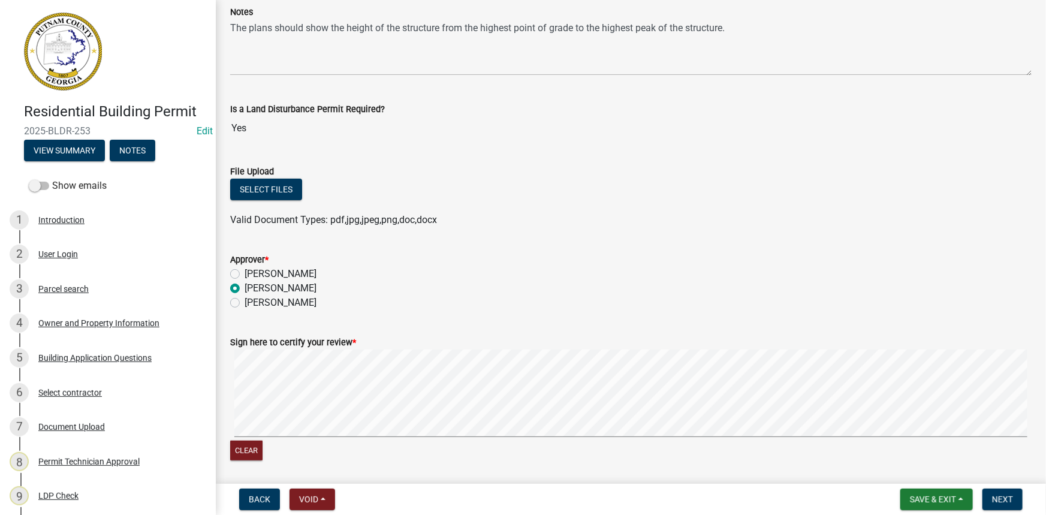
scroll to position [163, 0]
click at [988, 500] on button "Next" at bounding box center [1002, 499] width 40 height 22
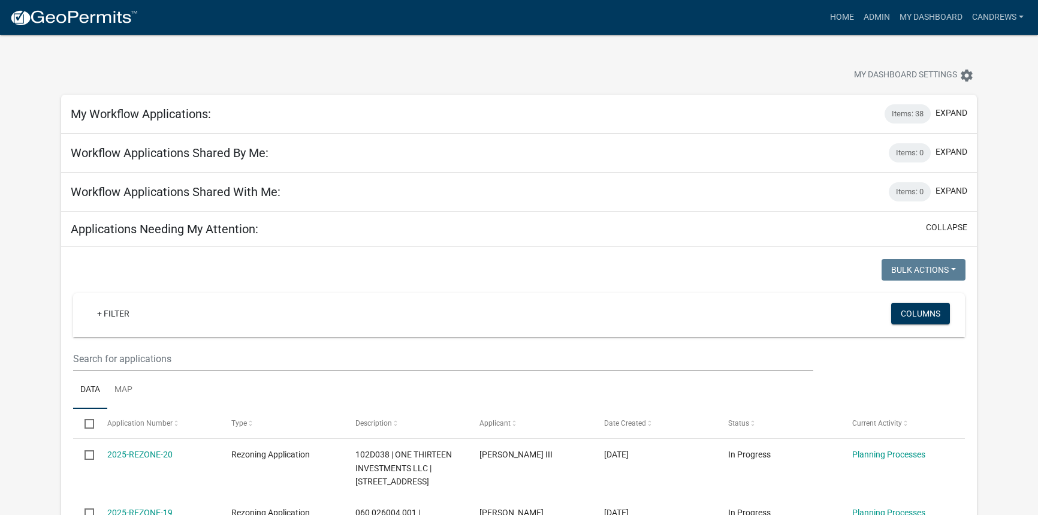
select select "2: 50"
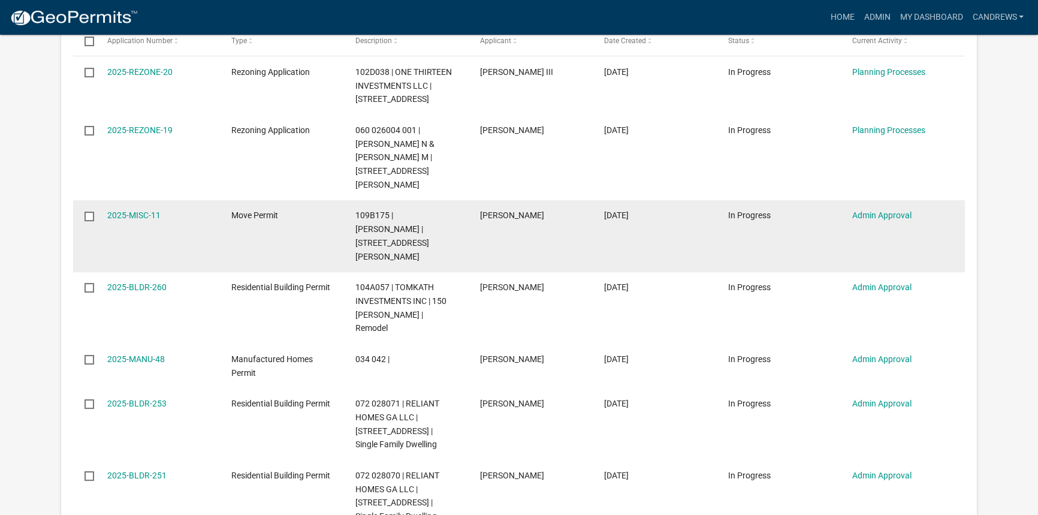
scroll to position [381, 0]
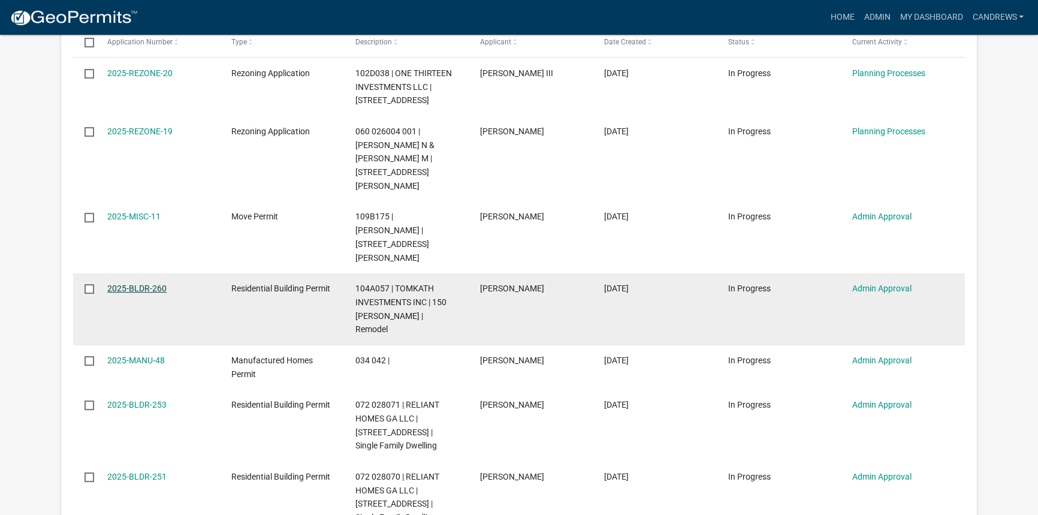
drag, startPoint x: 149, startPoint y: 239, endPoint x: 151, endPoint y: 230, distance: 8.6
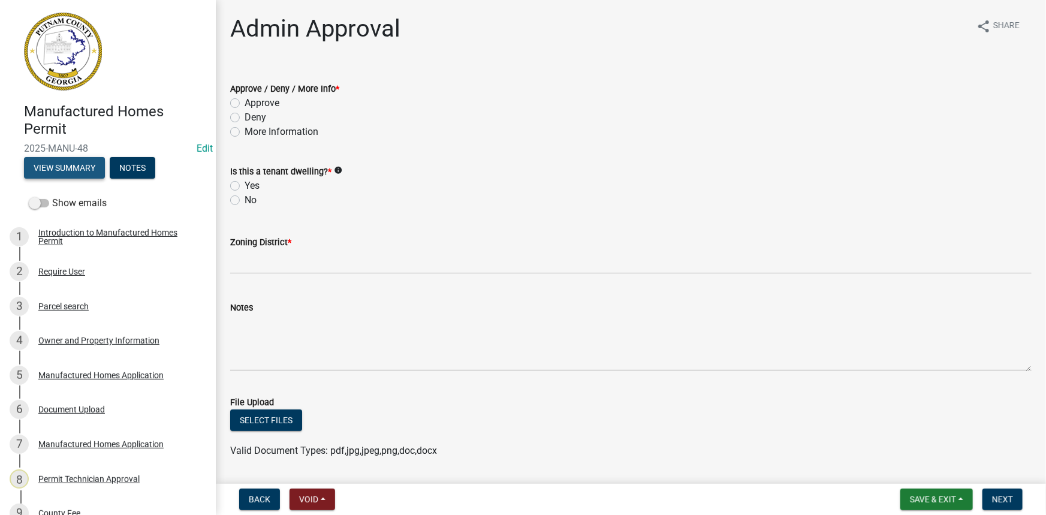
click at [65, 173] on button "View Summary" at bounding box center [64, 168] width 81 height 22
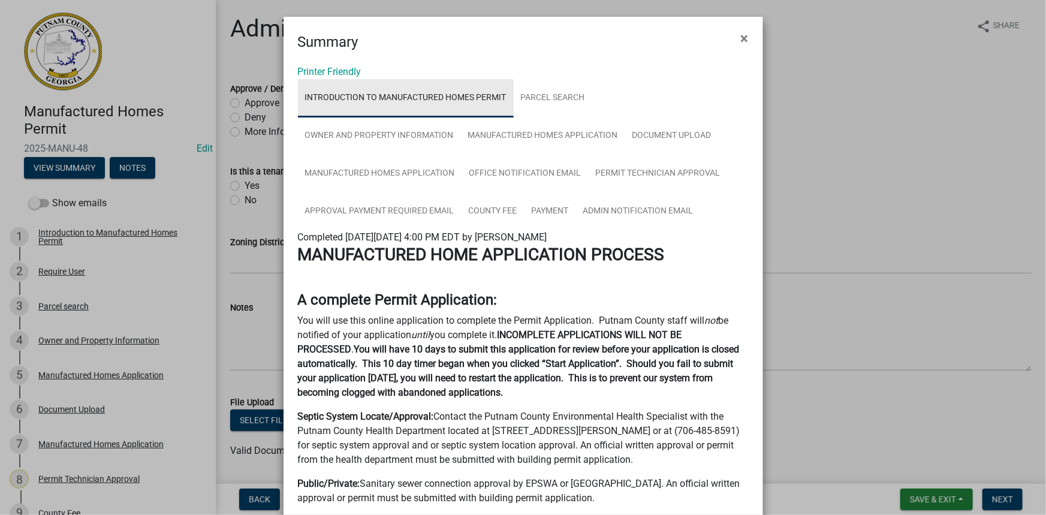
click at [506, 95] on link "Introduction to Manufactured Homes Permit" at bounding box center [406, 98] width 216 height 38
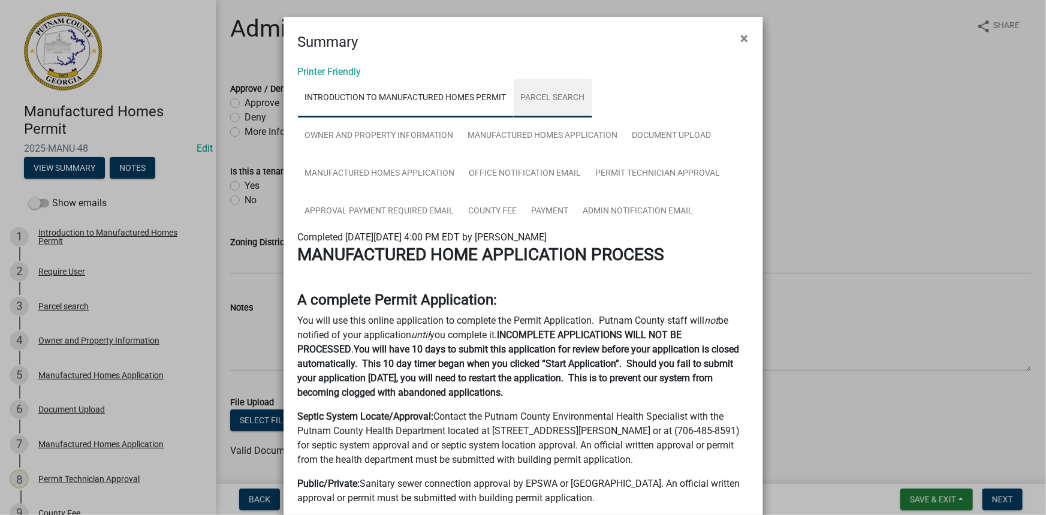
click at [520, 95] on link "Parcel search" at bounding box center [553, 98] width 79 height 38
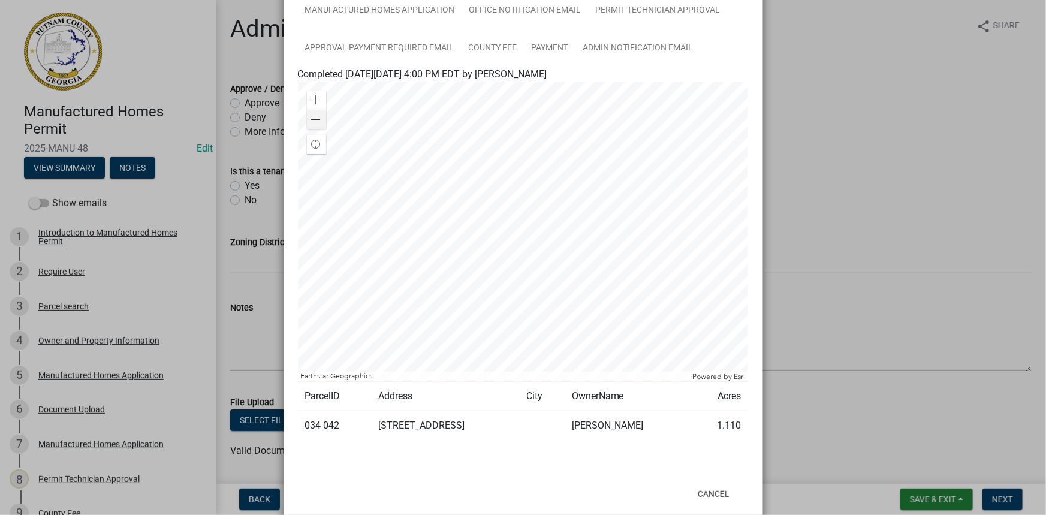
scroll to position [186, 0]
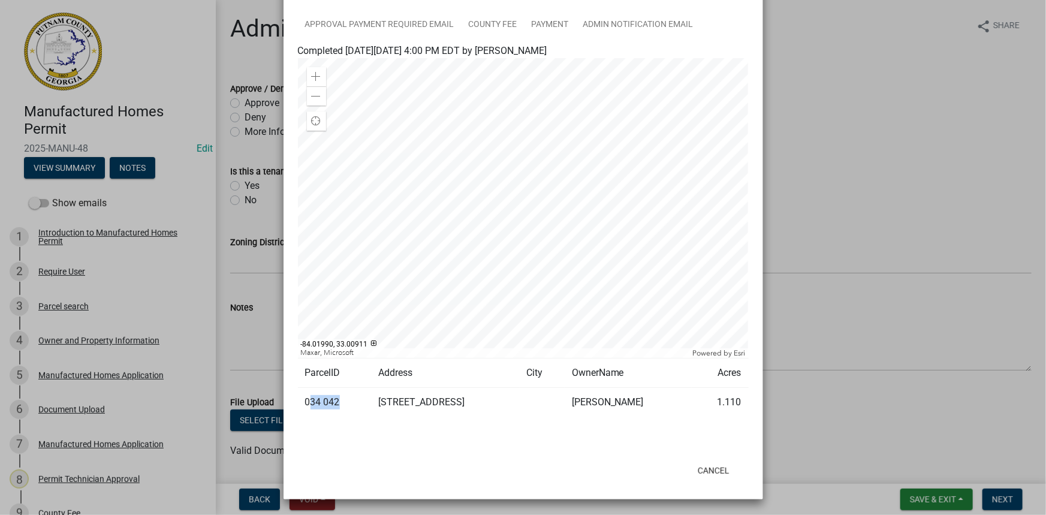
drag, startPoint x: 333, startPoint y: 403, endPoint x: 304, endPoint y: 400, distance: 29.5
click at [304, 400] on td "034 042" at bounding box center [334, 402] width 73 height 29
drag, startPoint x: 301, startPoint y: 400, endPoint x: 336, endPoint y: 404, distance: 34.9
click at [336, 404] on td "034 042" at bounding box center [334, 402] width 73 height 29
copy td "034 042"
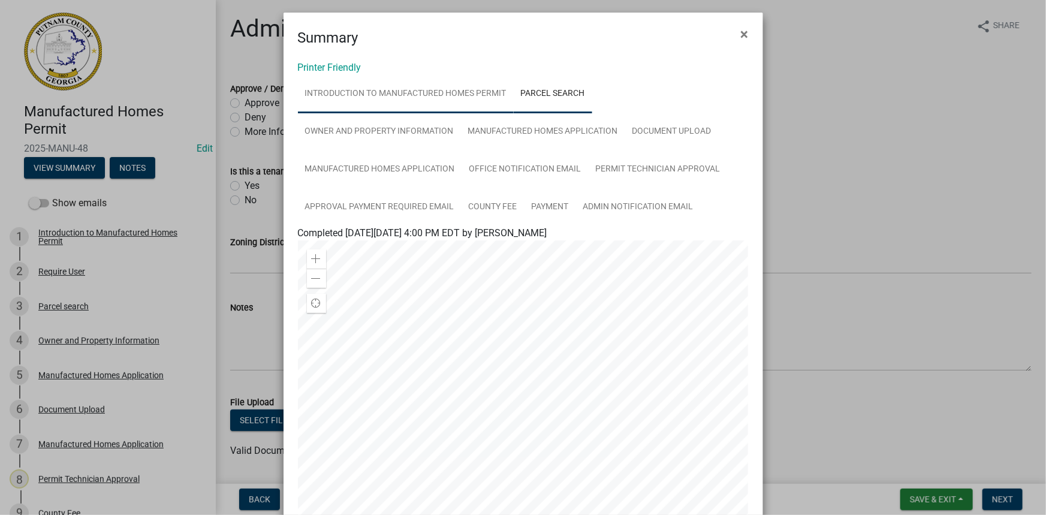
scroll to position [0, 0]
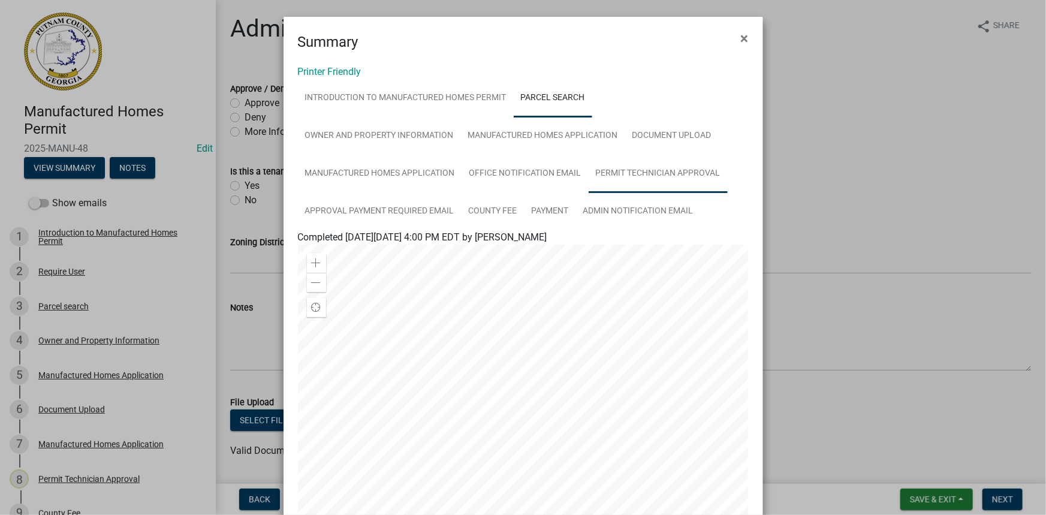
click at [628, 168] on link "Permit Technician Approval" at bounding box center [658, 174] width 139 height 38
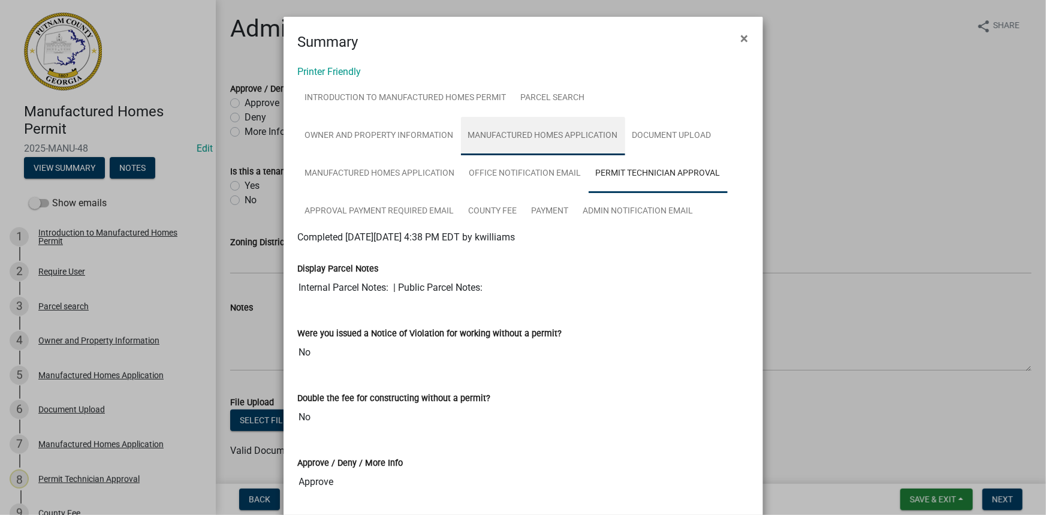
click at [526, 137] on link "Manufactured Homes Application" at bounding box center [543, 136] width 164 height 38
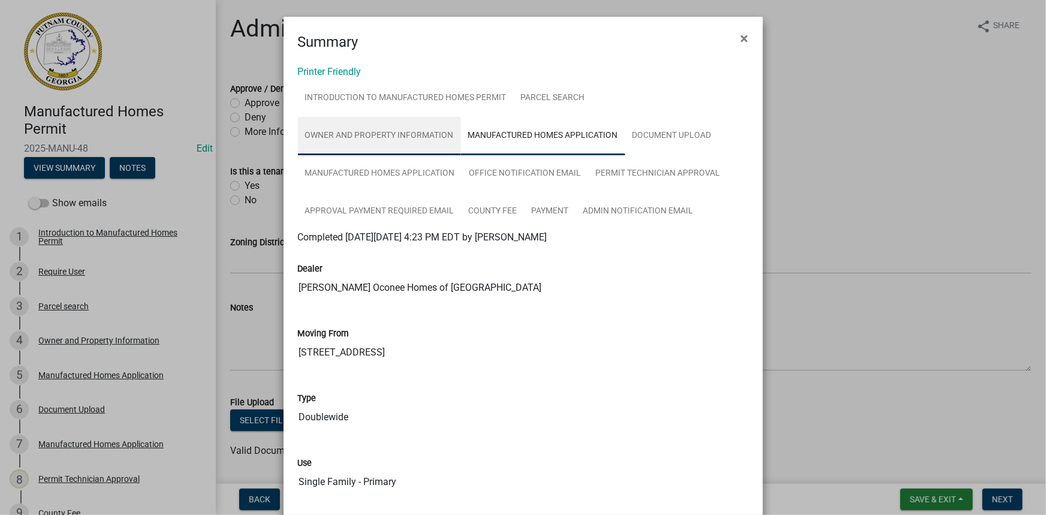
click at [436, 134] on link "Owner and Property Information" at bounding box center [379, 136] width 163 height 38
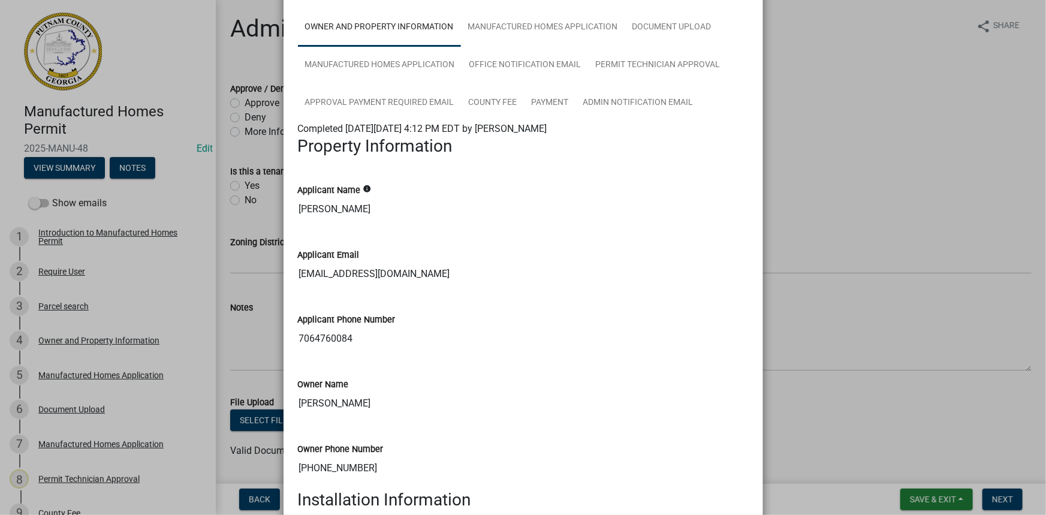
scroll to position [54, 0]
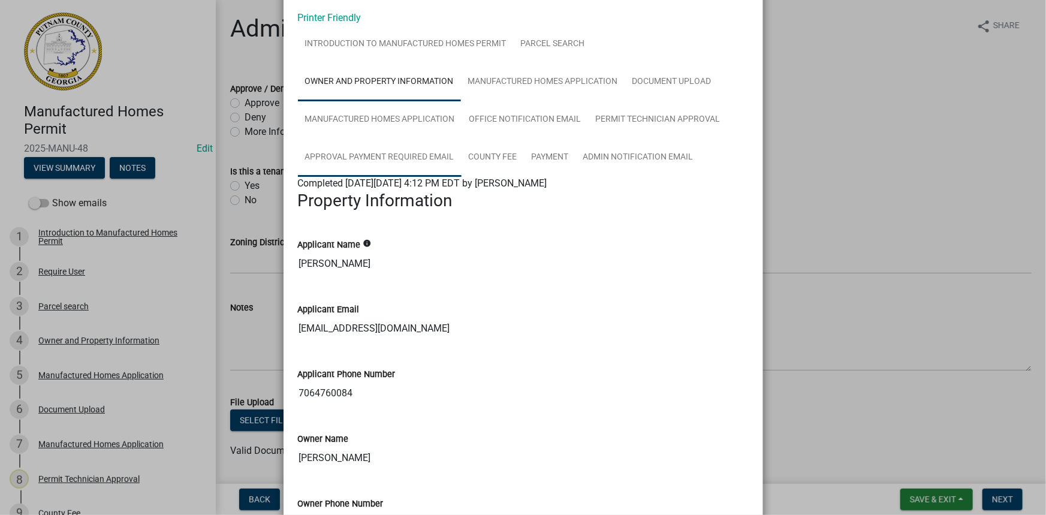
click at [418, 155] on link "Approval Payment Required Email" at bounding box center [380, 157] width 164 height 38
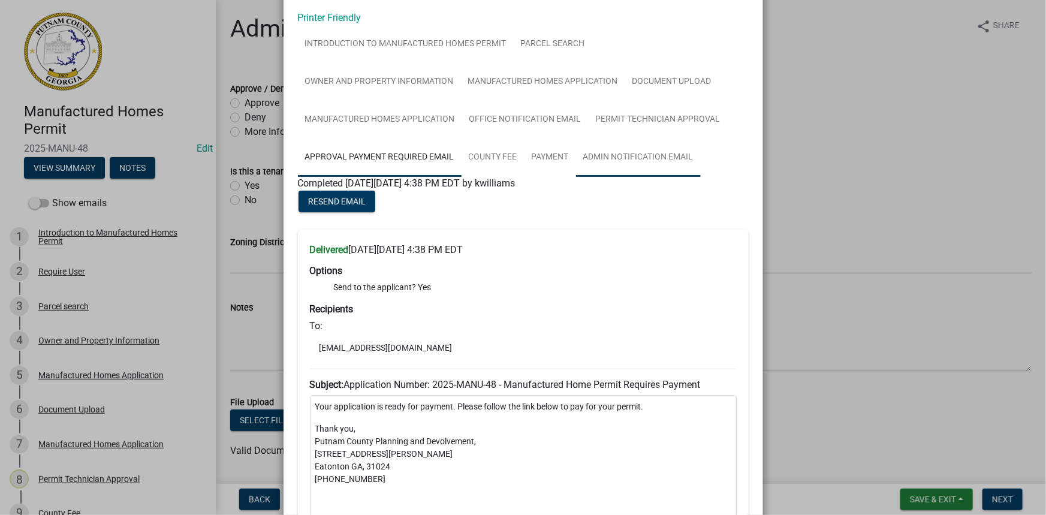
click at [581, 146] on link "Admin Notification Email" at bounding box center [638, 157] width 125 height 38
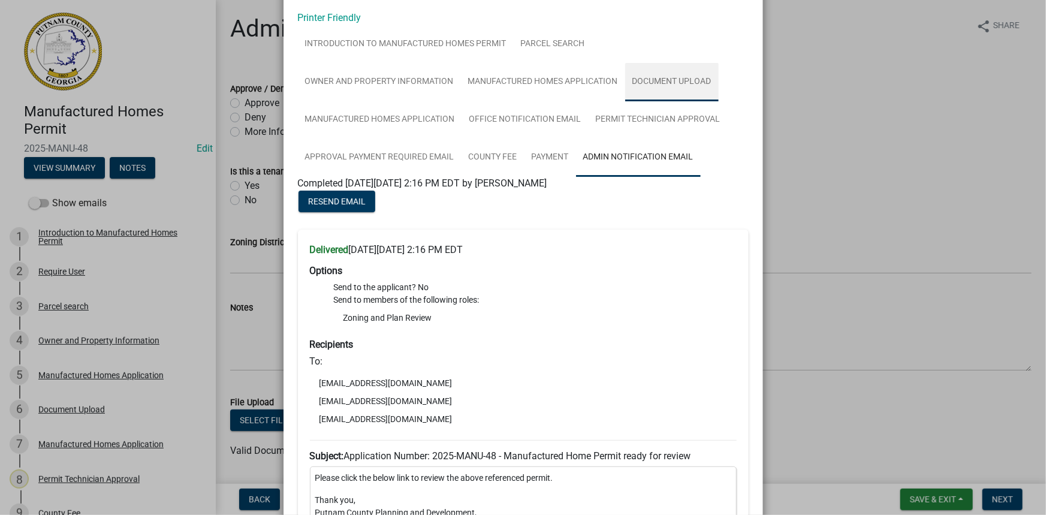
click at [660, 84] on link "Document Upload" at bounding box center [671, 82] width 93 height 38
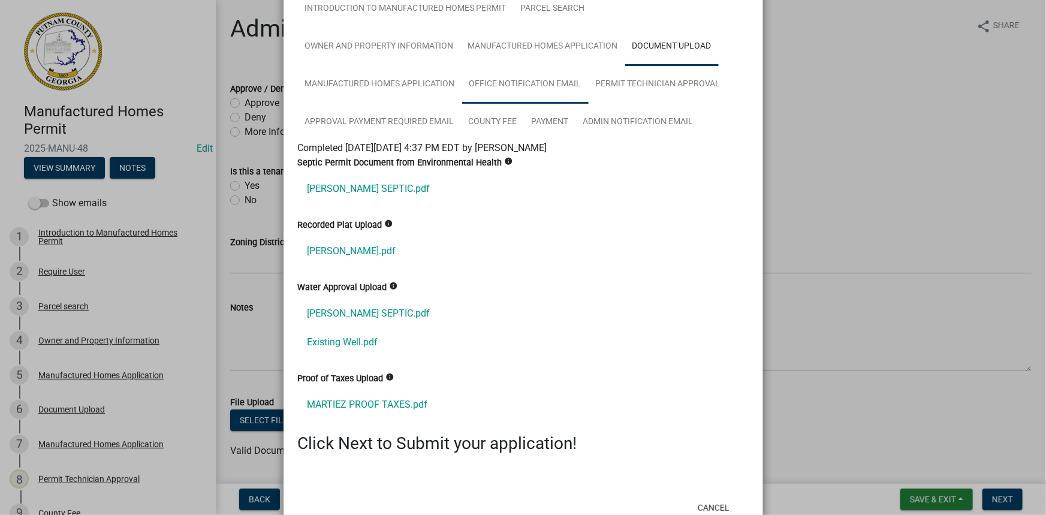
scroll to position [108, 0]
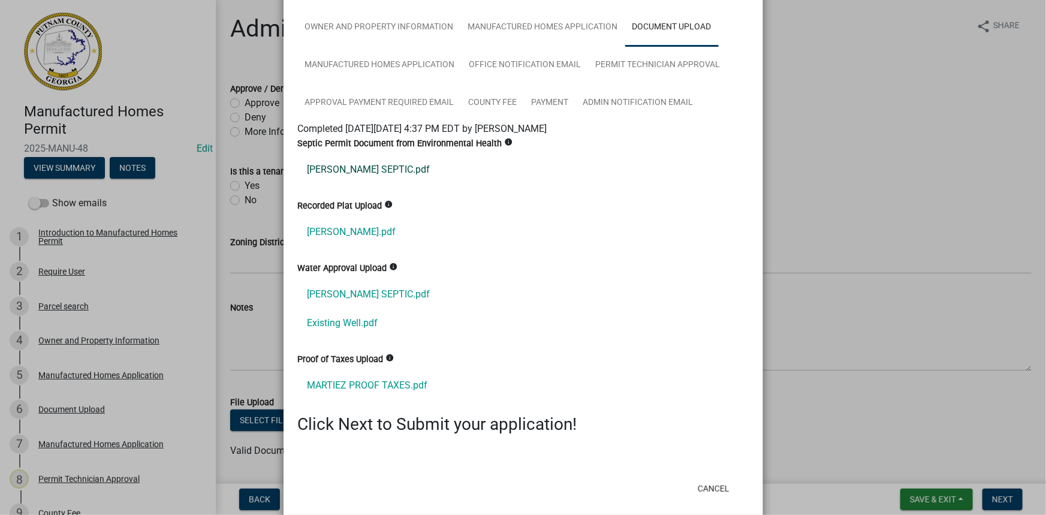
click at [385, 168] on link "[PERSON_NAME] SEPTIC.pdf" at bounding box center [523, 169] width 451 height 29
click at [355, 231] on link "[PERSON_NAME].pdf" at bounding box center [523, 232] width 451 height 29
click at [360, 287] on link "[PERSON_NAME] SEPTIC.pdf" at bounding box center [523, 294] width 451 height 29
click at [355, 325] on link "Existing Well.pdf" at bounding box center [523, 323] width 451 height 29
click at [366, 381] on link "MARTIEZ PROOF TAXES.pdf" at bounding box center [523, 385] width 451 height 29
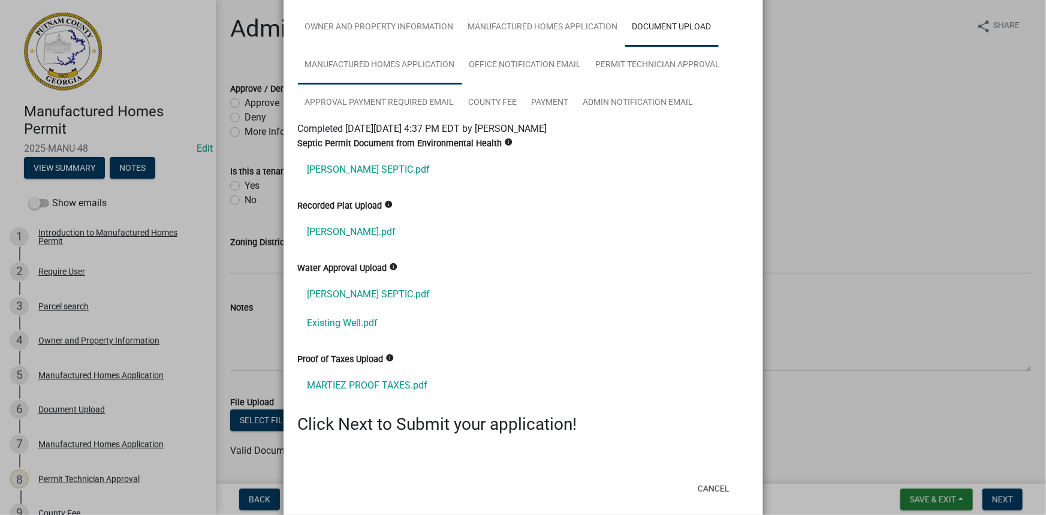
scroll to position [0, 0]
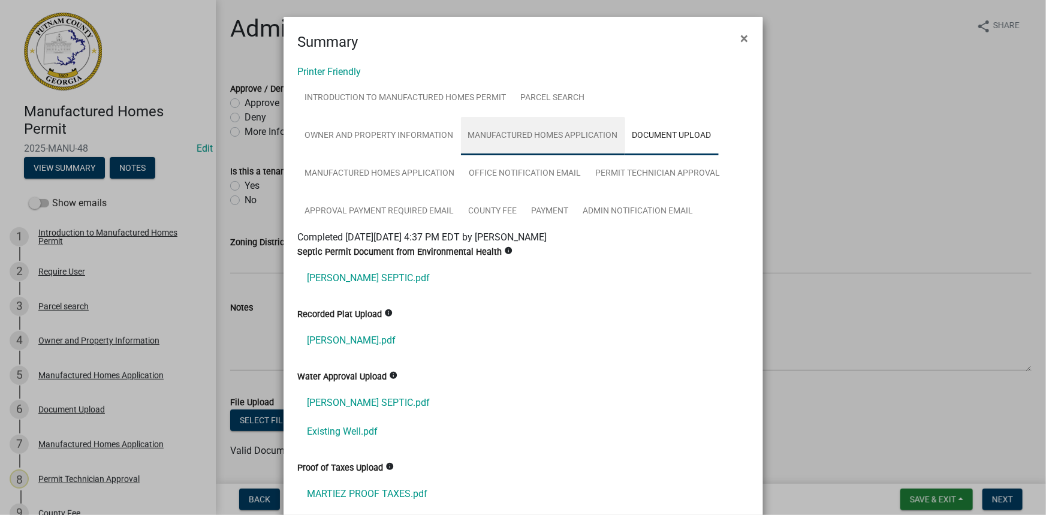
click at [577, 143] on link "Manufactured Homes Application" at bounding box center [543, 136] width 164 height 38
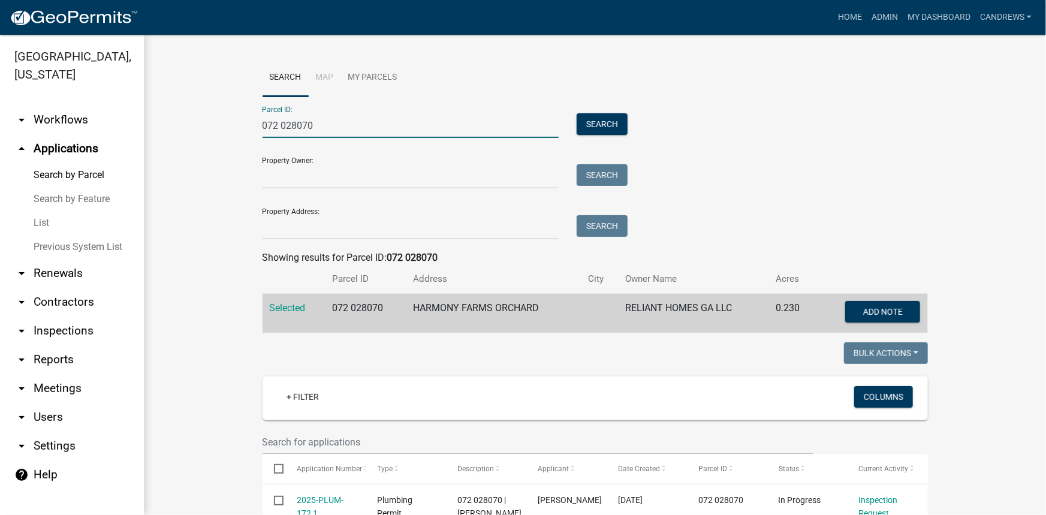
drag, startPoint x: 325, startPoint y: 120, endPoint x: 201, endPoint y: 120, distance: 124.7
paste input "034 042"
type input "034 042"
click at [604, 114] on button "Search" at bounding box center [602, 124] width 51 height 22
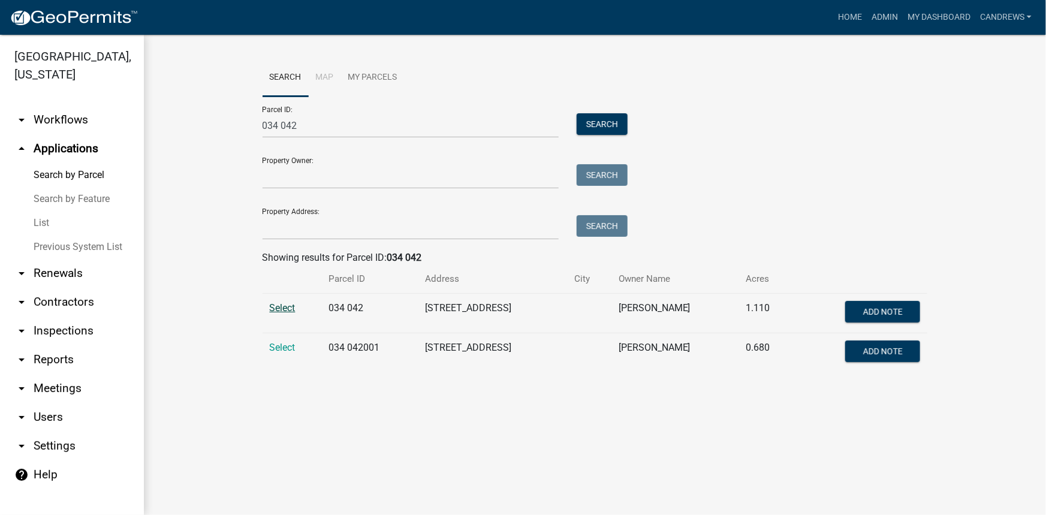
click at [283, 307] on span "Select" at bounding box center [283, 307] width 26 height 11
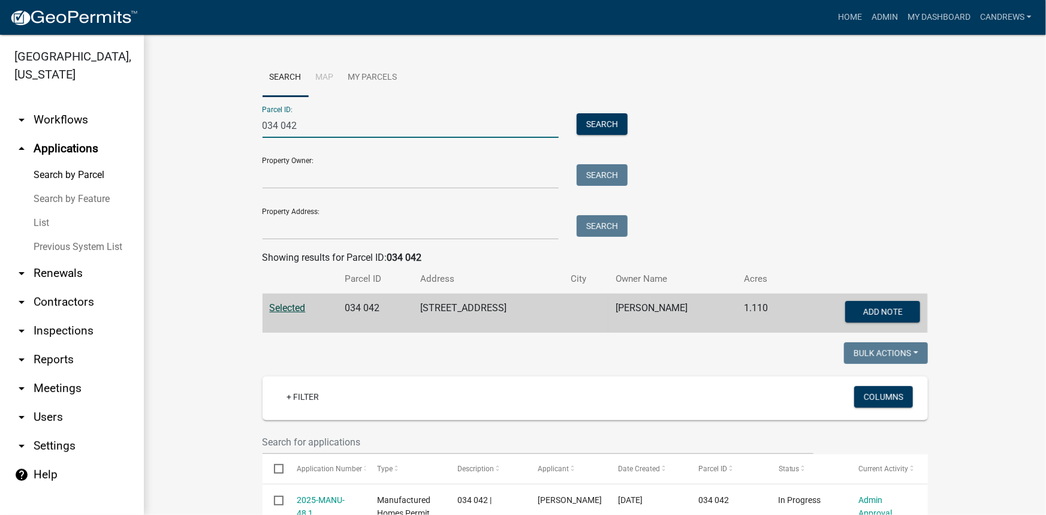
drag, startPoint x: 284, startPoint y: 123, endPoint x: 204, endPoint y: 129, distance: 80.5
click at [204, 129] on wm-workflow-application-search-view "Search Map My Parcels Parcel ID: 034 042 Search Property Owner: Search Property…" at bounding box center [595, 428] width 854 height 738
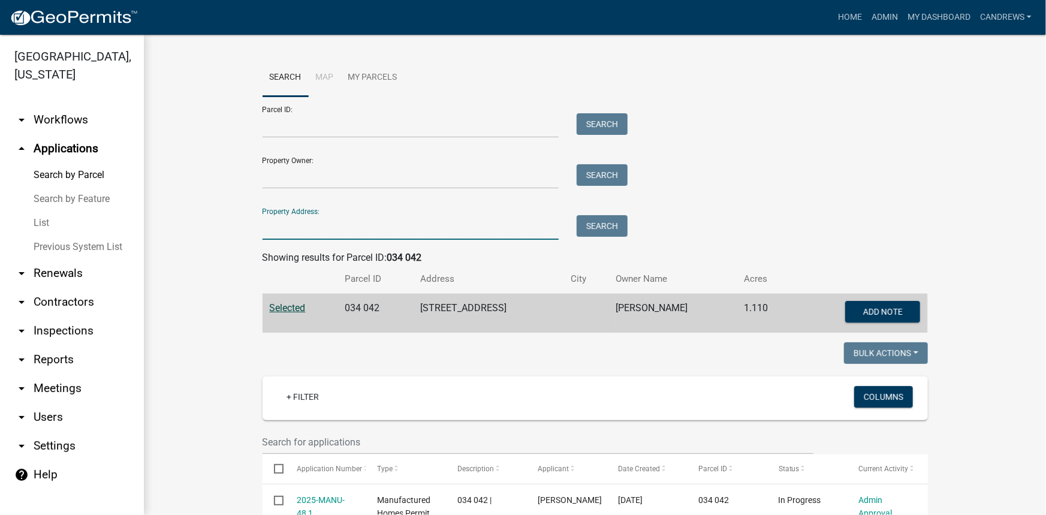
click at [318, 226] on input "Property Address:" at bounding box center [411, 227] width 297 height 25
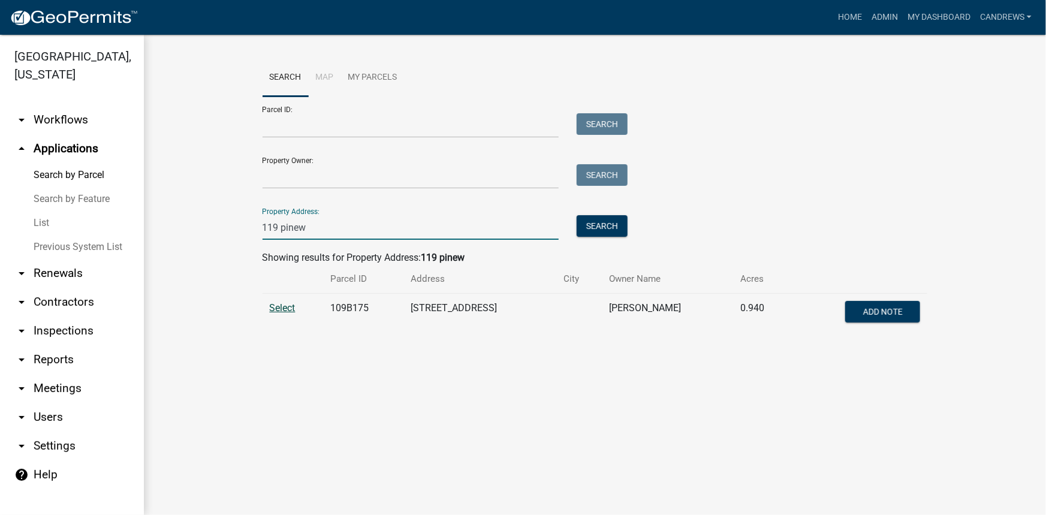
click at [282, 305] on span "Select" at bounding box center [283, 307] width 26 height 11
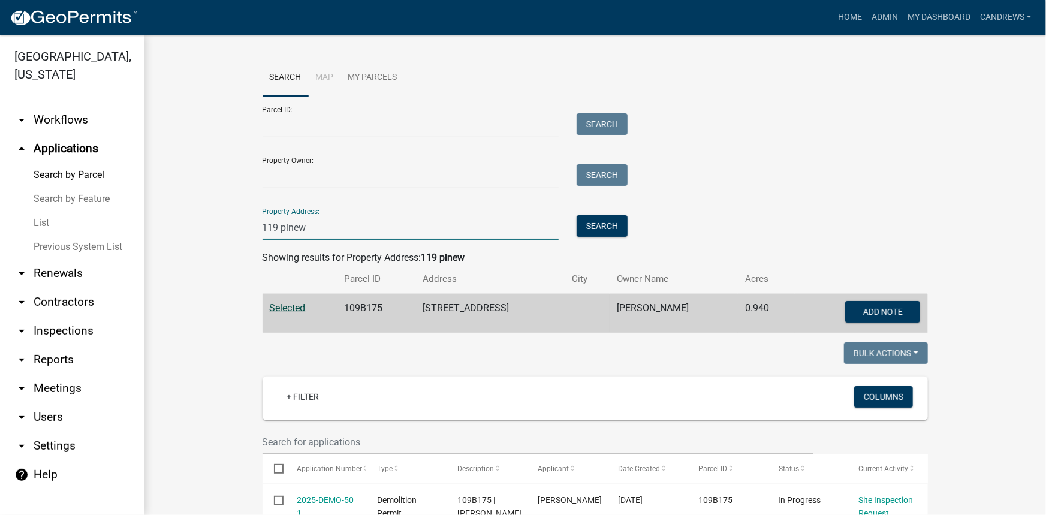
drag, startPoint x: 307, startPoint y: 222, endPoint x: 215, endPoint y: 222, distance: 91.7
click at [215, 222] on wm-workflow-application-search-view "Search Map My Parcels Parcel ID: Search Property Owner: Search Property Address…" at bounding box center [595, 441] width 854 height 765
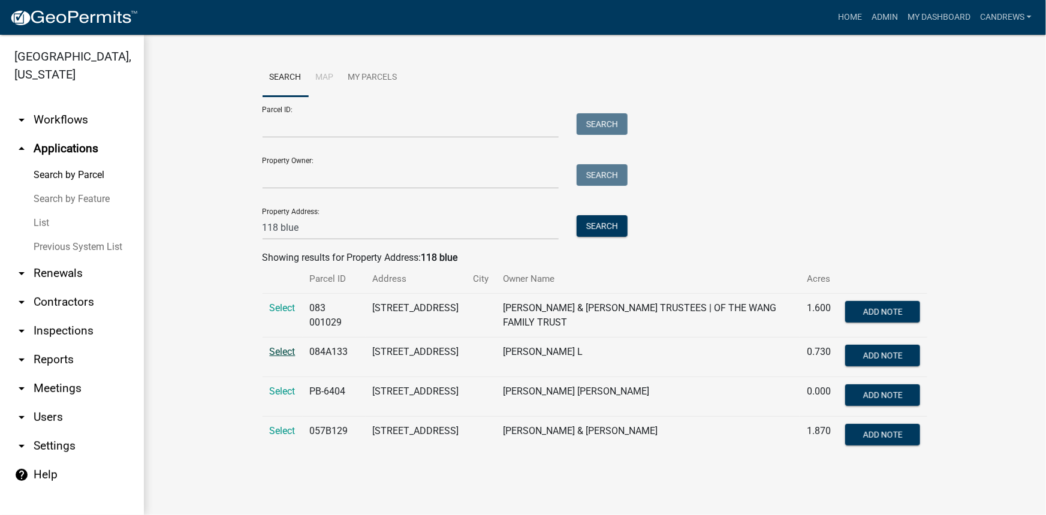
click at [285, 349] on span "Select" at bounding box center [283, 351] width 26 height 11
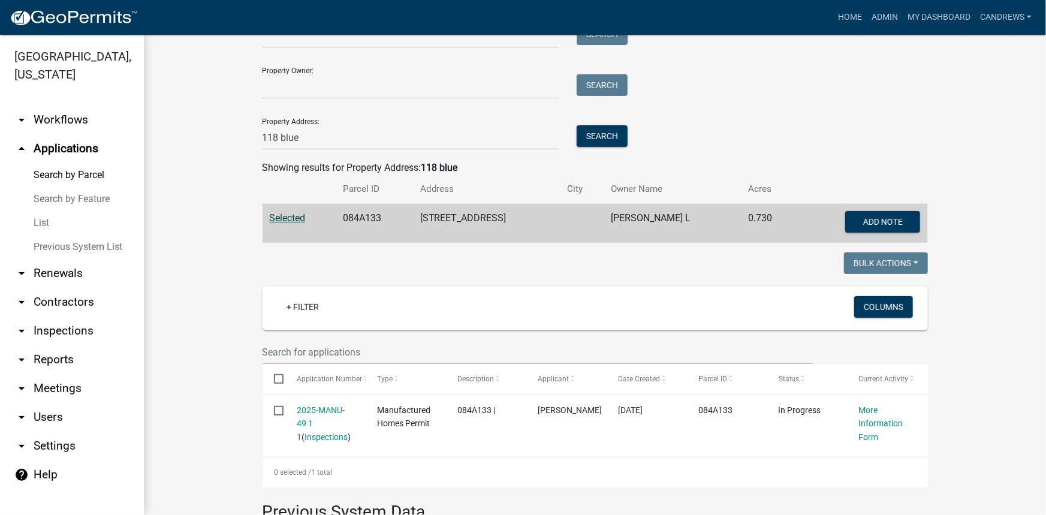
scroll to position [108, 0]
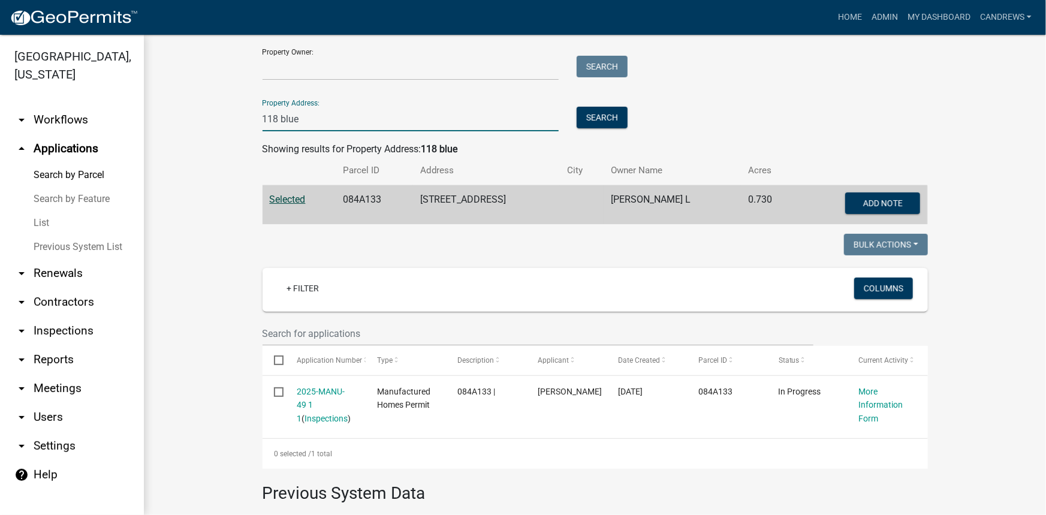
click at [313, 116] on input "118 blue" at bounding box center [411, 119] width 297 height 25
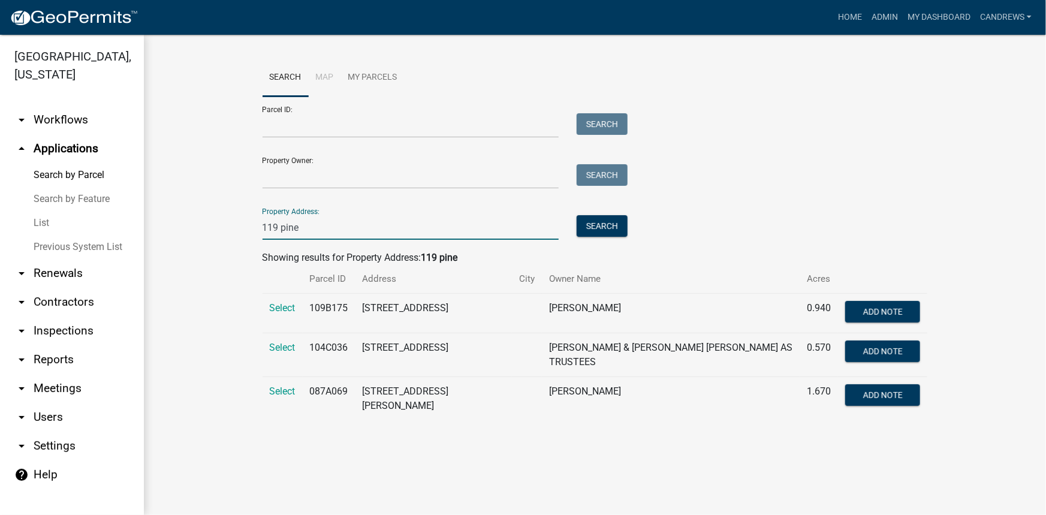
scroll to position [0, 0]
type input "119 pine"
click at [284, 308] on span "Select" at bounding box center [283, 307] width 26 height 11
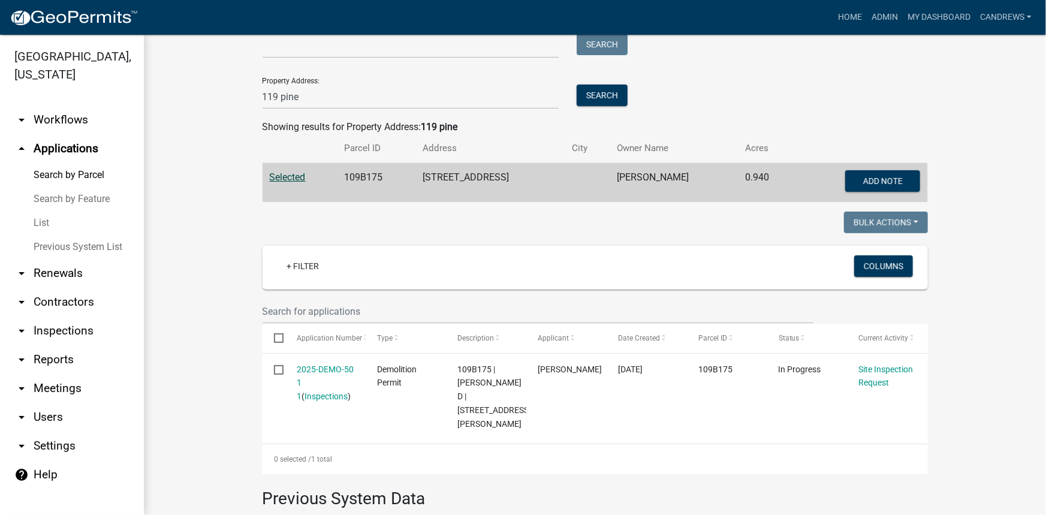
scroll to position [163, 0]
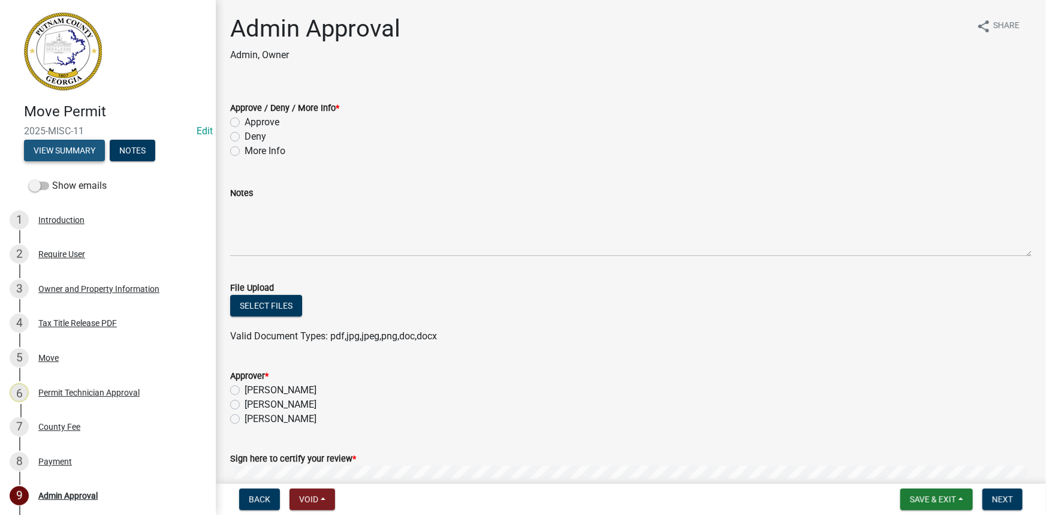
click at [90, 152] on button "View Summary" at bounding box center [64, 151] width 81 height 22
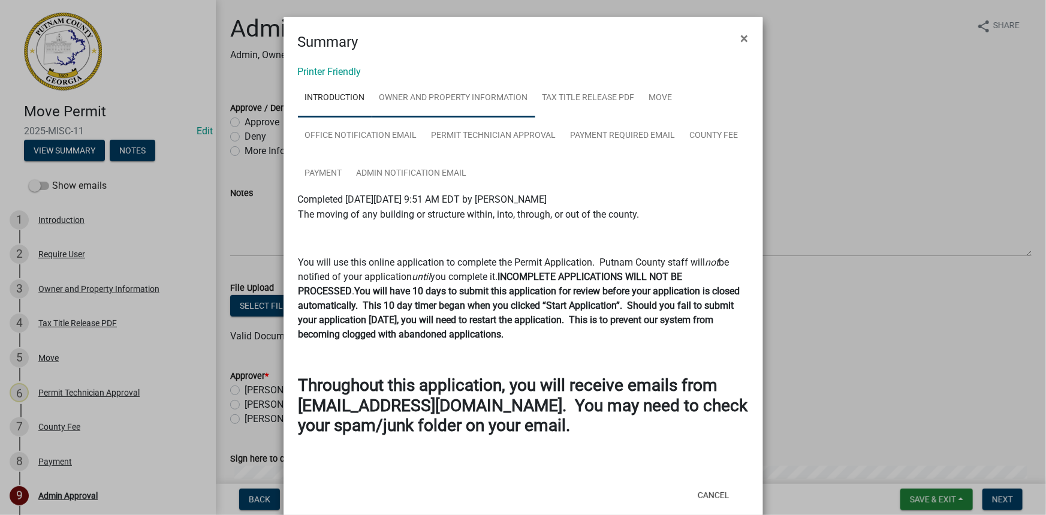
click at [457, 99] on link "Owner and Property Information" at bounding box center [453, 98] width 163 height 38
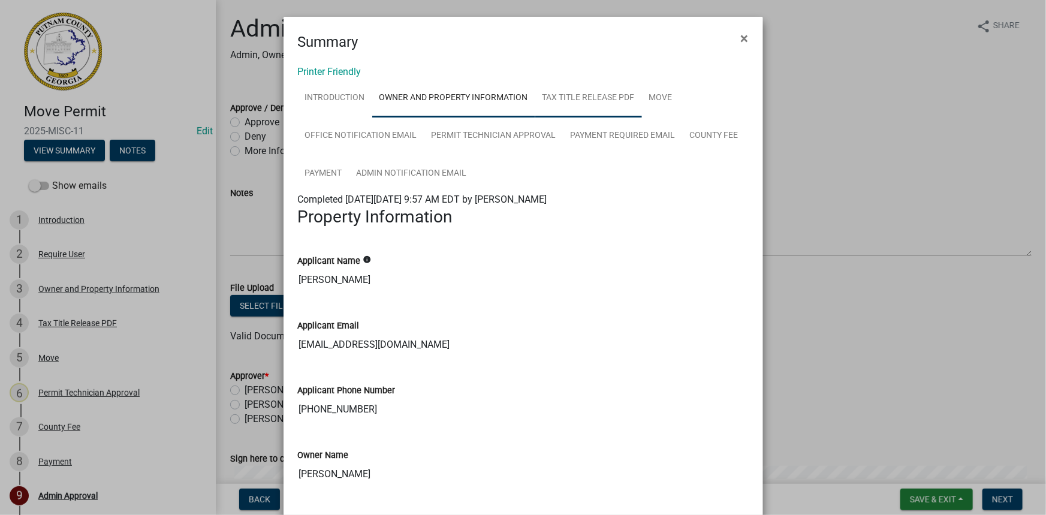
click at [575, 97] on link "Tax Title Release PDF" at bounding box center [588, 98] width 107 height 38
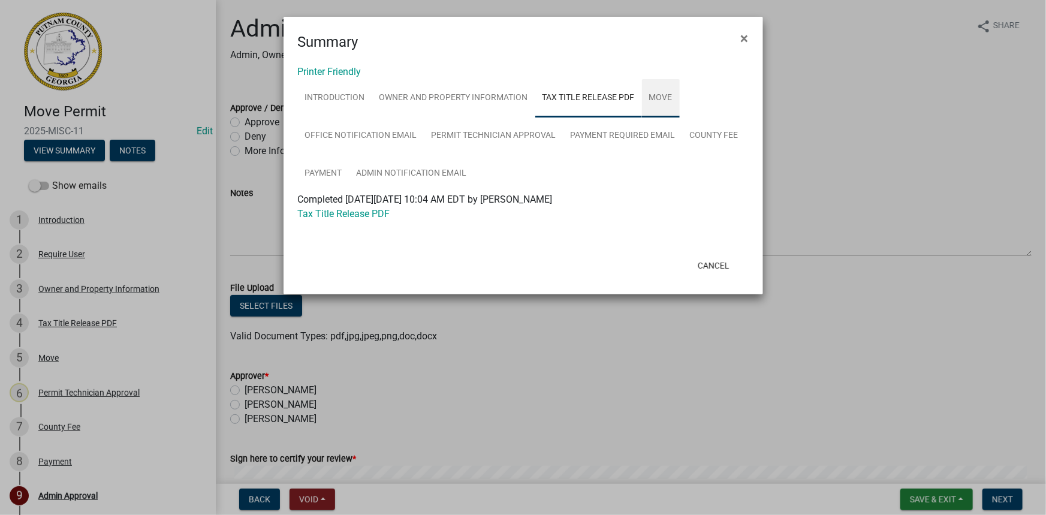
click at [660, 97] on link "Move" at bounding box center [661, 98] width 38 height 38
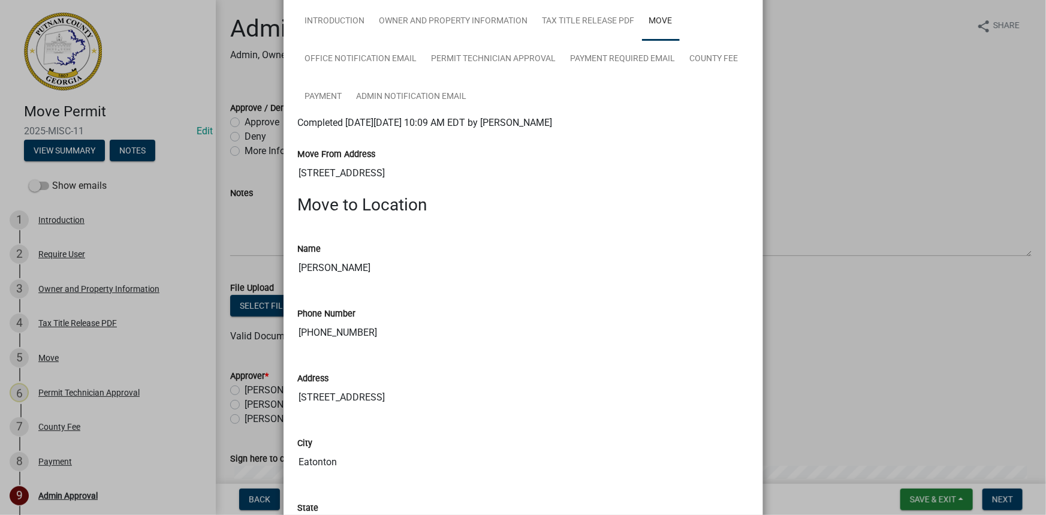
scroll to position [76, 0]
click at [472, 63] on link "Permit Technician Approval" at bounding box center [493, 60] width 139 height 38
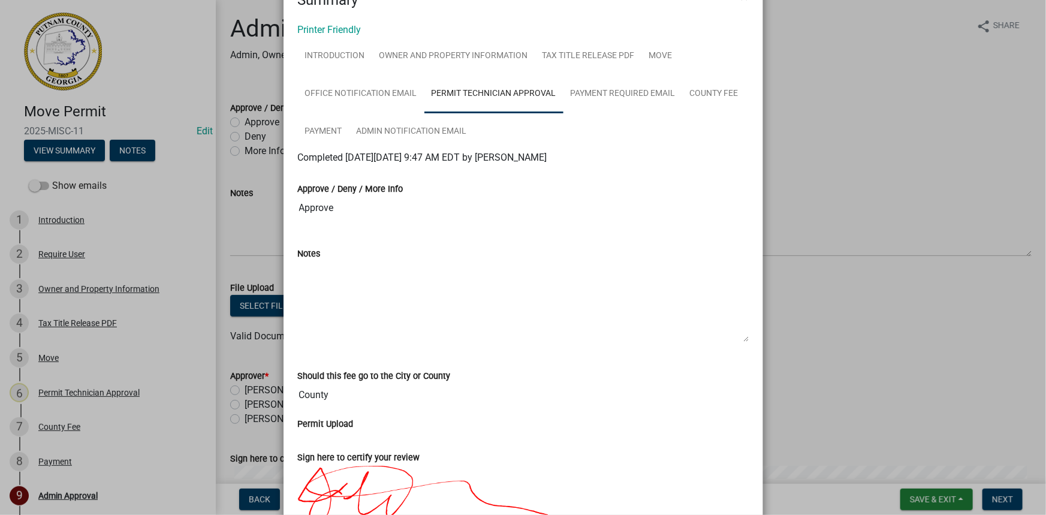
scroll to position [41, 0]
click at [479, 98] on link "Permit Technician Approval" at bounding box center [493, 95] width 139 height 38
click at [660, 56] on link "Move" at bounding box center [661, 57] width 38 height 38
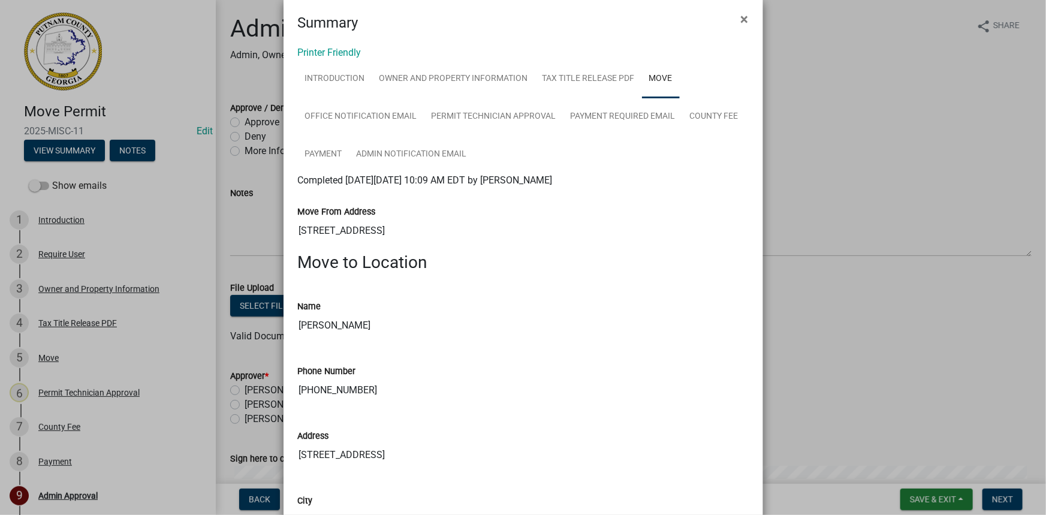
scroll to position [0, 0]
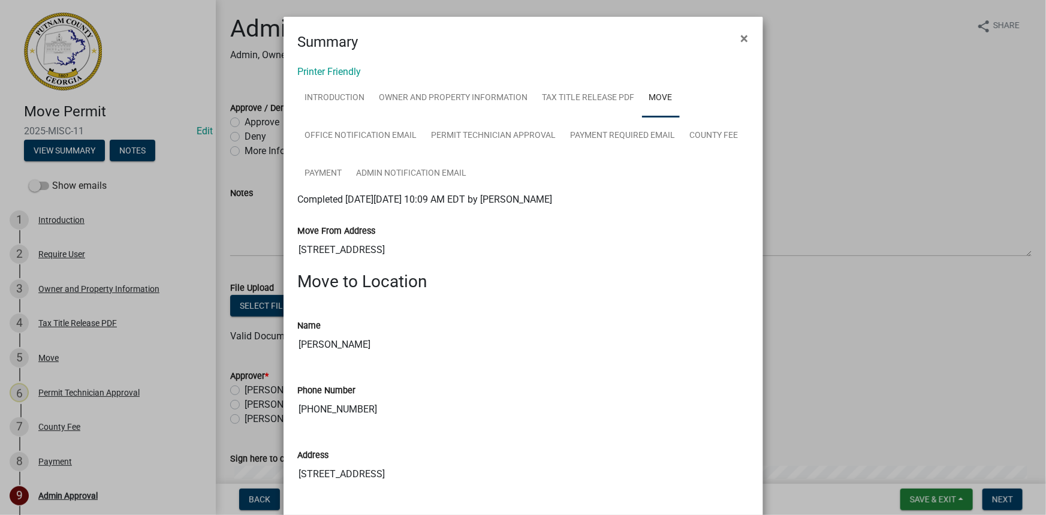
drag, startPoint x: 861, startPoint y: 146, endPoint x: 739, endPoint y: 149, distance: 121.7
click at [861, 146] on ngb-modal-window "Summary × Printer Friendly Introduction Owner and Property Information Tax Titl…" at bounding box center [523, 257] width 1046 height 515
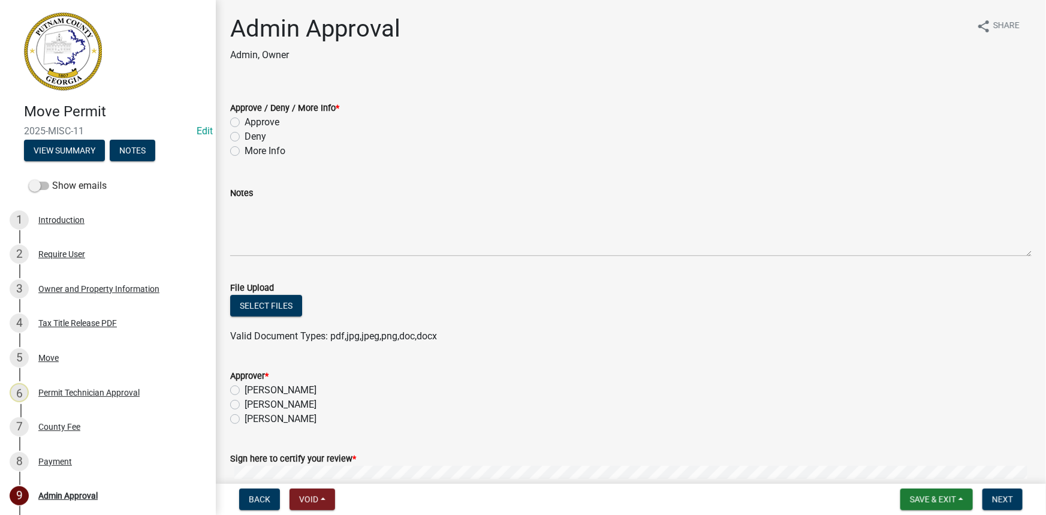
drag, startPoint x: 273, startPoint y: 149, endPoint x: 316, endPoint y: 247, distance: 106.6
click at [273, 149] on label "More Info" at bounding box center [265, 151] width 41 height 14
click at [252, 149] on input "More Info" at bounding box center [249, 148] width 8 height 8
radio input "true"
click at [322, 279] on form "File Upload Select files Valid Document Types: pdf,jpg,jpeg,png,doc,docx" at bounding box center [630, 304] width 801 height 77
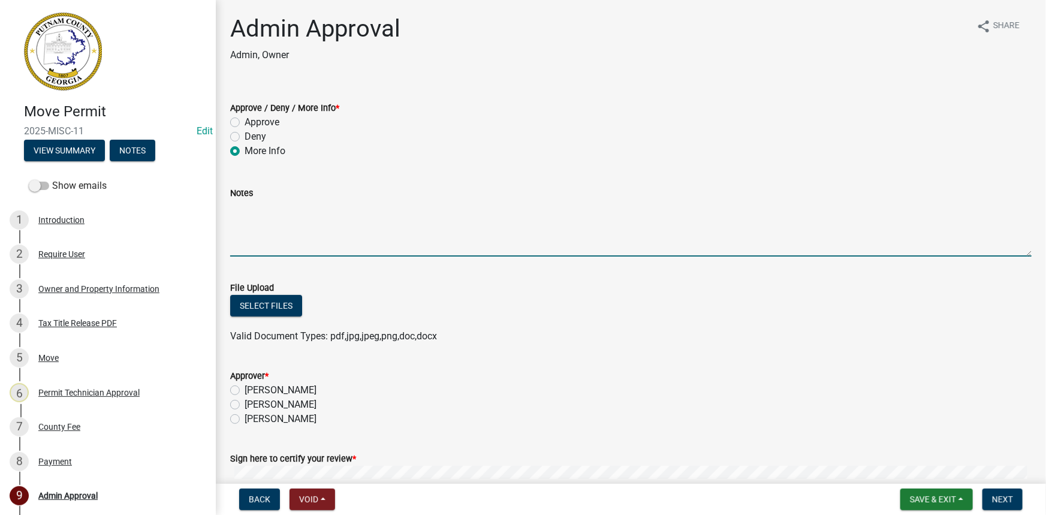
click at [338, 237] on textarea "Notes" at bounding box center [630, 228] width 801 height 56
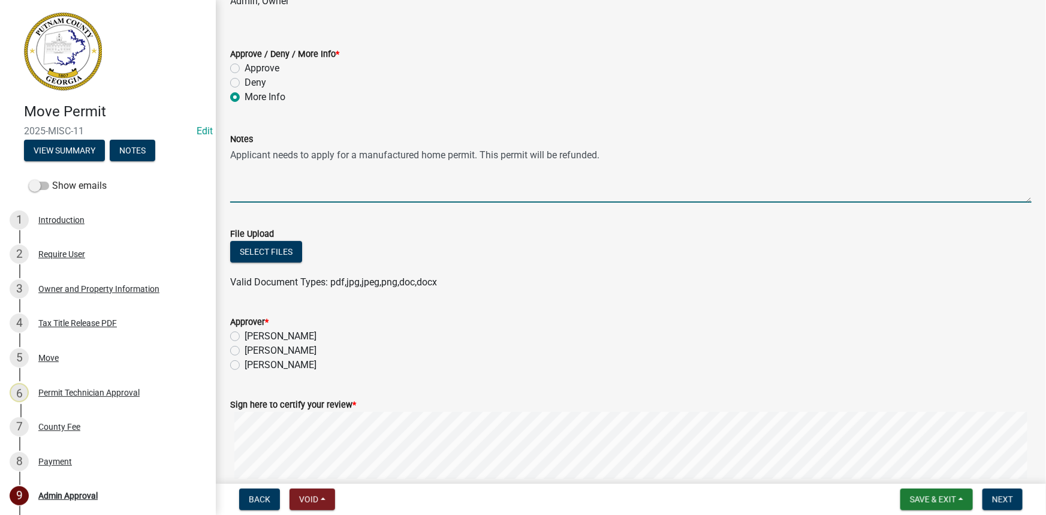
scroll to position [54, 0]
type textarea "Applicant needs to apply for a manufactured home permit. This permit will be re…"
click at [316, 348] on label "[PERSON_NAME]" at bounding box center [281, 350] width 72 height 14
click at [252, 348] on input "[PERSON_NAME]" at bounding box center [249, 347] width 8 height 8
radio input "true"
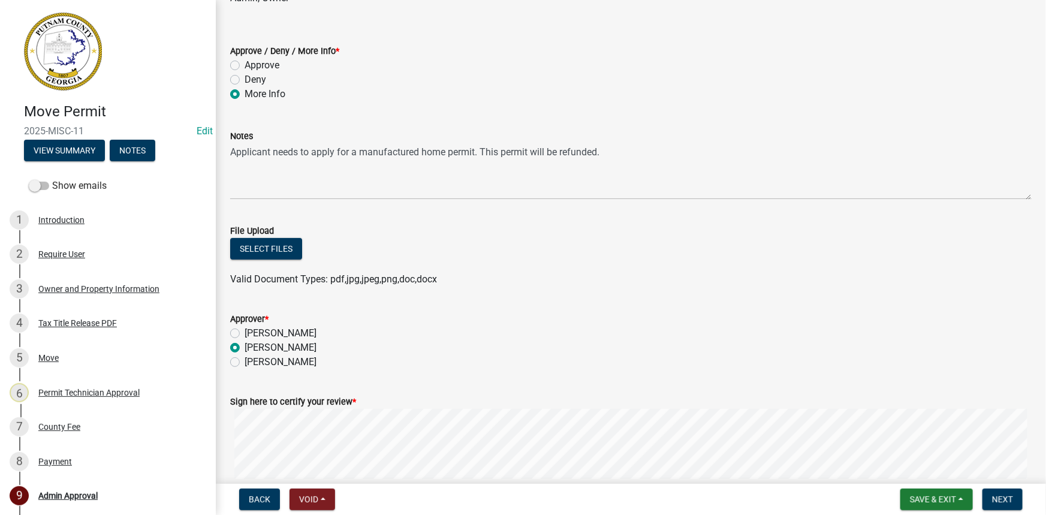
scroll to position [0, 0]
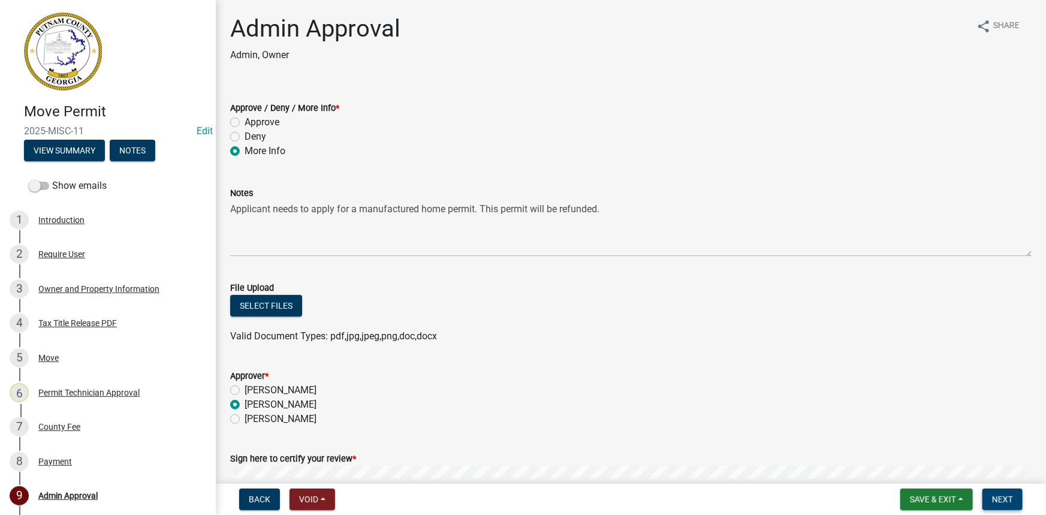
click at [1021, 503] on button "Next" at bounding box center [1002, 499] width 40 height 22
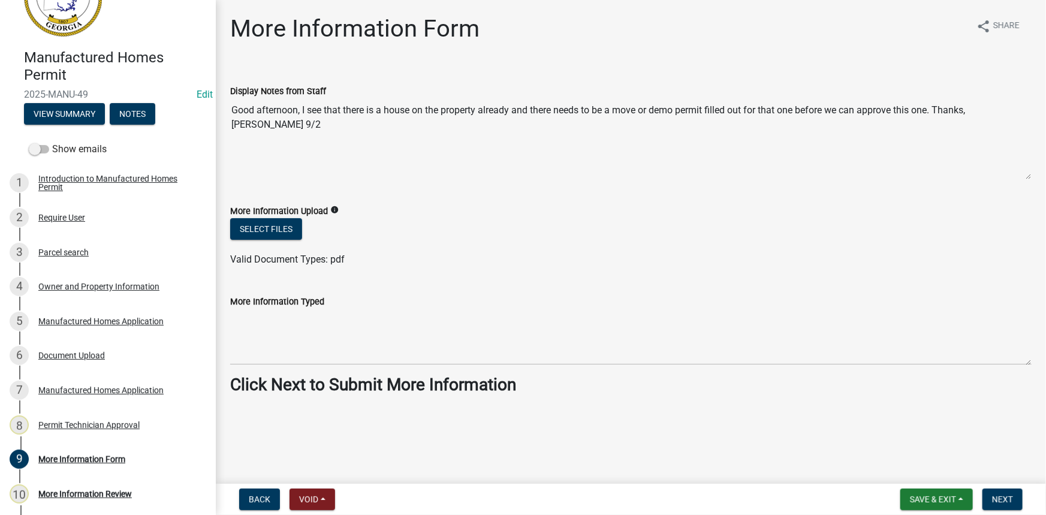
scroll to position [163, 0]
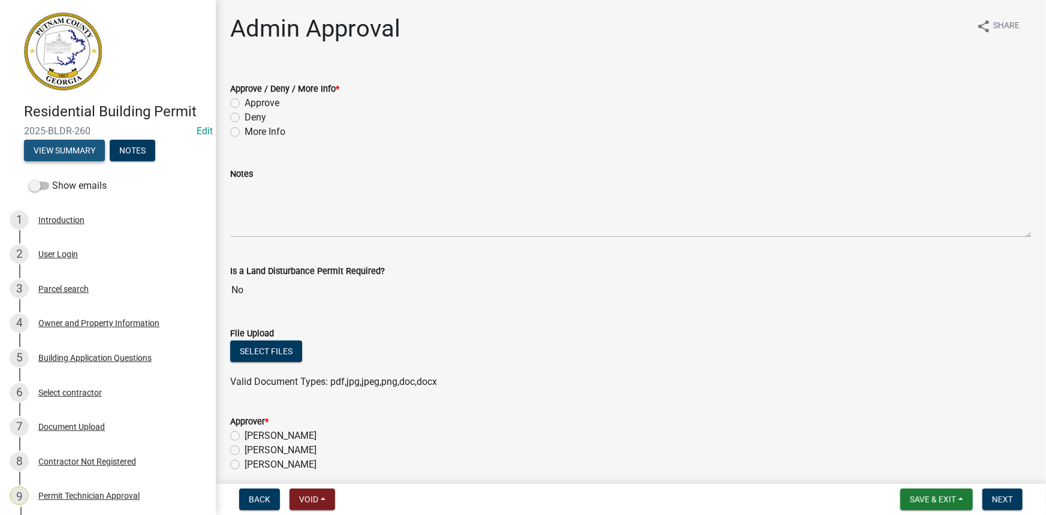
click at [83, 156] on button "View Summary" at bounding box center [64, 151] width 81 height 22
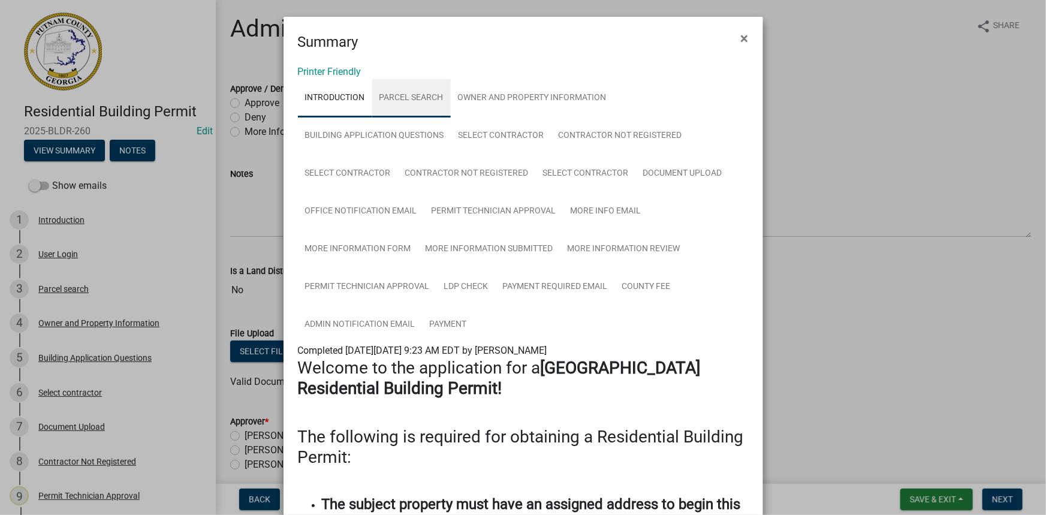
click at [418, 92] on link "Parcel search" at bounding box center [411, 98] width 79 height 38
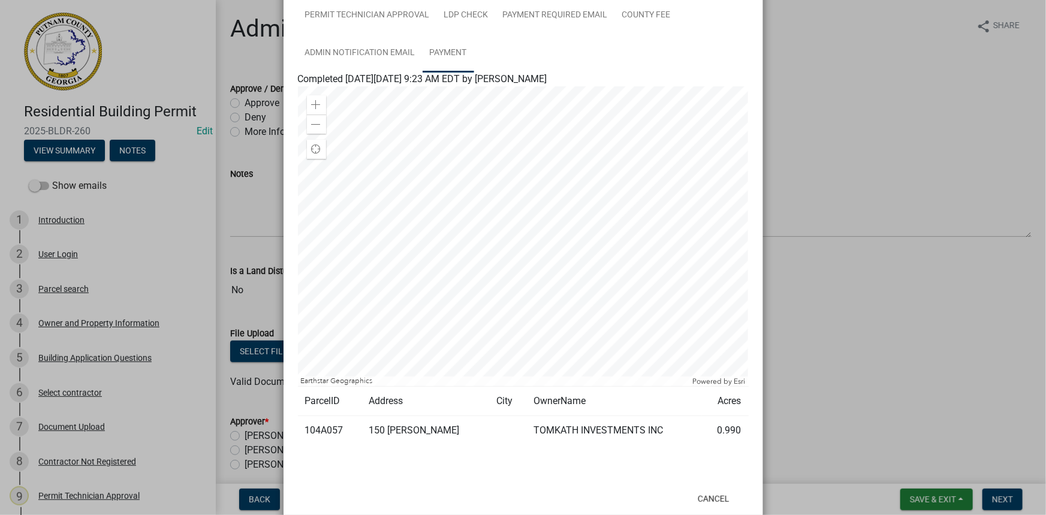
scroll to position [272, 0]
drag, startPoint x: 337, startPoint y: 430, endPoint x: 303, endPoint y: 430, distance: 33.6
click at [303, 430] on td "104A057" at bounding box center [330, 429] width 64 height 29
copy td "104A057"
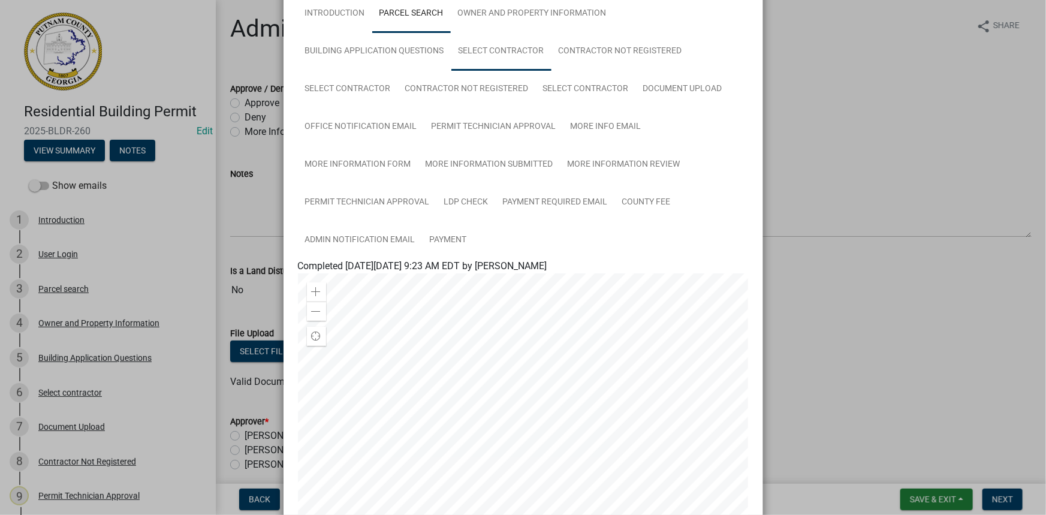
scroll to position [54, 0]
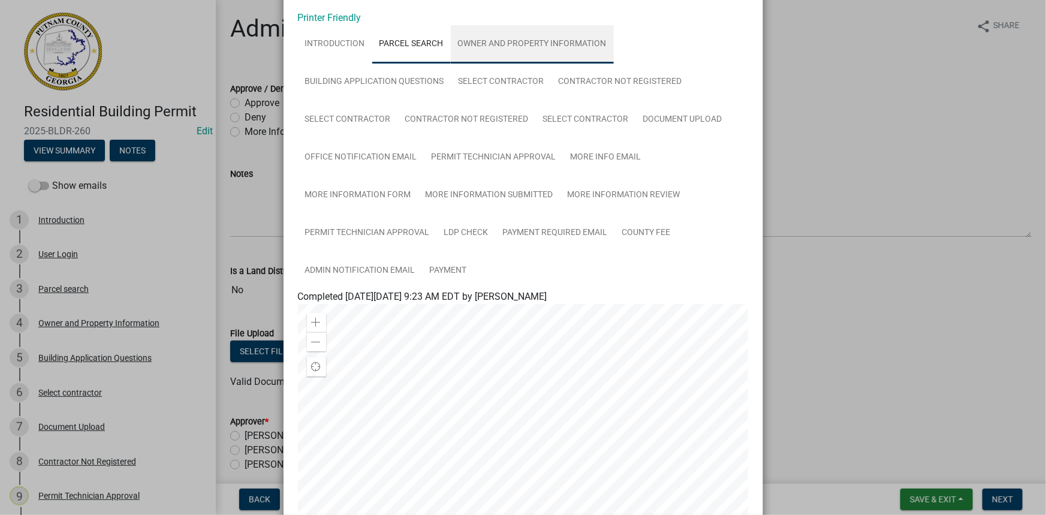
click at [473, 60] on link "Owner and Property Information" at bounding box center [532, 44] width 163 height 38
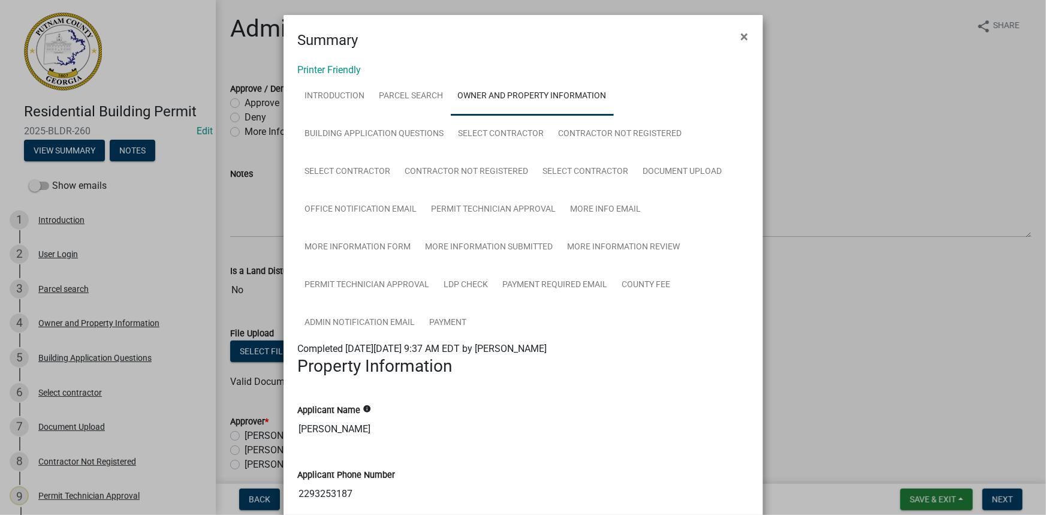
scroll to position [0, 0]
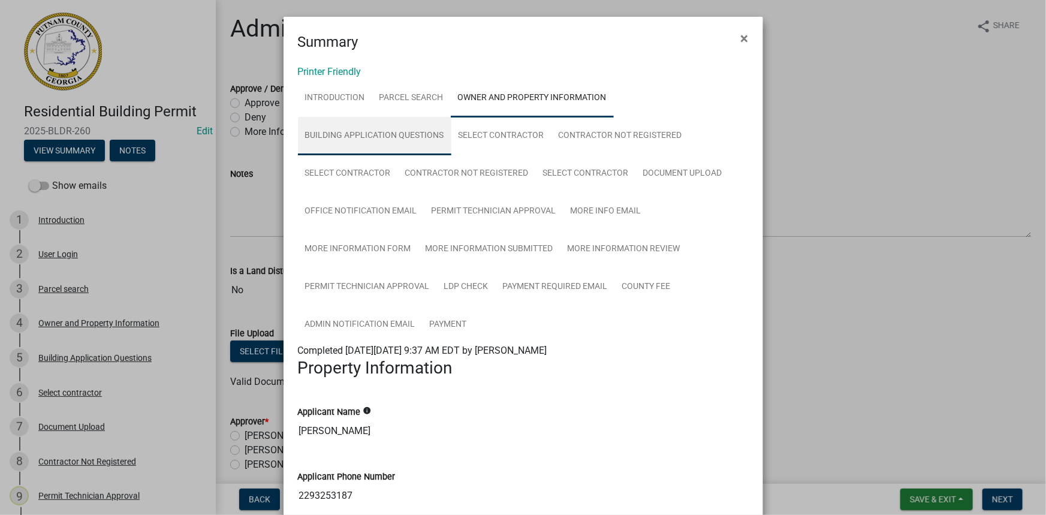
click at [394, 128] on link "Building Application Questions" at bounding box center [374, 136] width 153 height 38
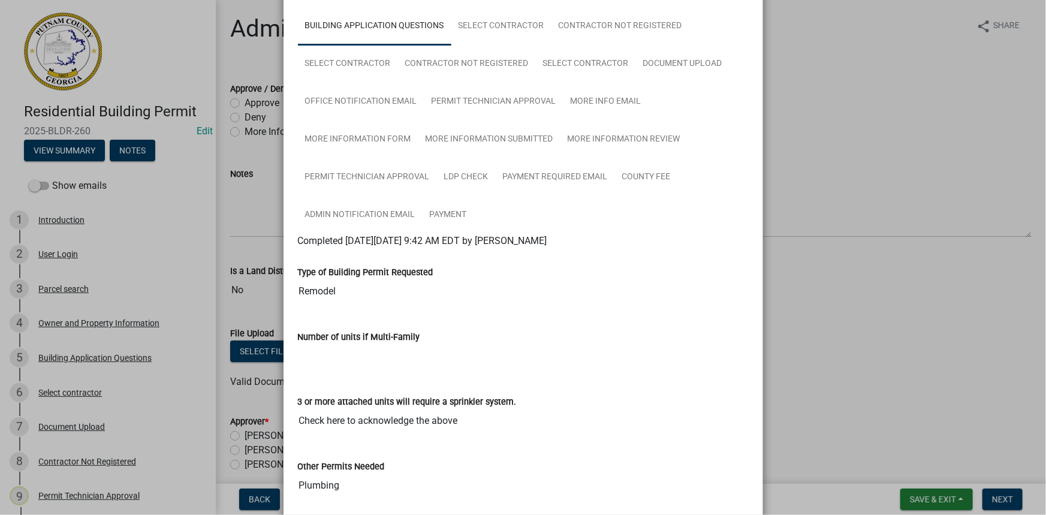
scroll to position [108, 0]
click at [478, 39] on link "Select contractor" at bounding box center [501, 27] width 100 height 38
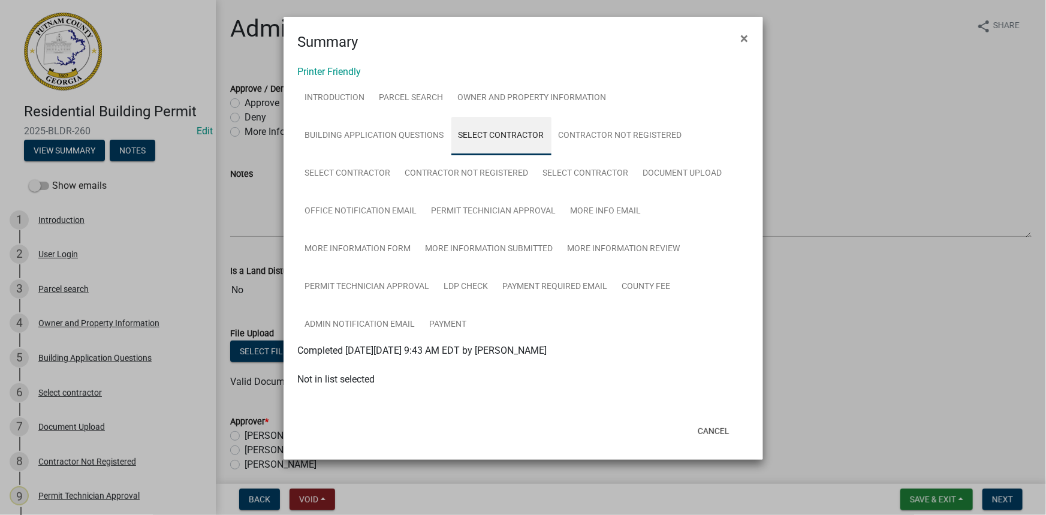
scroll to position [0, 0]
click at [364, 176] on link "Select contractor" at bounding box center [348, 174] width 100 height 38
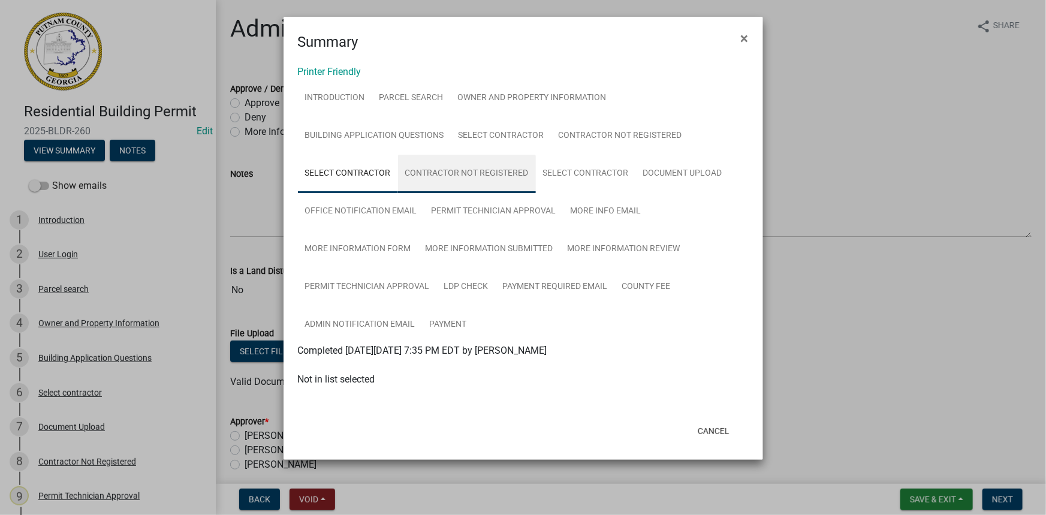
drag, startPoint x: 485, startPoint y: 173, endPoint x: 512, endPoint y: 174, distance: 26.4
click at [486, 173] on link "Contractor Not Registered" at bounding box center [467, 174] width 138 height 38
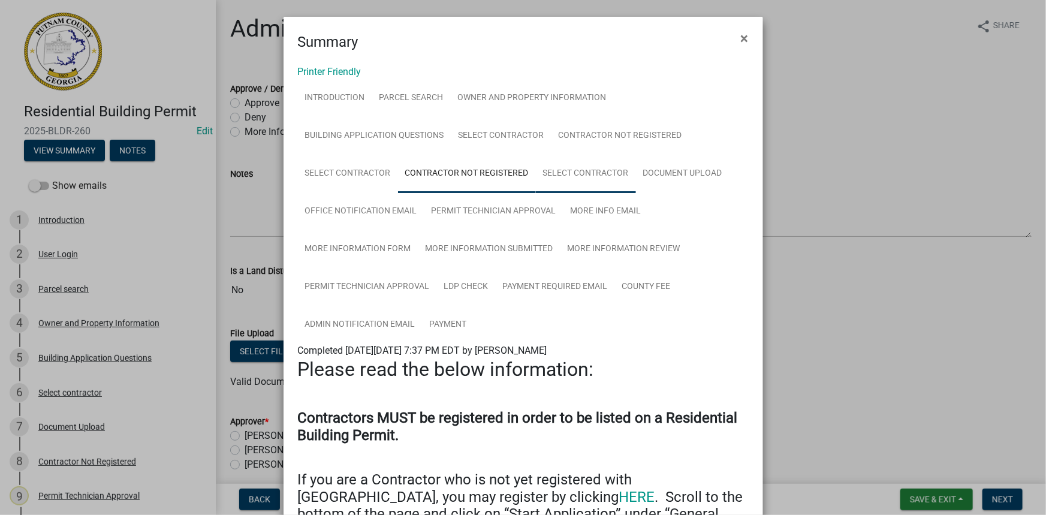
click at [572, 177] on link "Select contractor" at bounding box center [586, 174] width 100 height 38
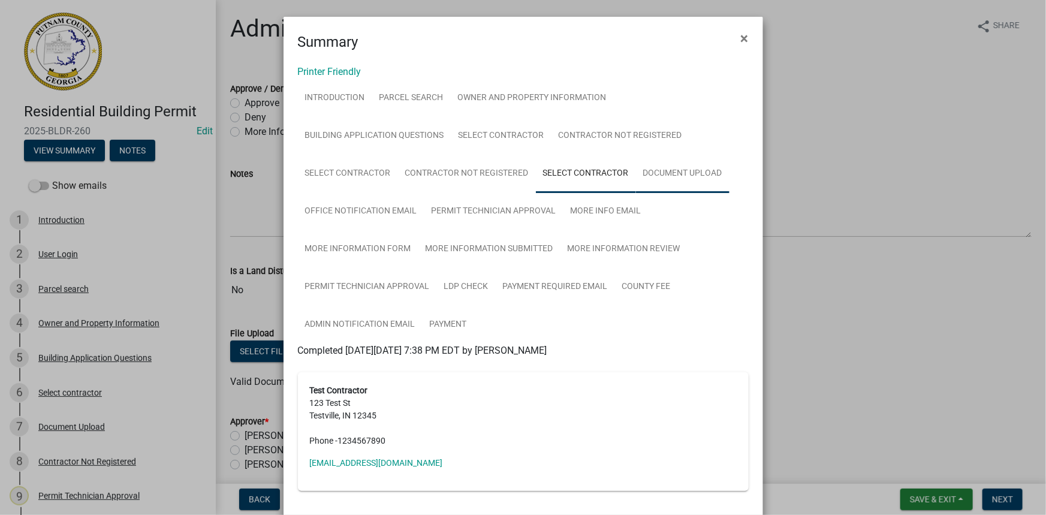
click at [681, 174] on link "Document Upload" at bounding box center [682, 174] width 93 height 38
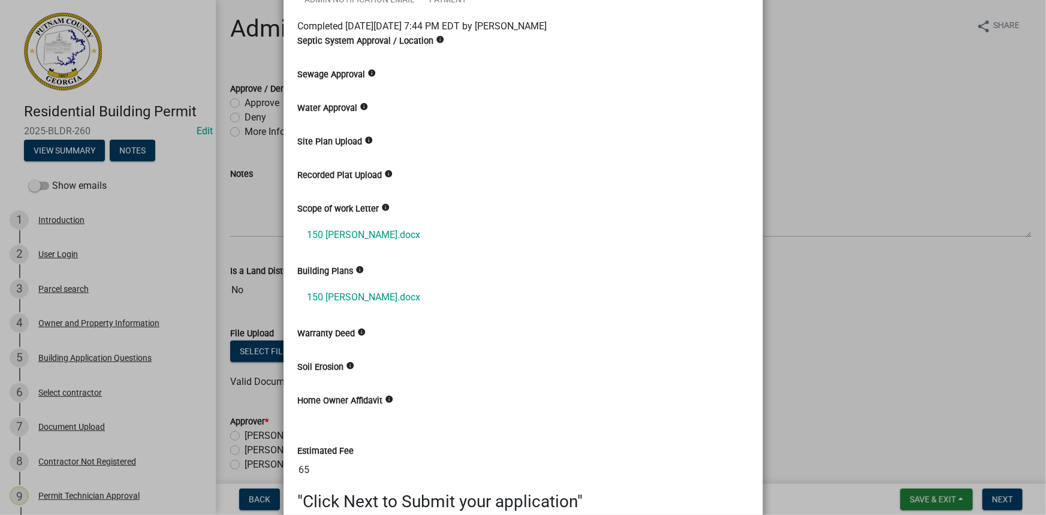
scroll to position [327, 0]
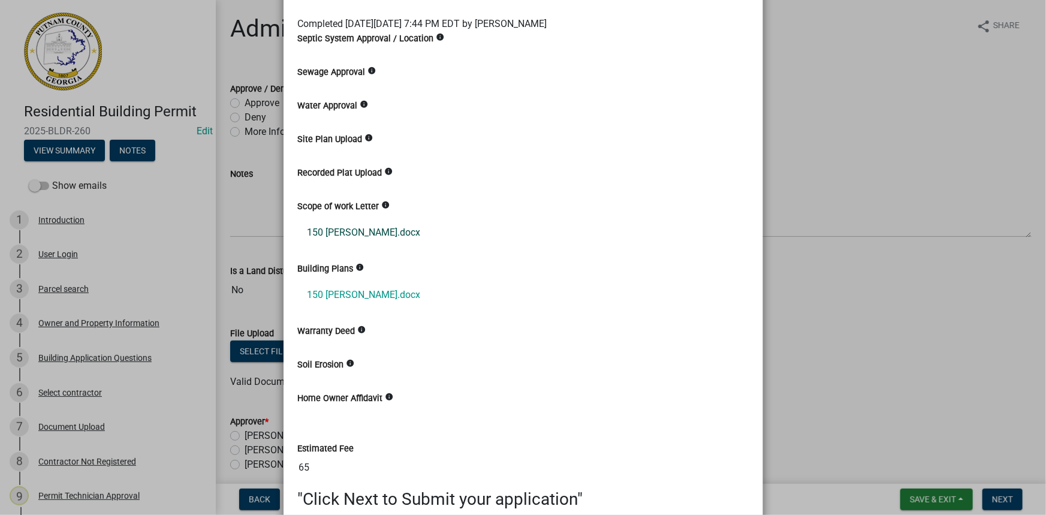
click at [364, 228] on link "150 [PERSON_NAME].docx" at bounding box center [523, 232] width 451 height 29
click at [341, 234] on link "150 [PERSON_NAME].docx" at bounding box center [523, 232] width 451 height 29
